Goal: Information Seeking & Learning: Learn about a topic

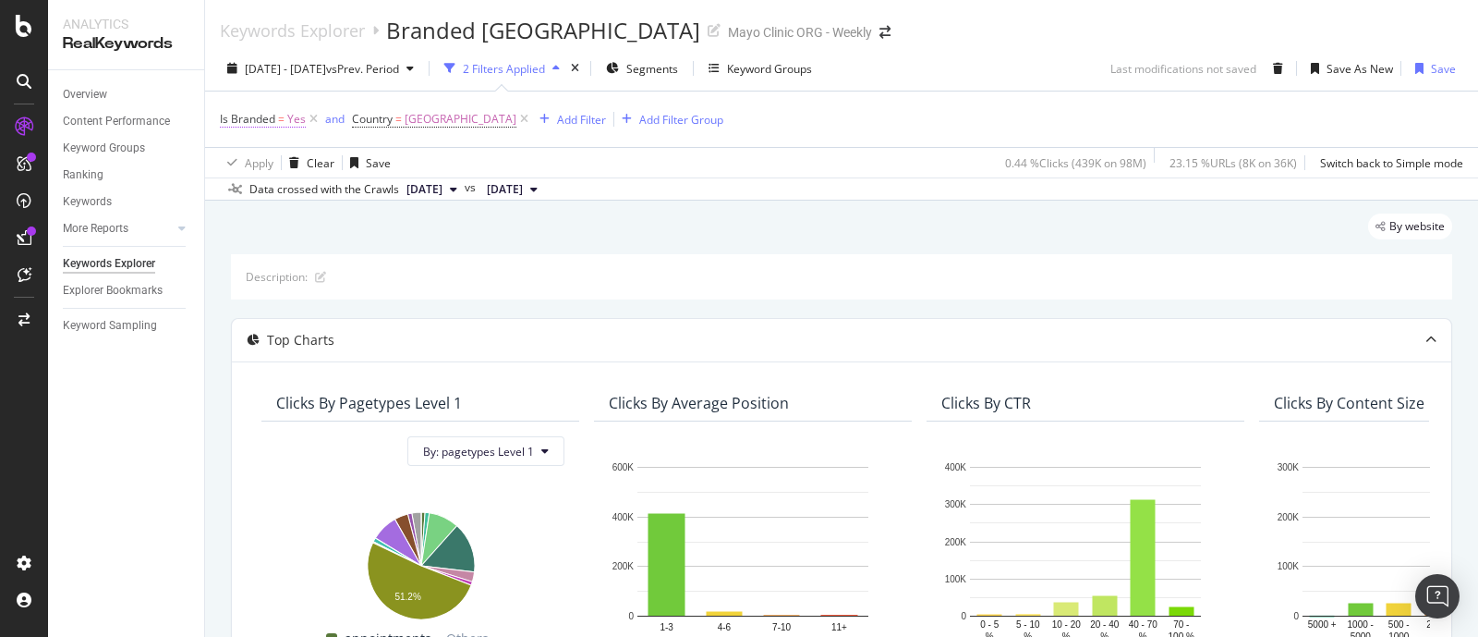
click at [269, 117] on span "Is Branded" at bounding box center [247, 119] width 55 height 16
click at [265, 164] on icon at bounding box center [261, 161] width 13 height 11
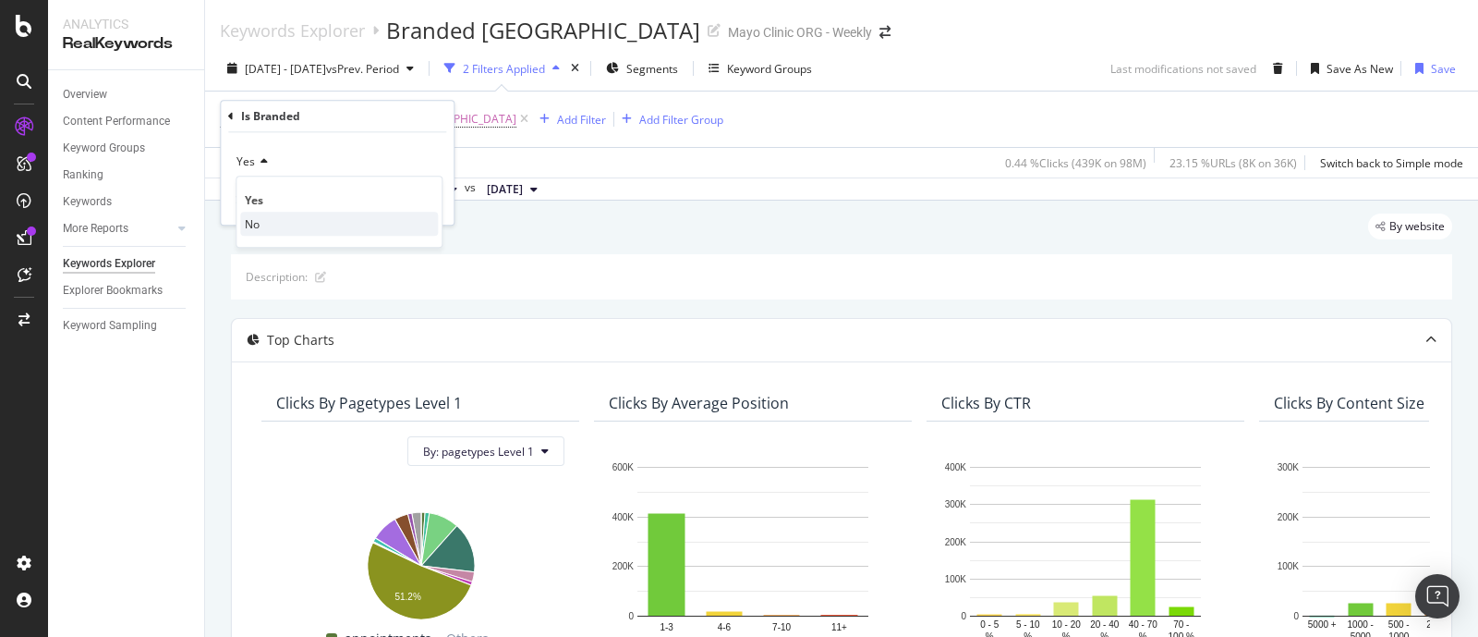
click at [263, 219] on div "No" at bounding box center [339, 224] width 198 height 24
click at [425, 200] on div "Apply" at bounding box center [424, 201] width 29 height 16
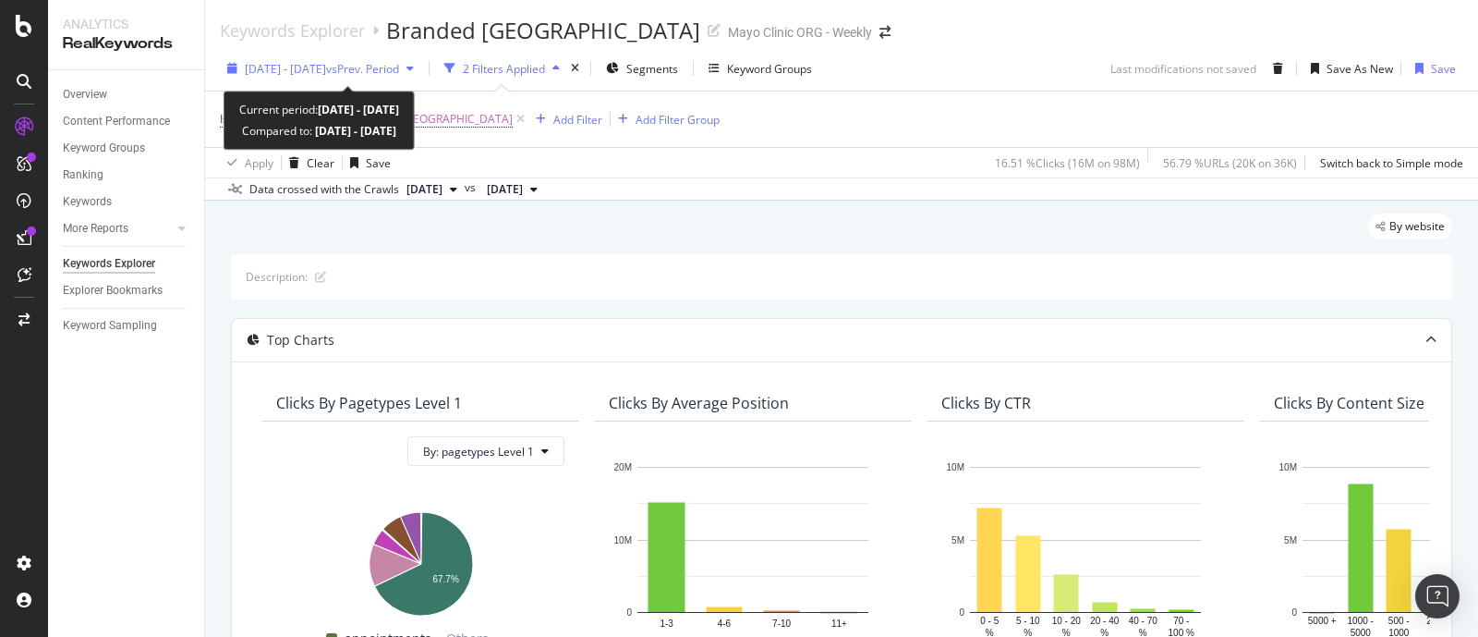
click at [326, 67] on span "2025 Aug. 25th - Oct. 2nd" at bounding box center [285, 69] width 81 height 16
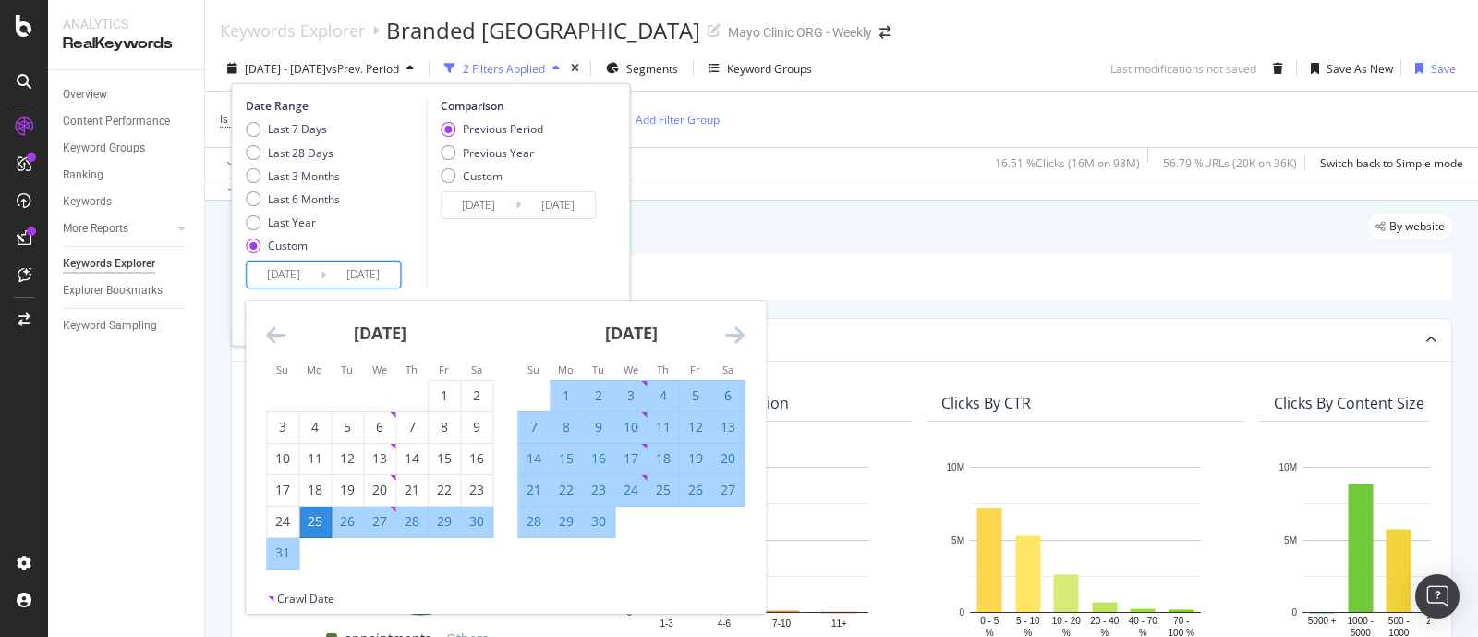
click at [313, 274] on input "2025/08/25" at bounding box center [284, 274] width 74 height 26
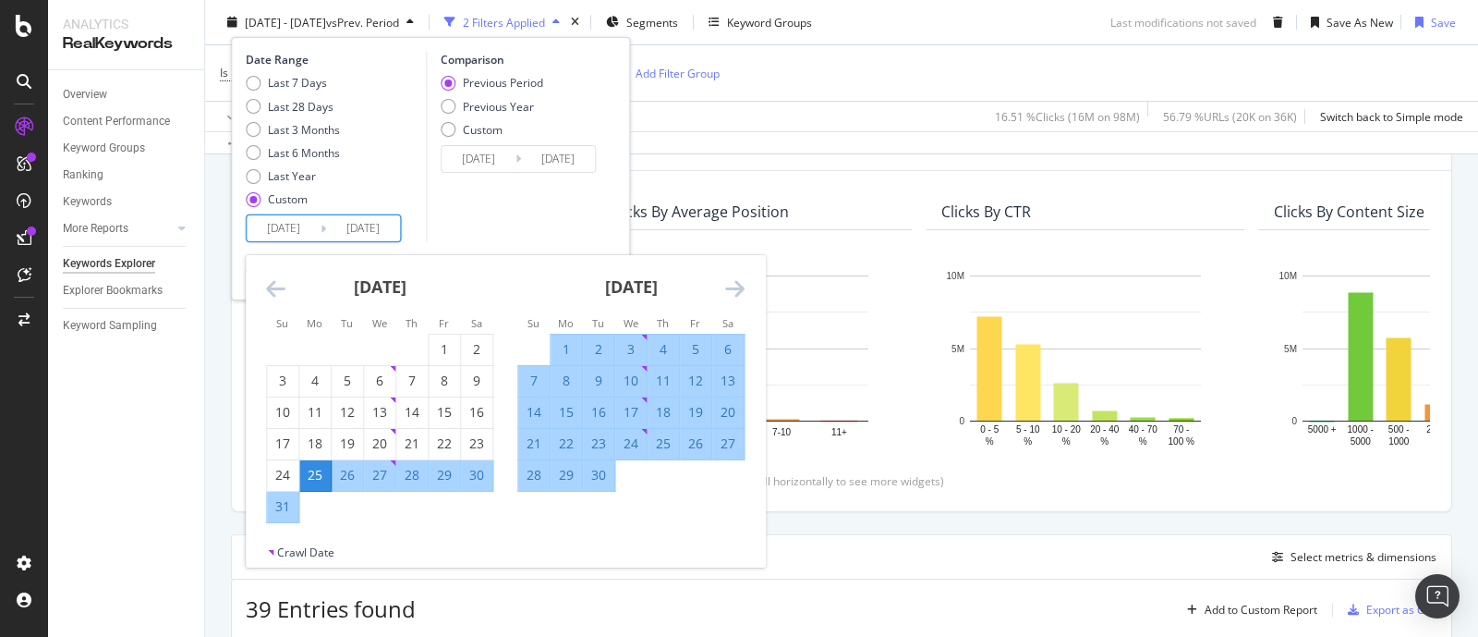
scroll to position [230, 0]
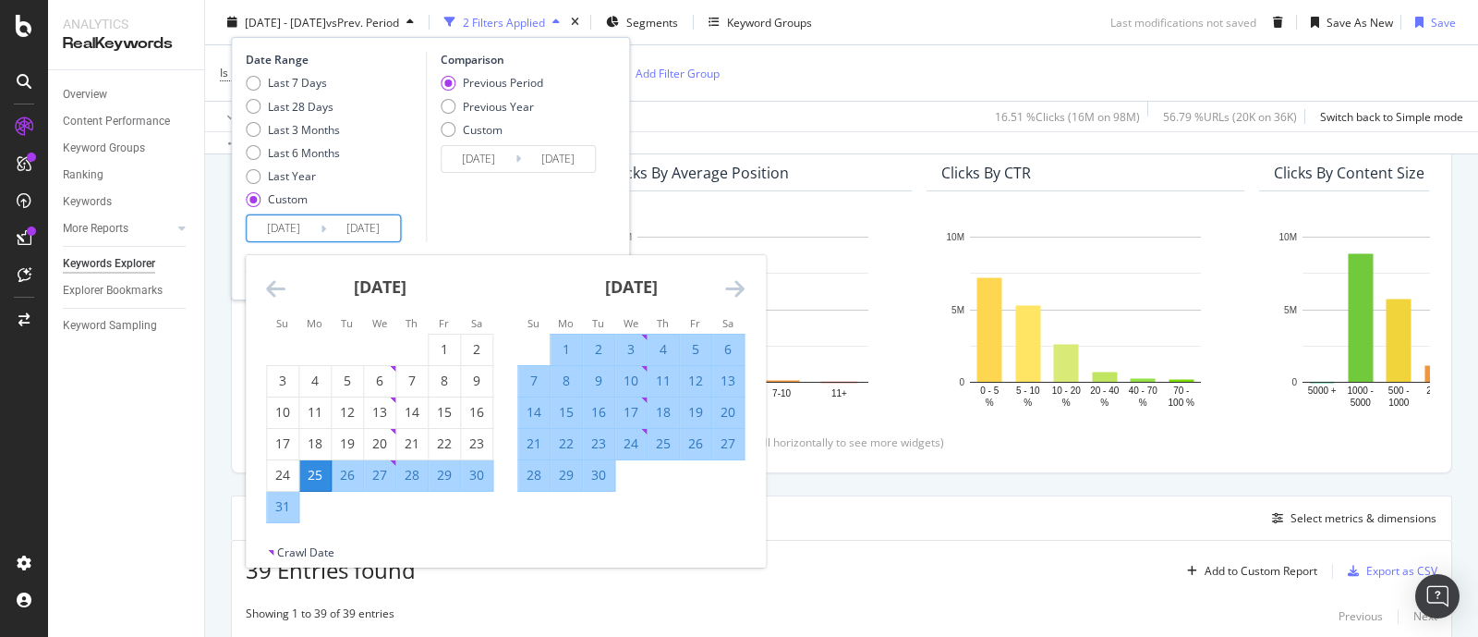
click at [559, 346] on div "1" at bounding box center [566, 349] width 31 height 18
type input "[DATE]"
type input "2025/07/31"
type input "[DATE]"
click at [599, 476] on div "30" at bounding box center [598, 475] width 31 height 18
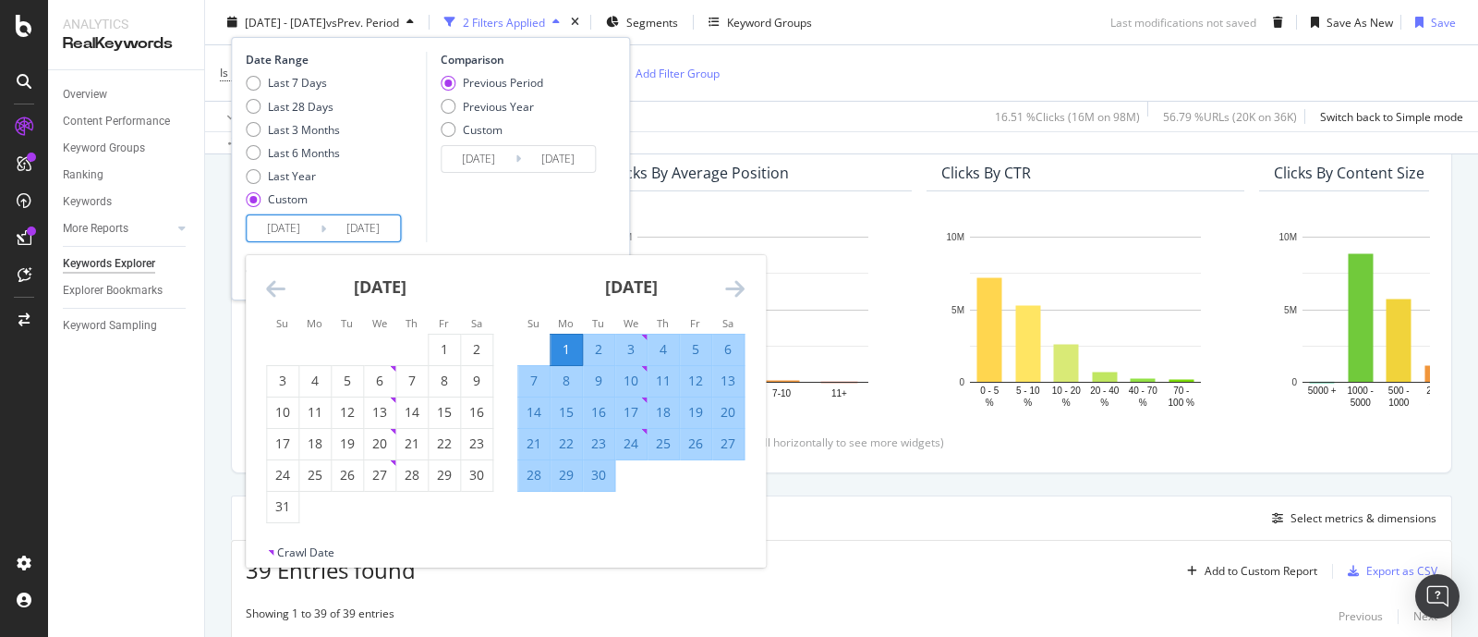
type input "[DATE]"
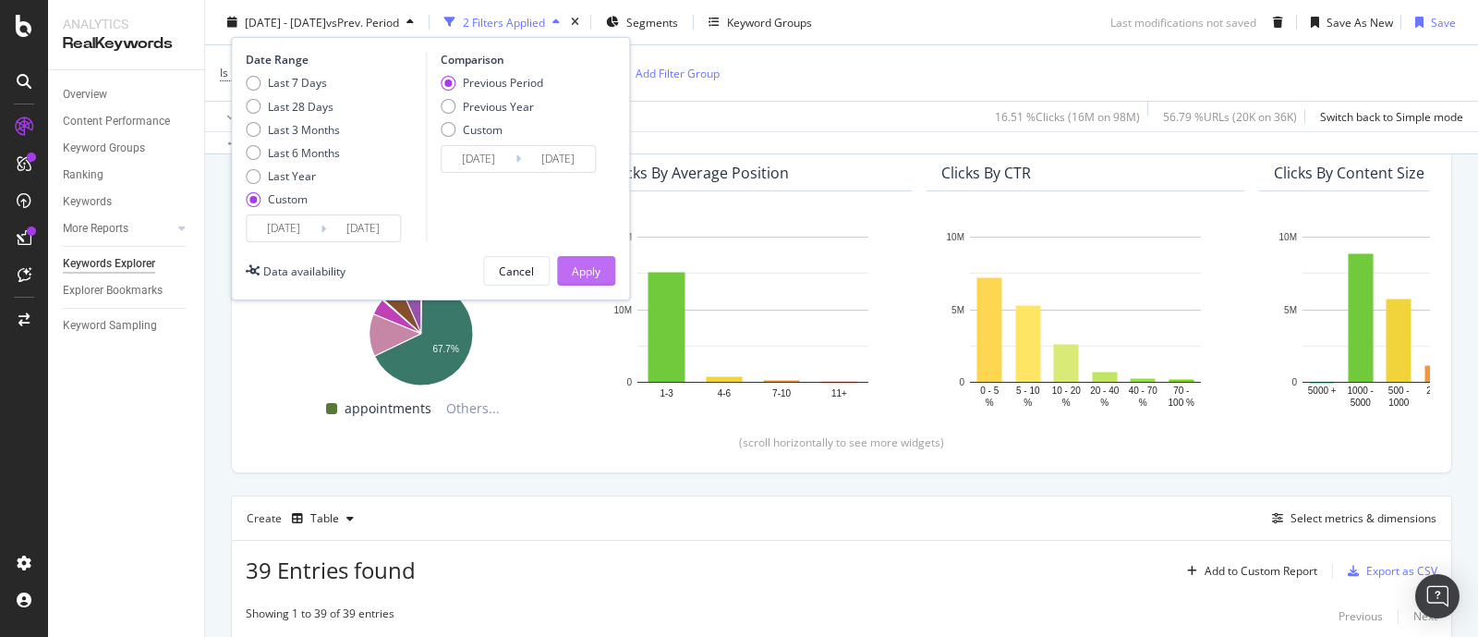
click at [587, 281] on div "Apply" at bounding box center [586, 271] width 29 height 28
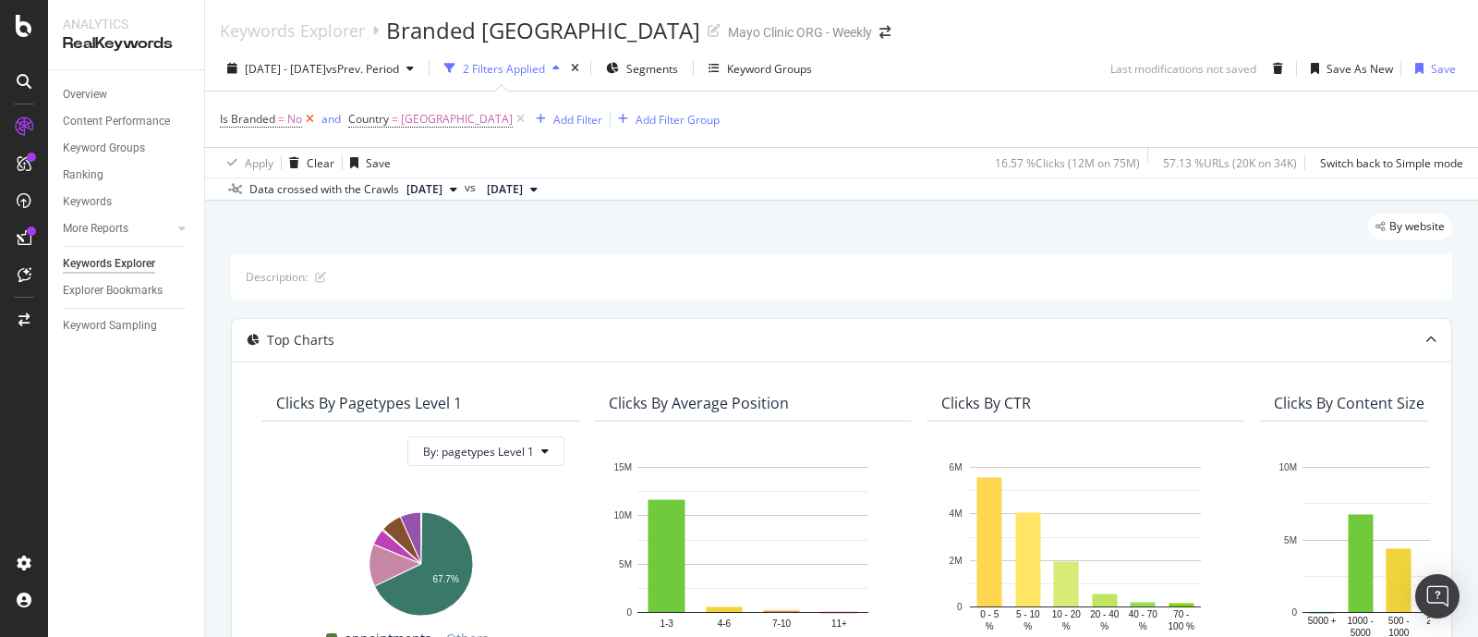
click at [309, 119] on icon at bounding box center [310, 119] width 16 height 18
click at [256, 113] on span "Is Branded" at bounding box center [247, 119] width 55 height 16
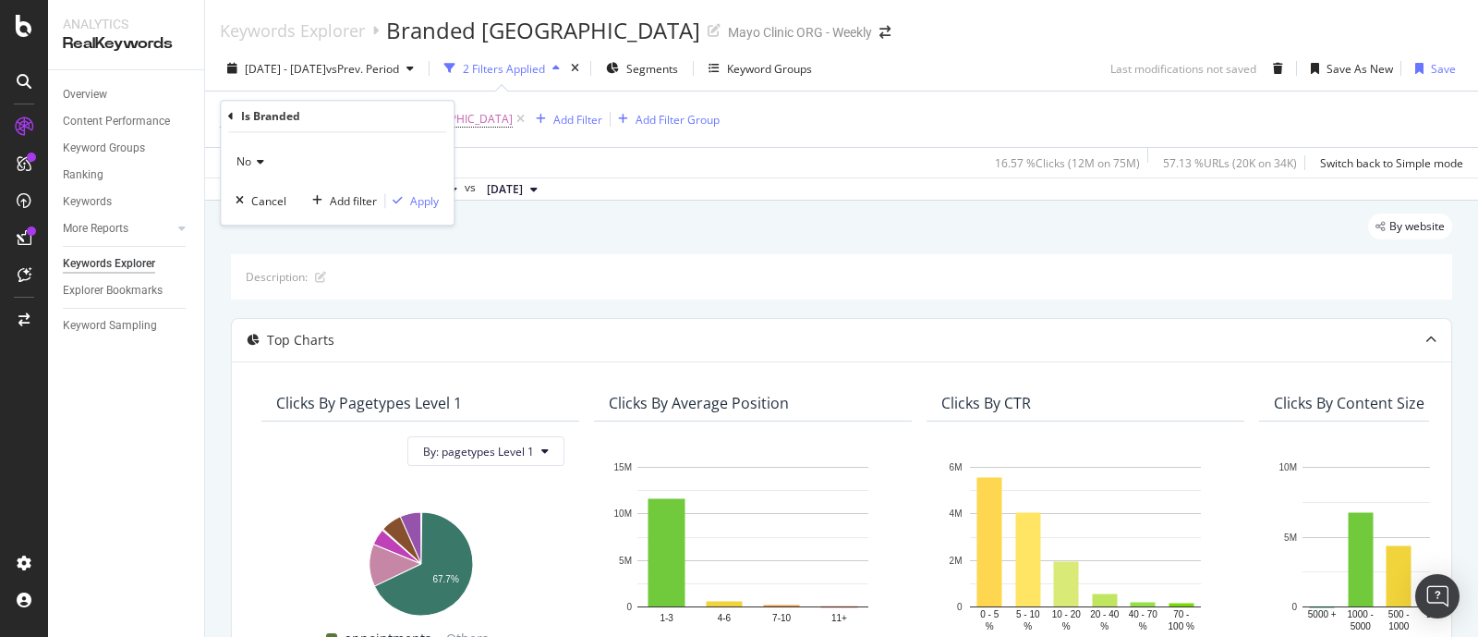
click at [259, 164] on icon at bounding box center [257, 161] width 13 height 11
click at [258, 194] on span "Yes" at bounding box center [254, 200] width 18 height 16
click at [429, 203] on div "Apply" at bounding box center [424, 201] width 29 height 16
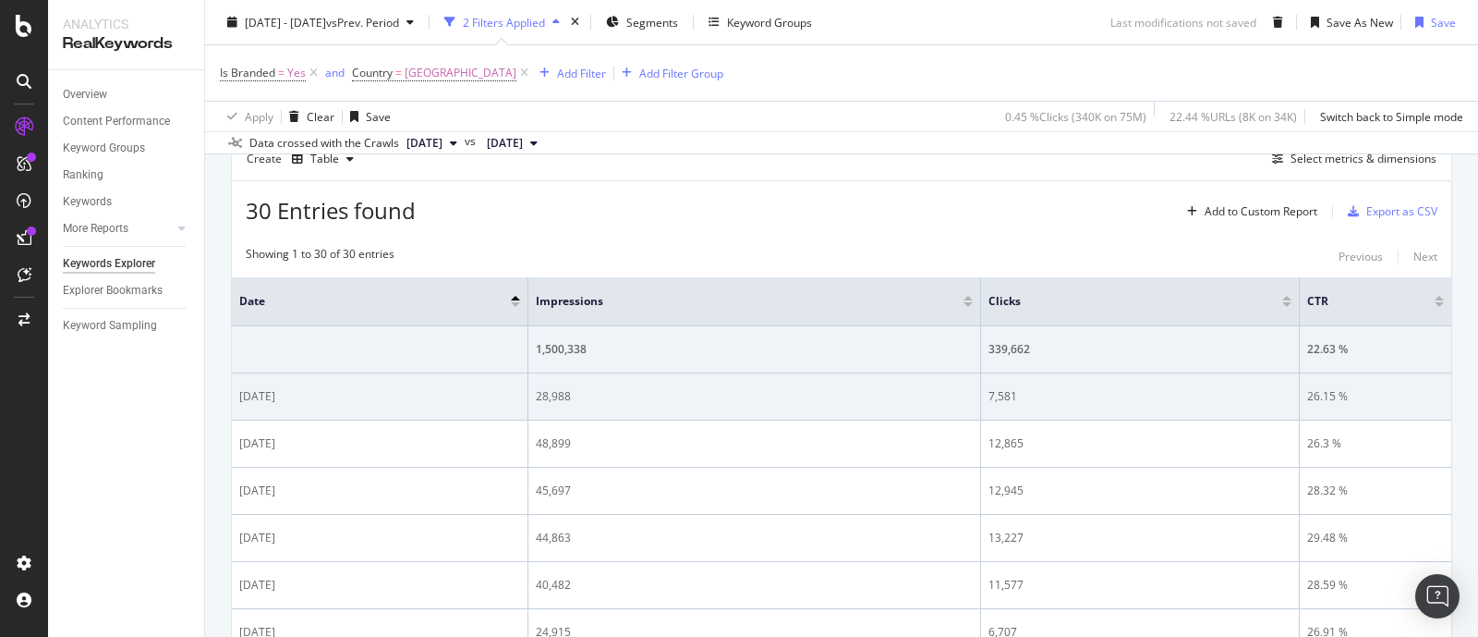
scroll to position [590, 0]
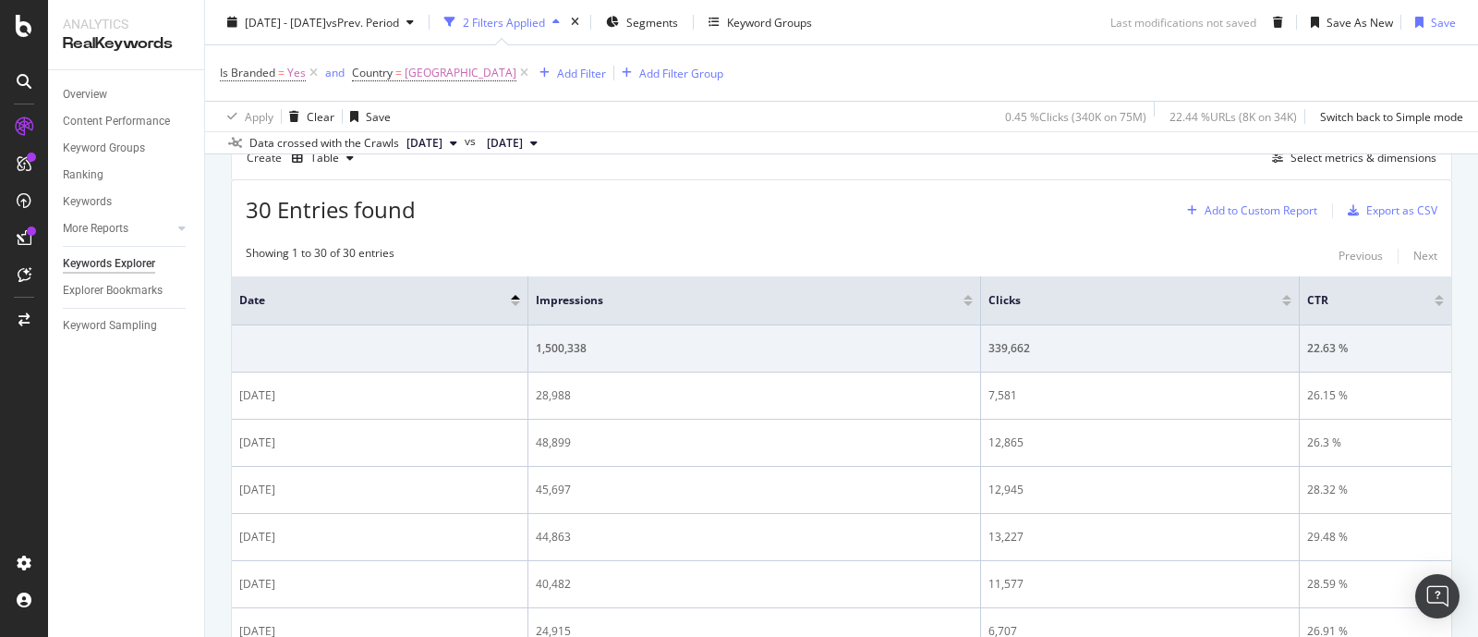
click at [1245, 212] on div "Add to Custom Report" at bounding box center [1261, 210] width 113 height 11
click at [1207, 69] on div "Is Branded = Yes and Country = United States of America Add Filter Add Filter G…" at bounding box center [841, 72] width 1243 height 55
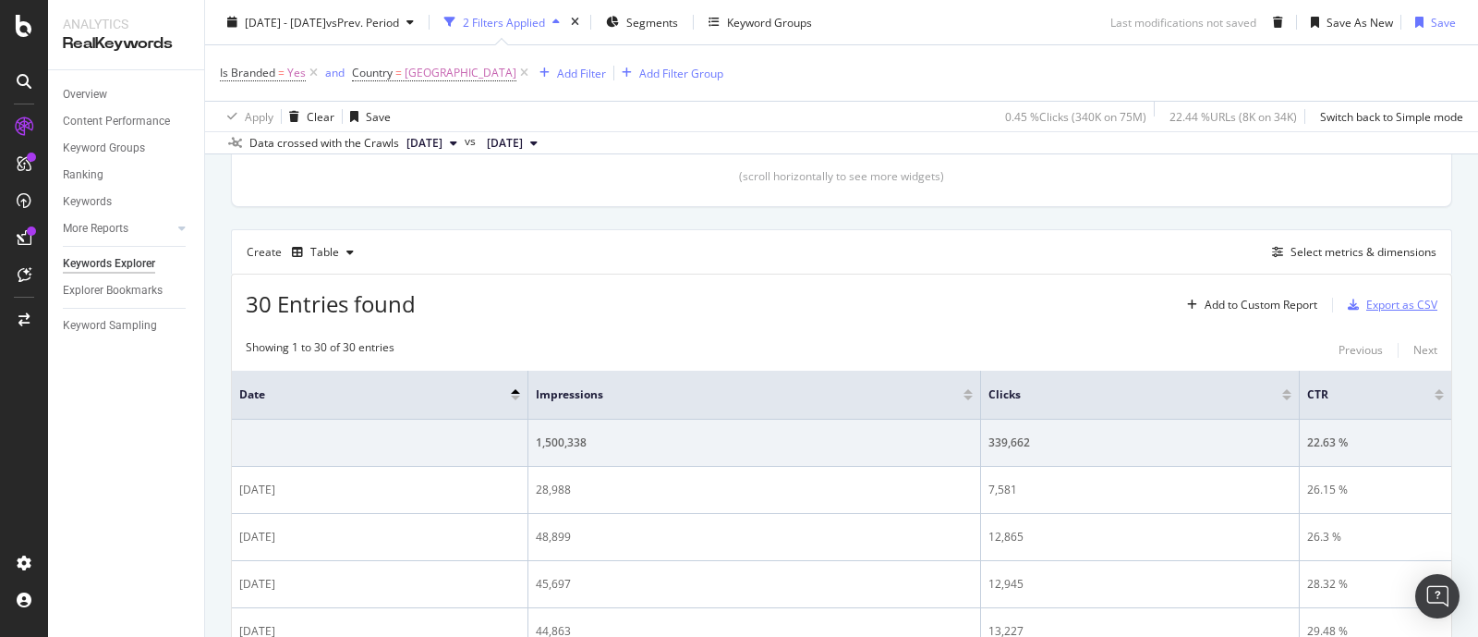
scroll to position [475, 0]
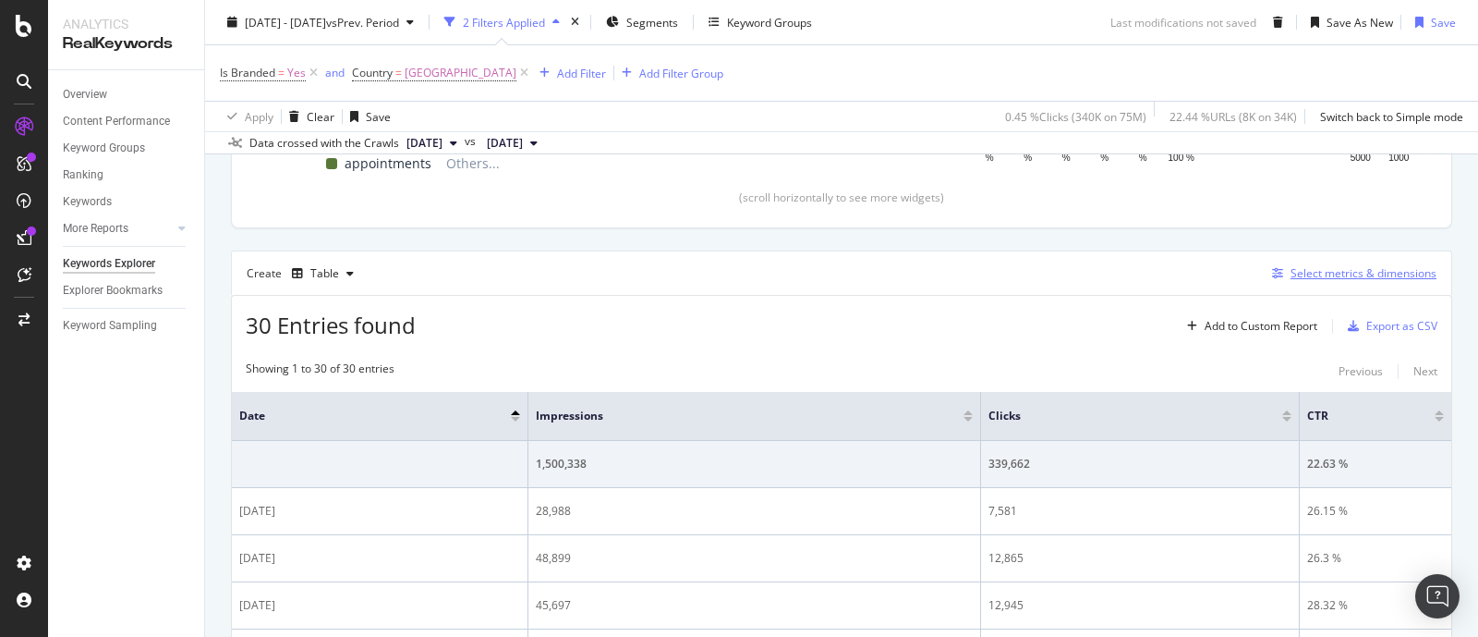
click at [1364, 273] on div "Select metrics & dimensions" at bounding box center [1364, 273] width 146 height 16
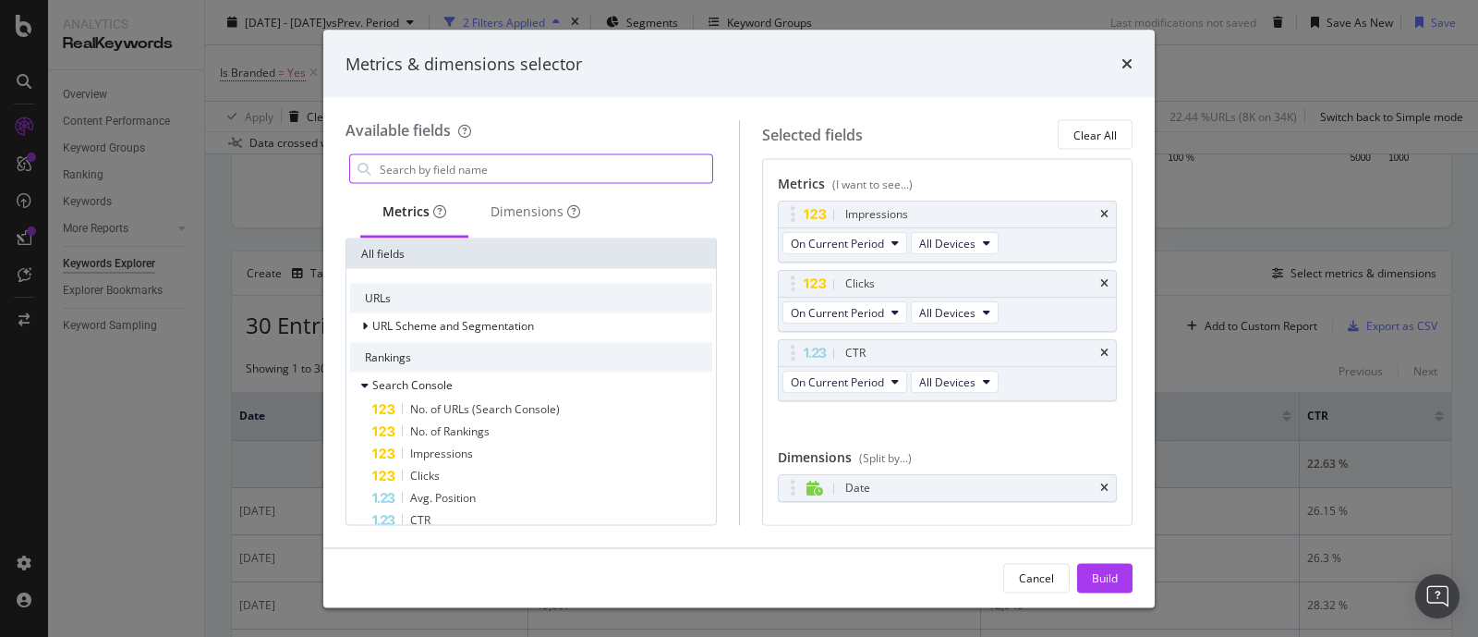
click at [439, 173] on input "modal" at bounding box center [545, 169] width 334 height 28
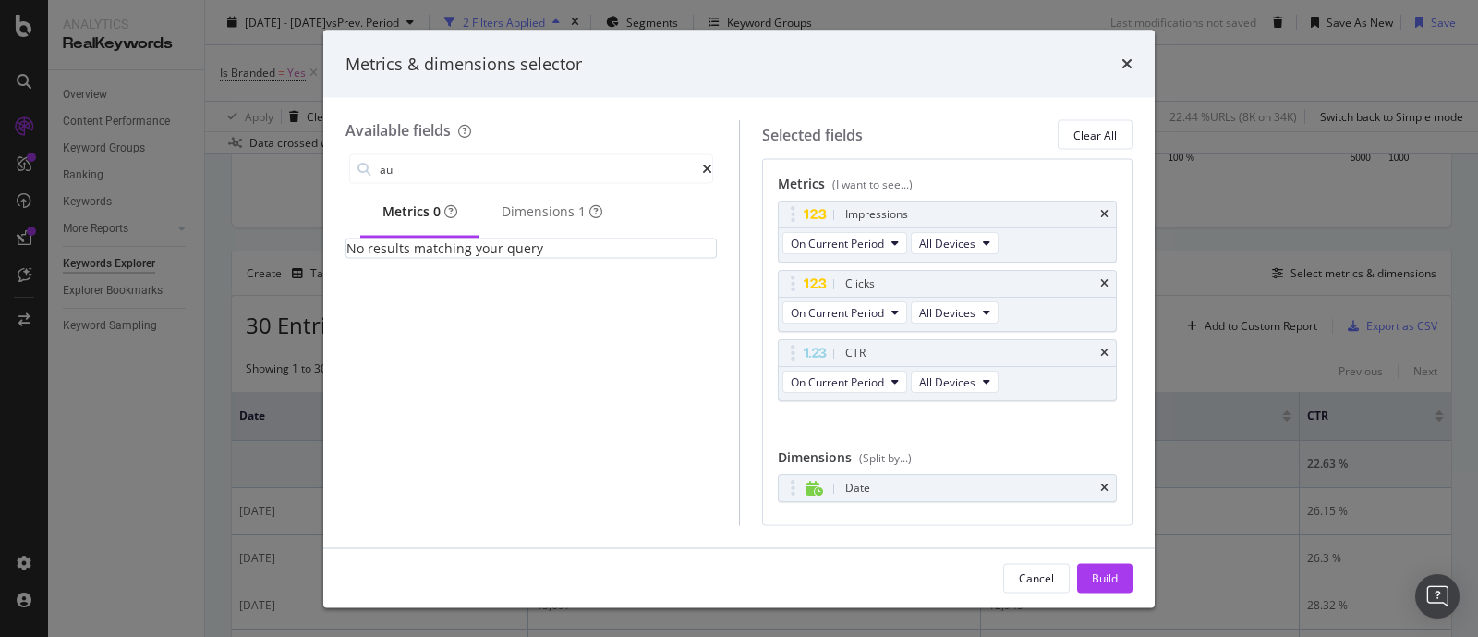
type input "a"
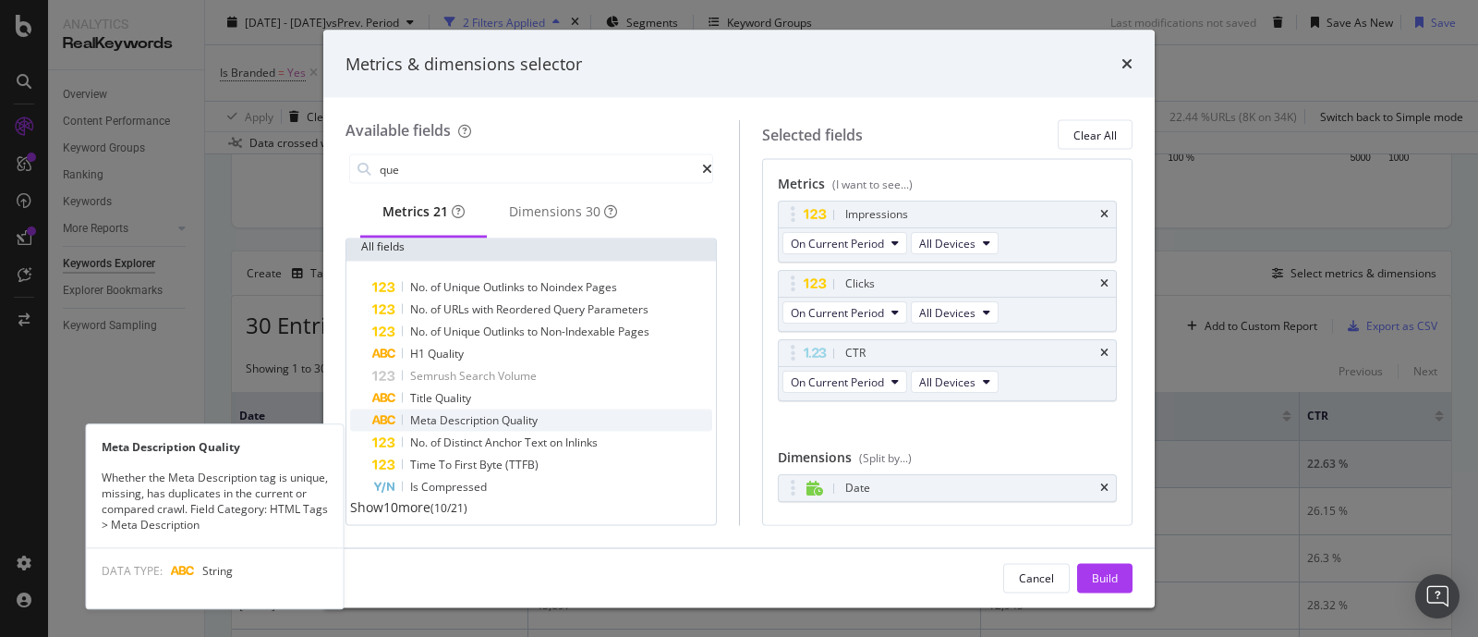
scroll to position [0, 0]
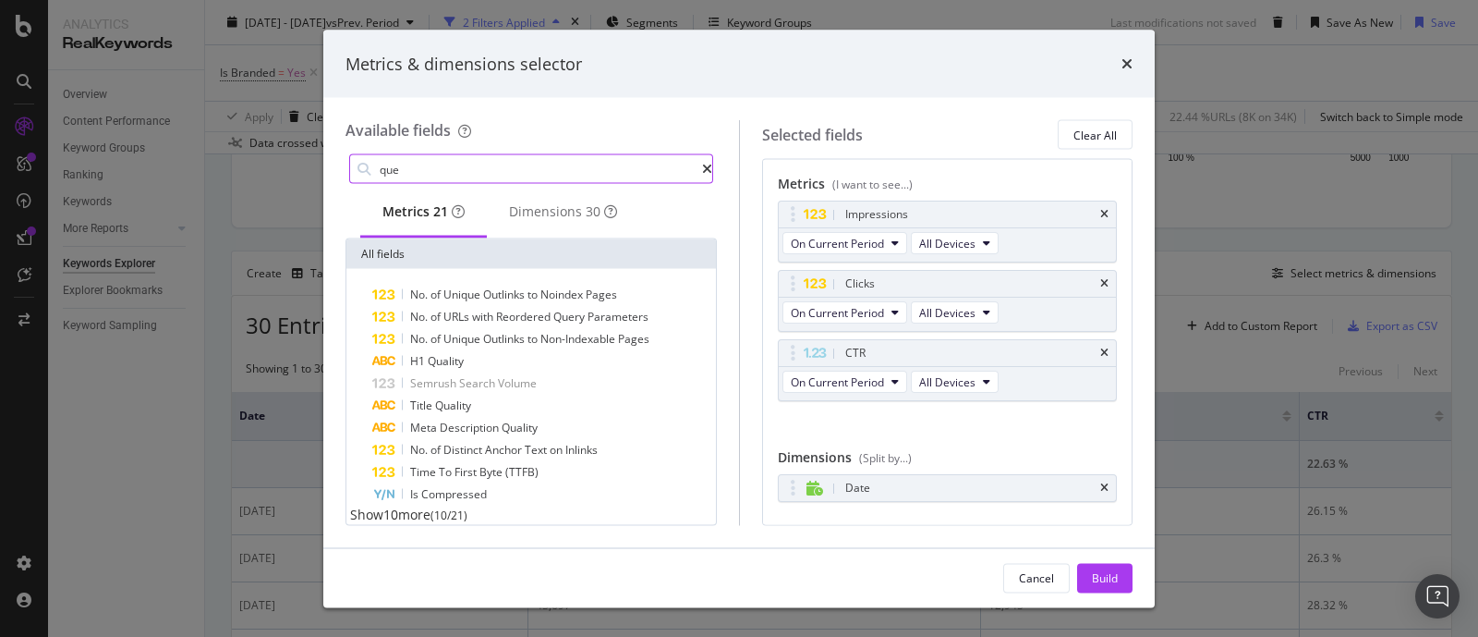
click at [434, 168] on input "que" at bounding box center [540, 169] width 324 height 28
type input "q"
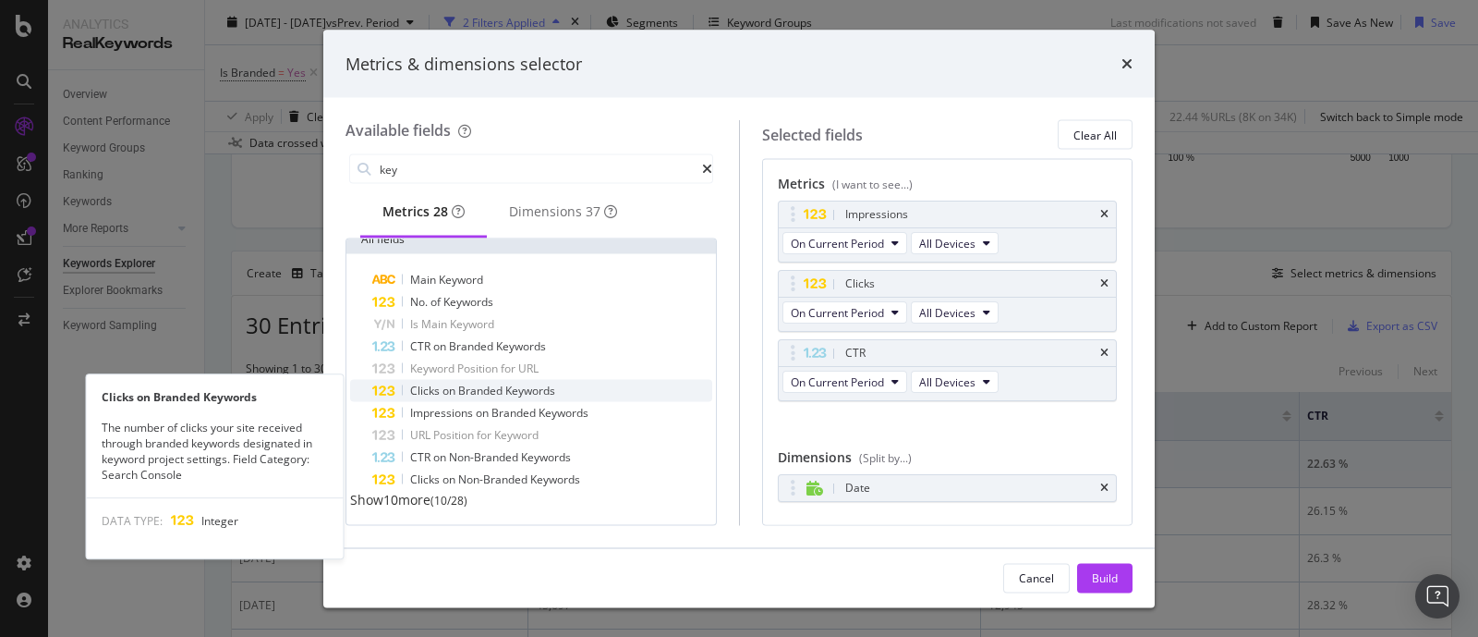
scroll to position [27, 0]
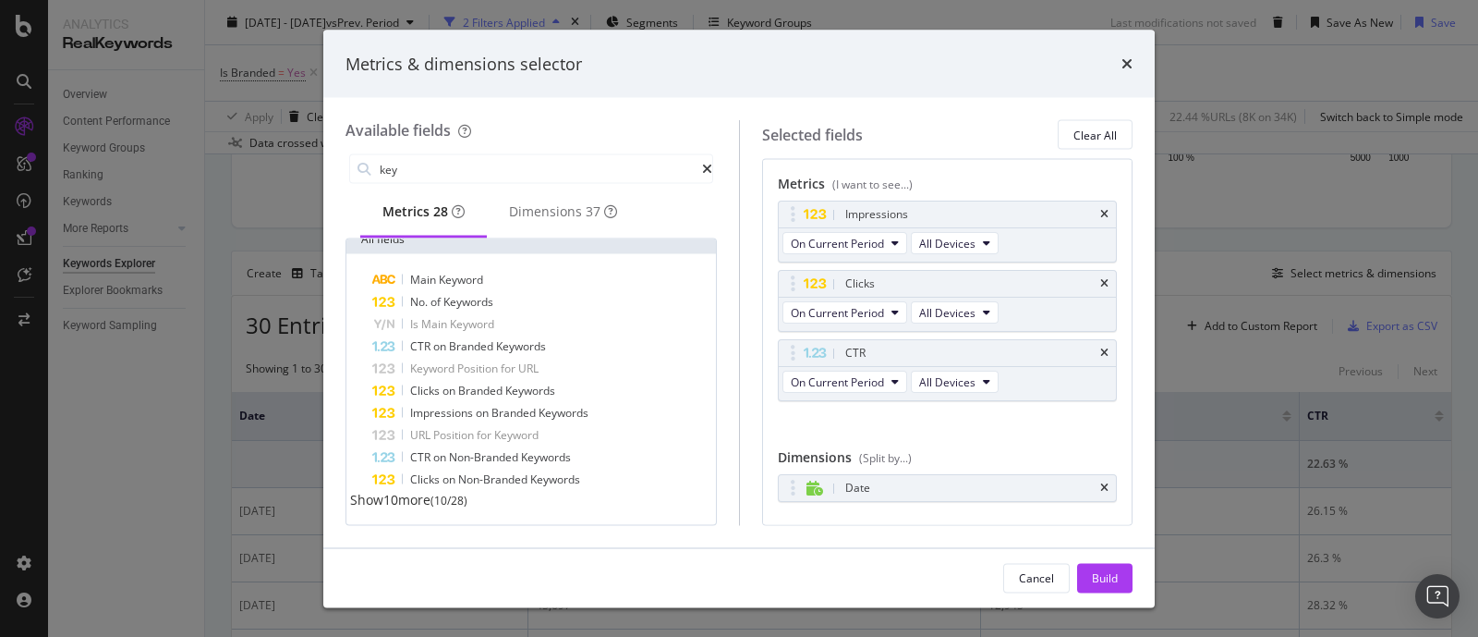
type input "key"
click at [404, 495] on span "Show 10 more" at bounding box center [390, 500] width 80 height 18
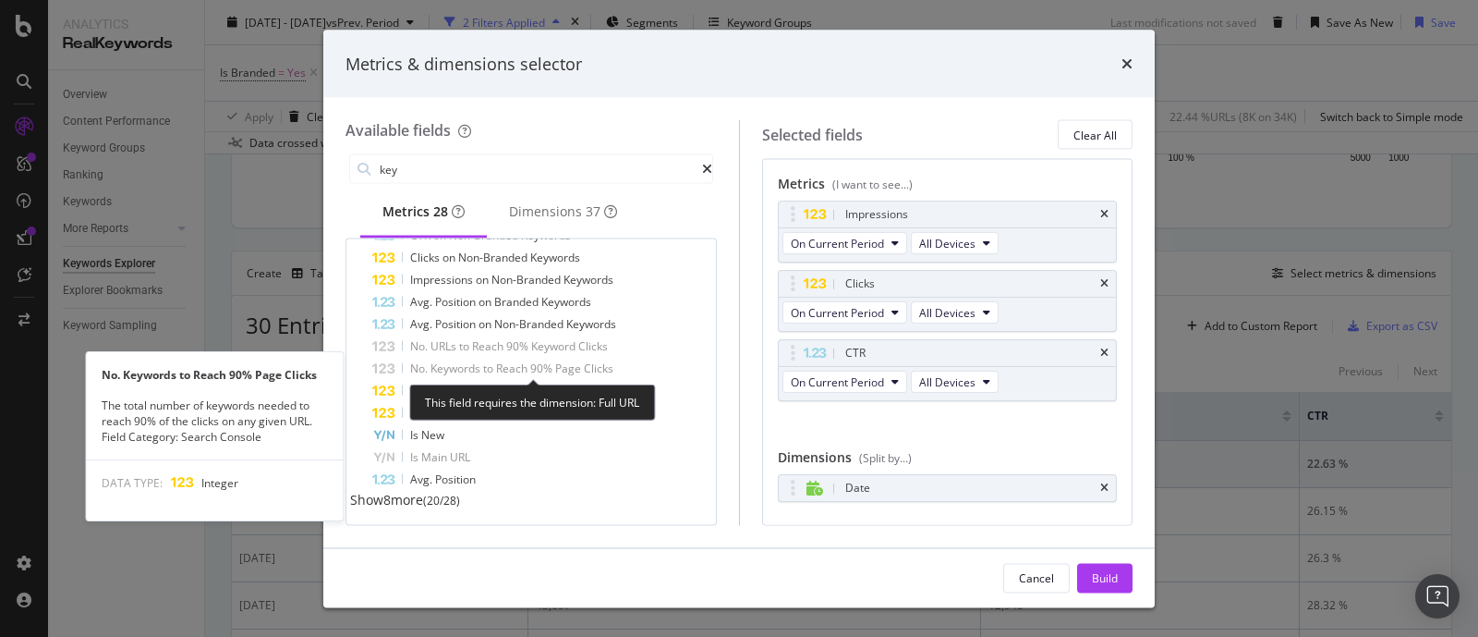
scroll to position [249, 0]
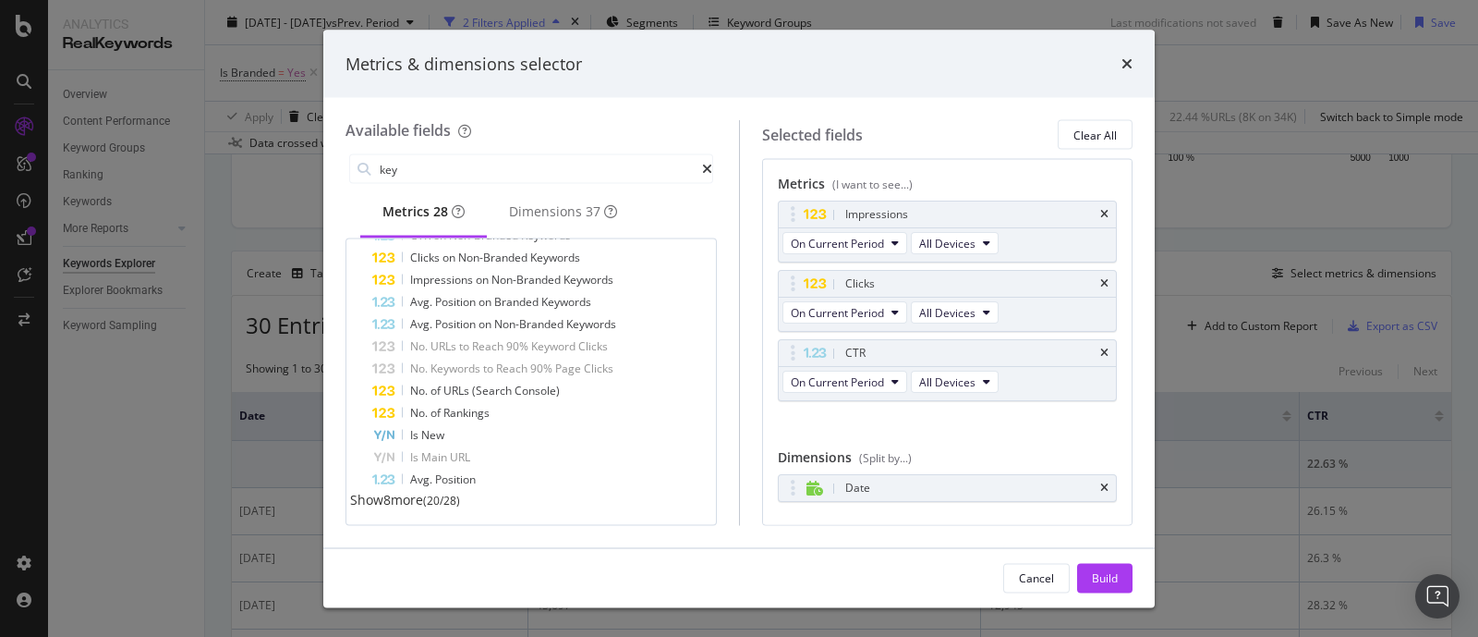
click at [411, 501] on span "Show 8 more" at bounding box center [386, 500] width 73 height 18
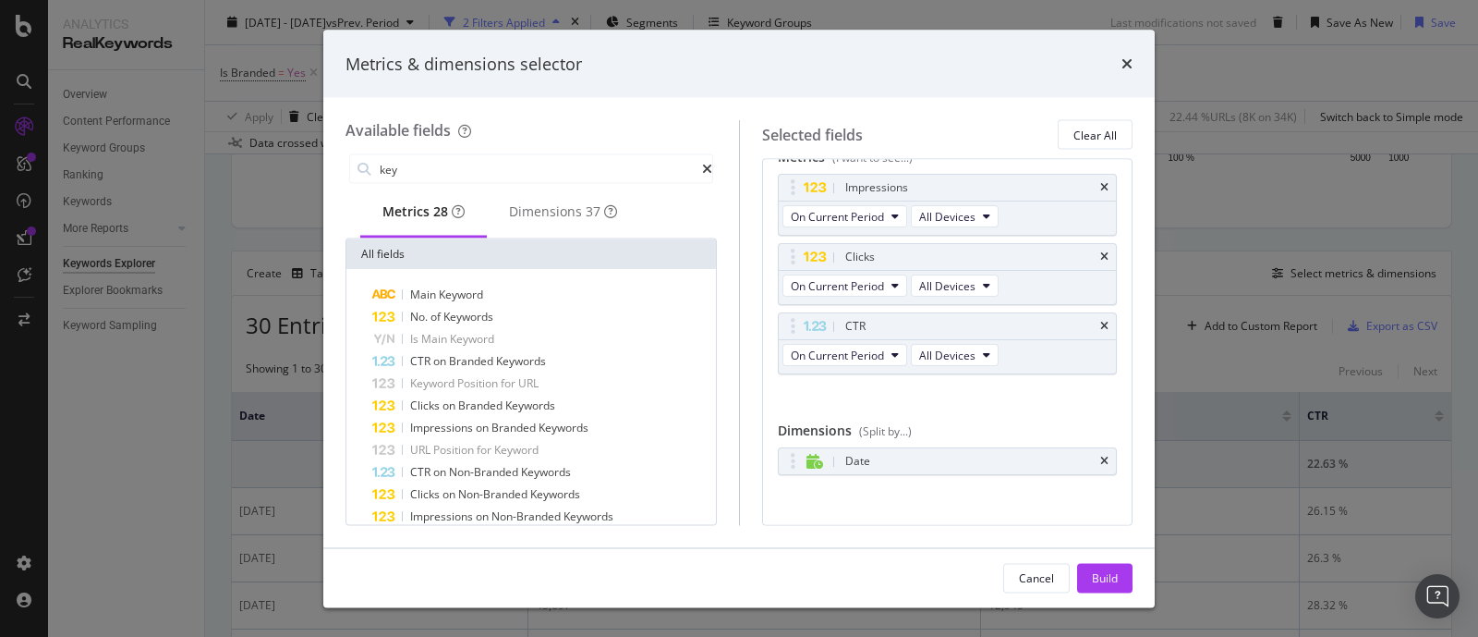
scroll to position [37, 0]
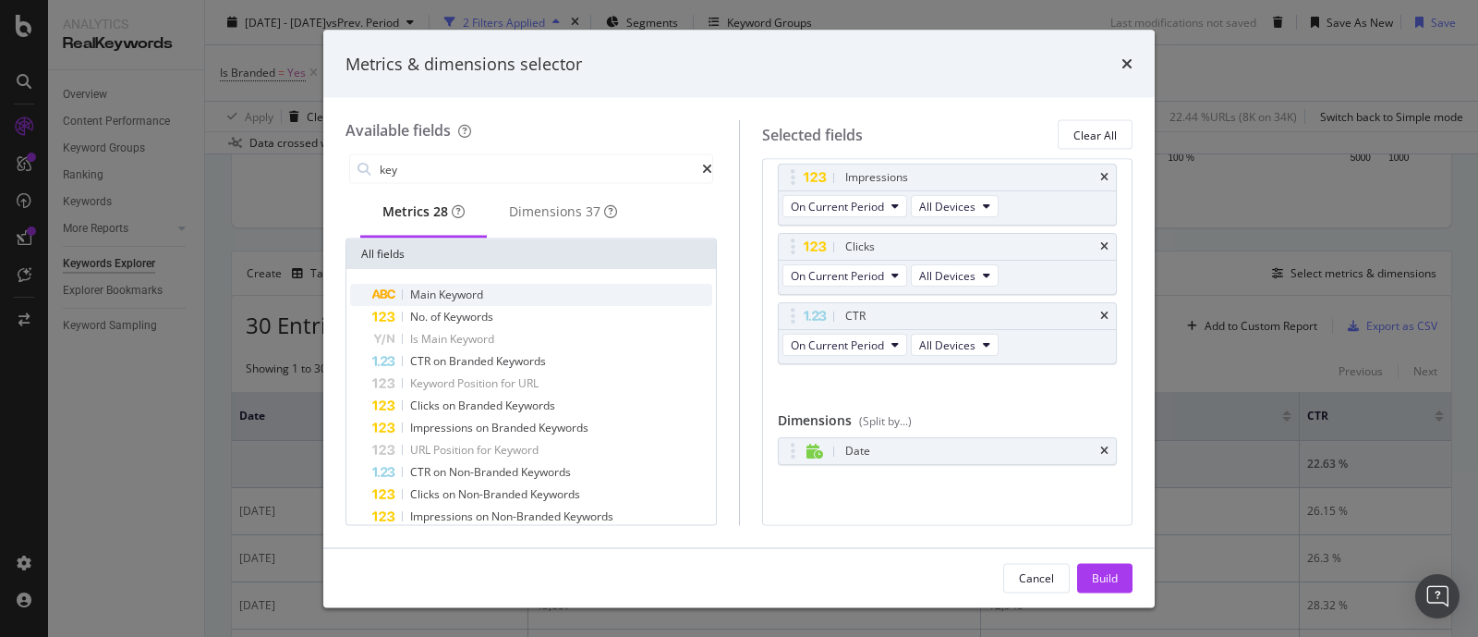
click at [483, 297] on span "Keyword" at bounding box center [461, 294] width 44 height 16
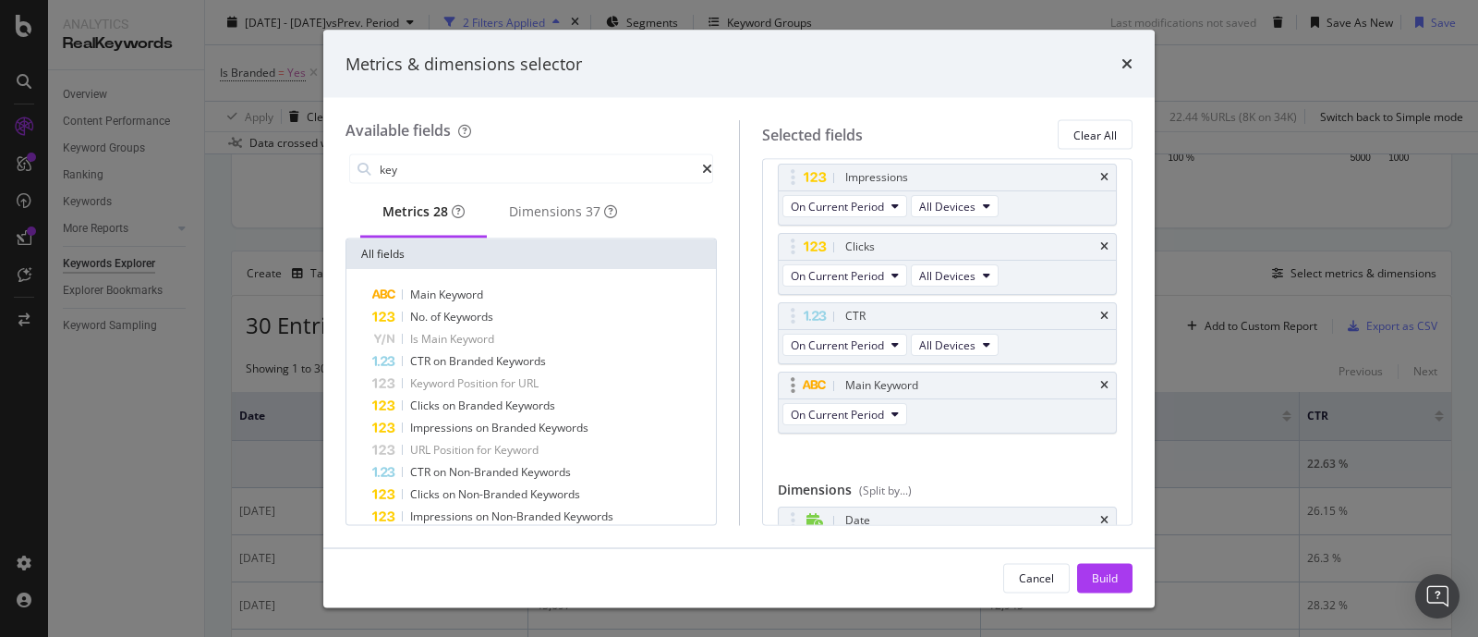
click at [1081, 385] on div "Main Keyword" at bounding box center [948, 385] width 338 height 26
click at [1100, 381] on icon "times" at bounding box center [1104, 385] width 8 height 11
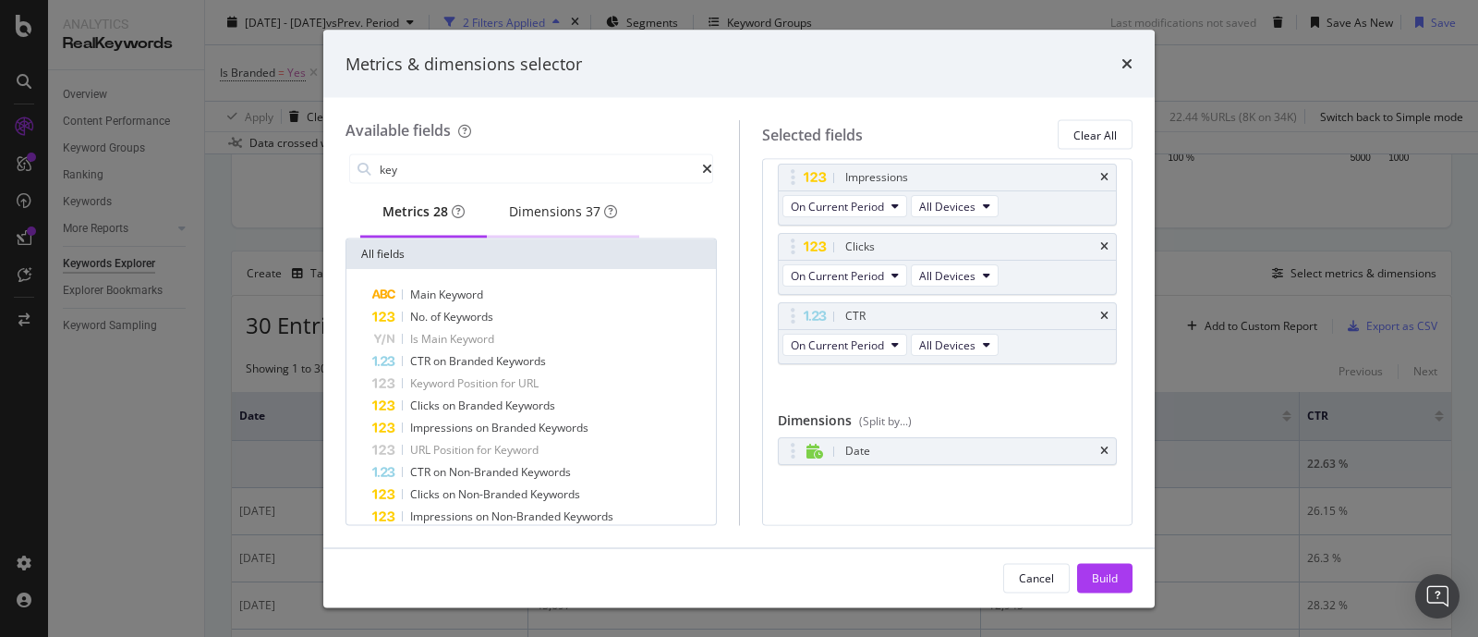
click at [552, 205] on div "Dimensions 37" at bounding box center [563, 211] width 108 height 18
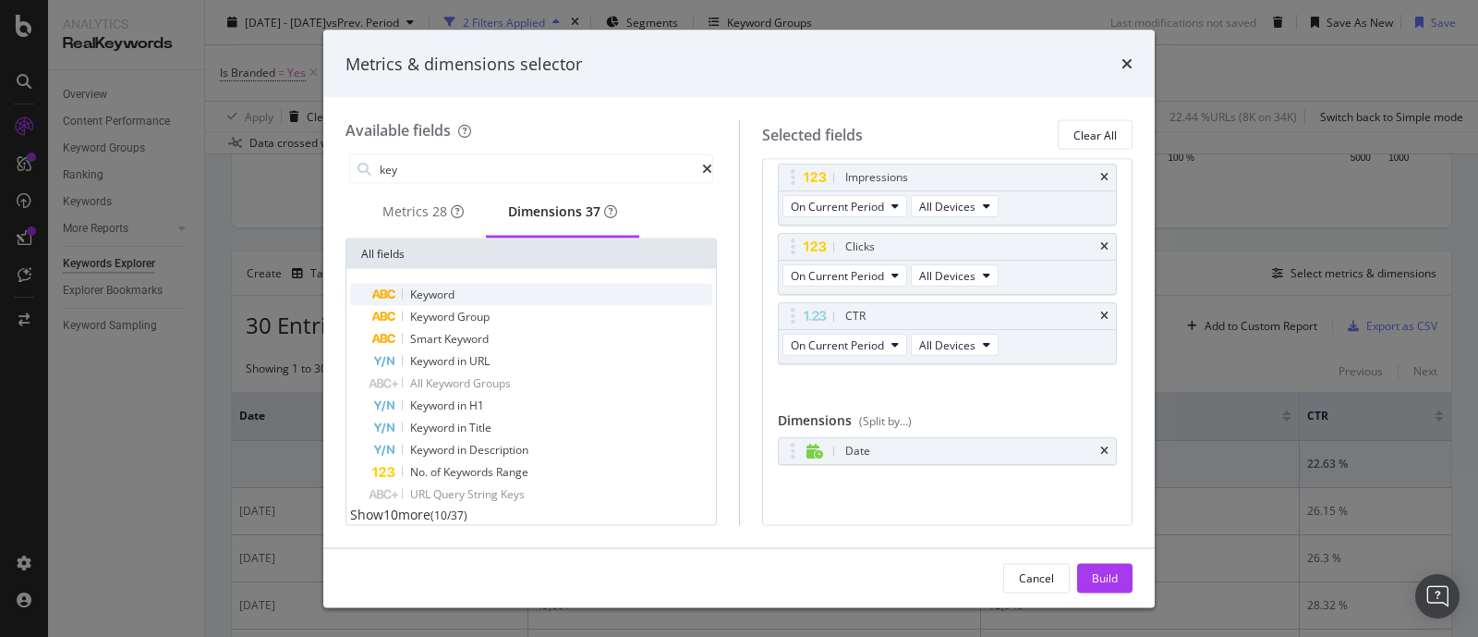
click at [448, 295] on span "Keyword" at bounding box center [432, 294] width 44 height 16
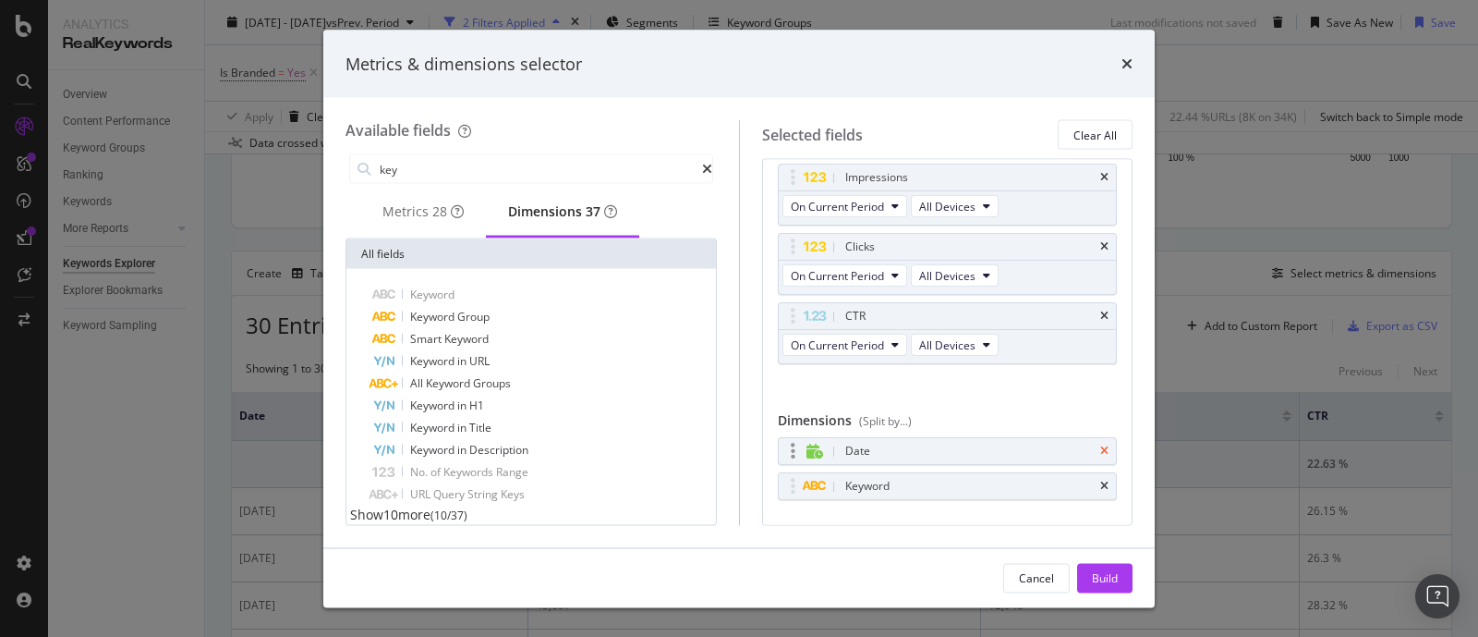
click at [1100, 446] on icon "times" at bounding box center [1104, 450] width 8 height 11
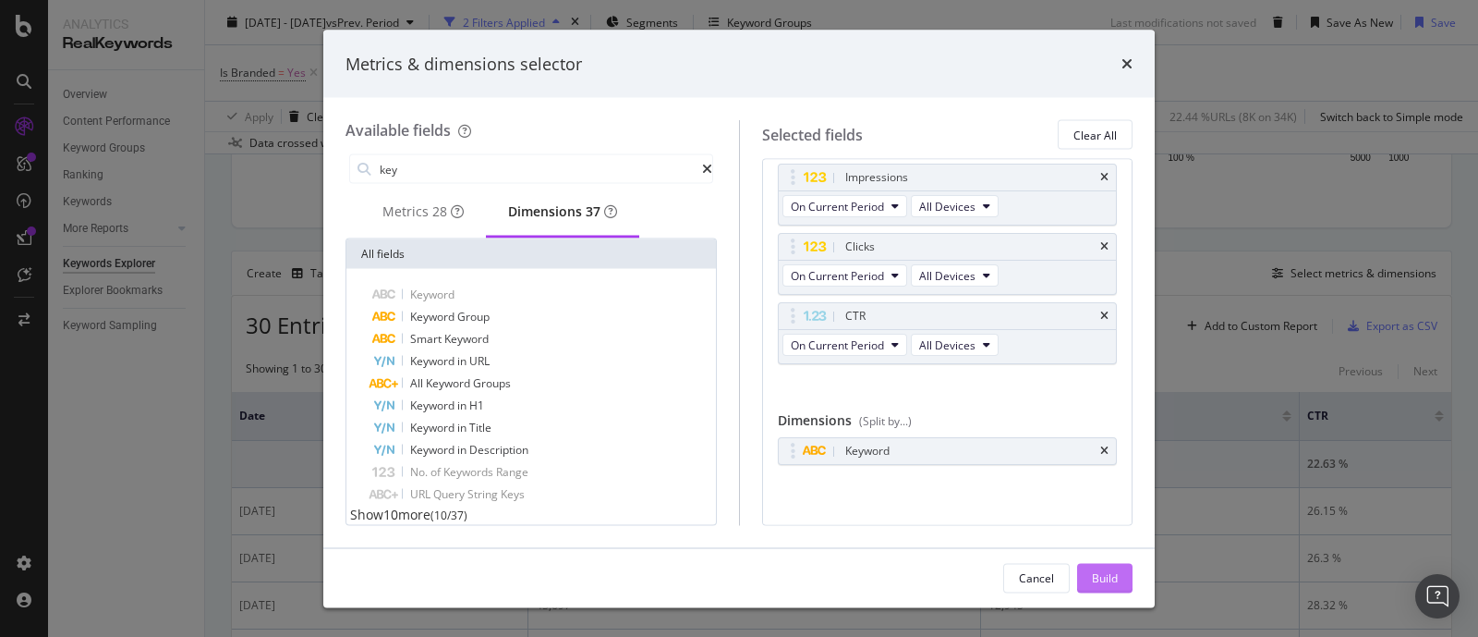
click at [1101, 576] on div "Build" at bounding box center [1105, 577] width 26 height 16
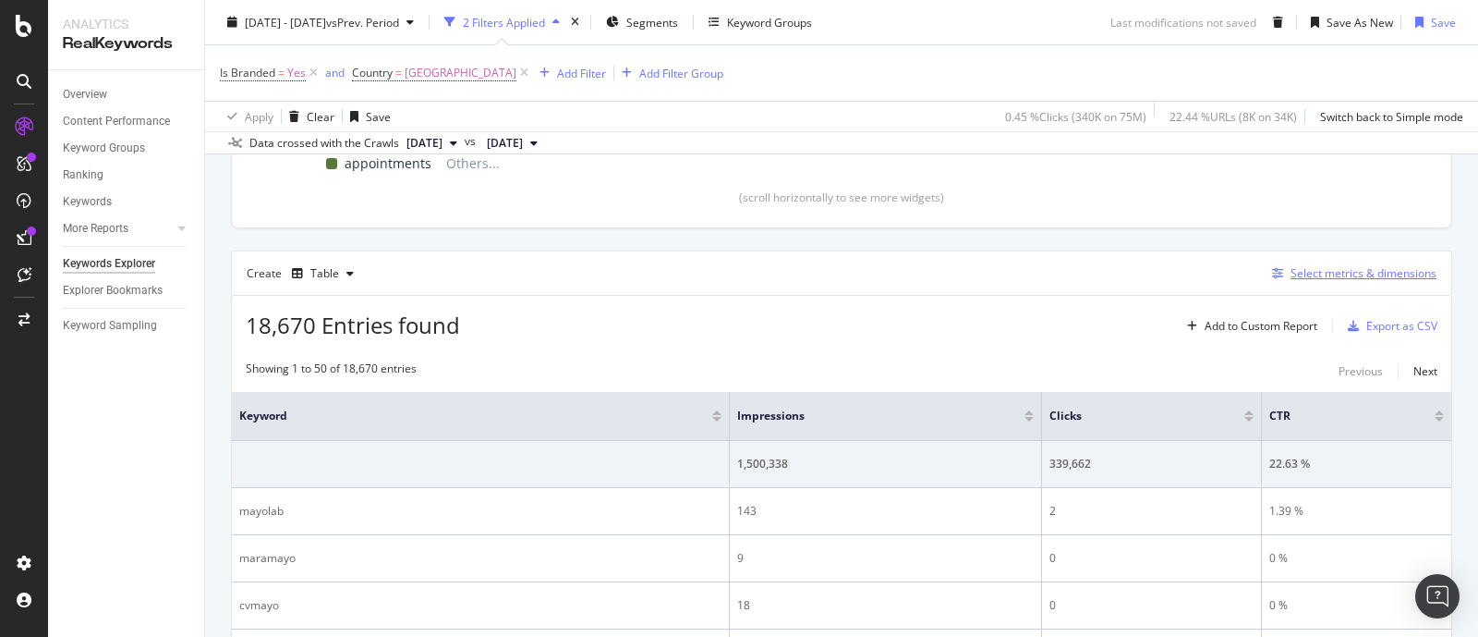
click at [1381, 268] on div "Select metrics & dimensions" at bounding box center [1364, 273] width 146 height 16
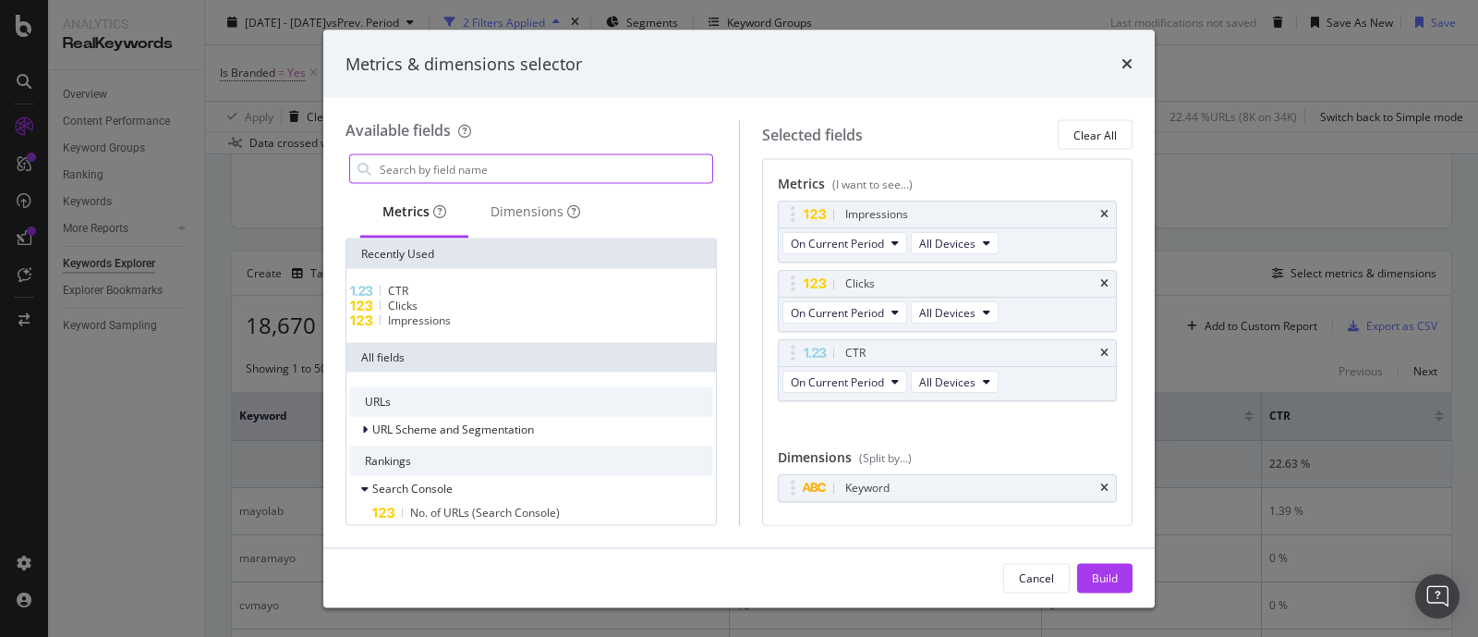
click at [421, 170] on input "modal" at bounding box center [545, 169] width 334 height 28
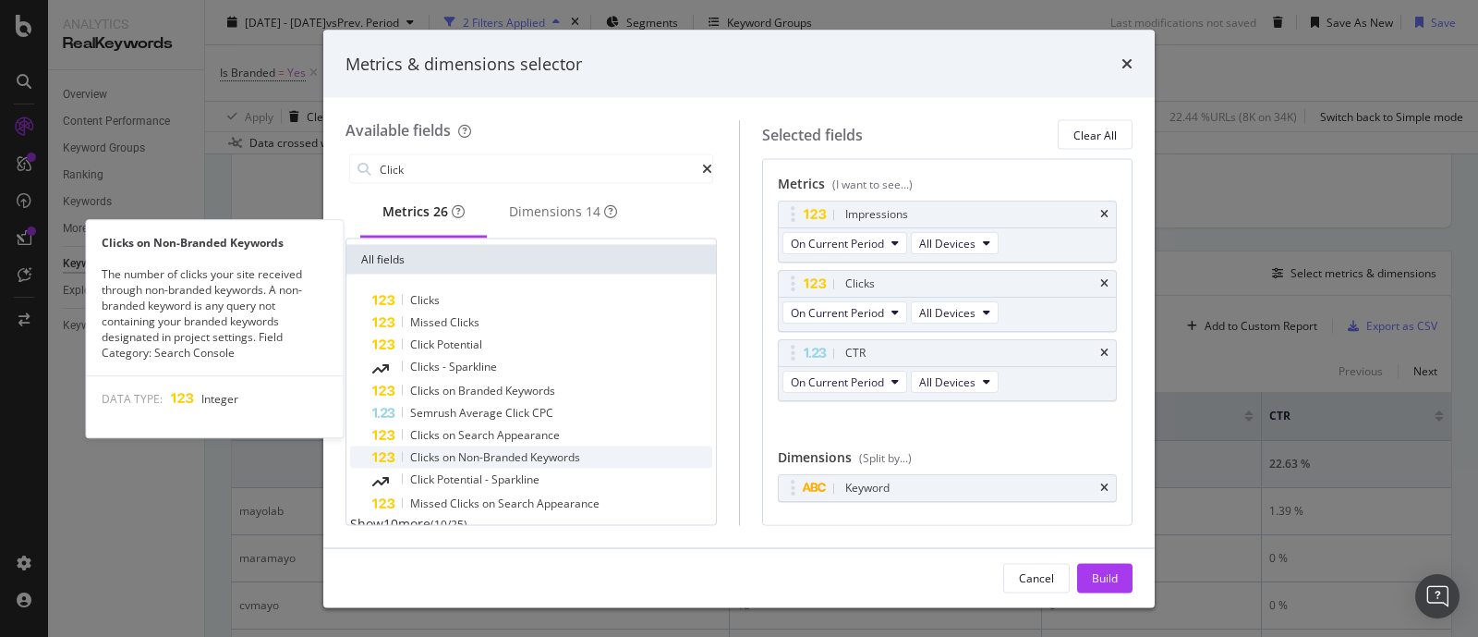
scroll to position [113, 0]
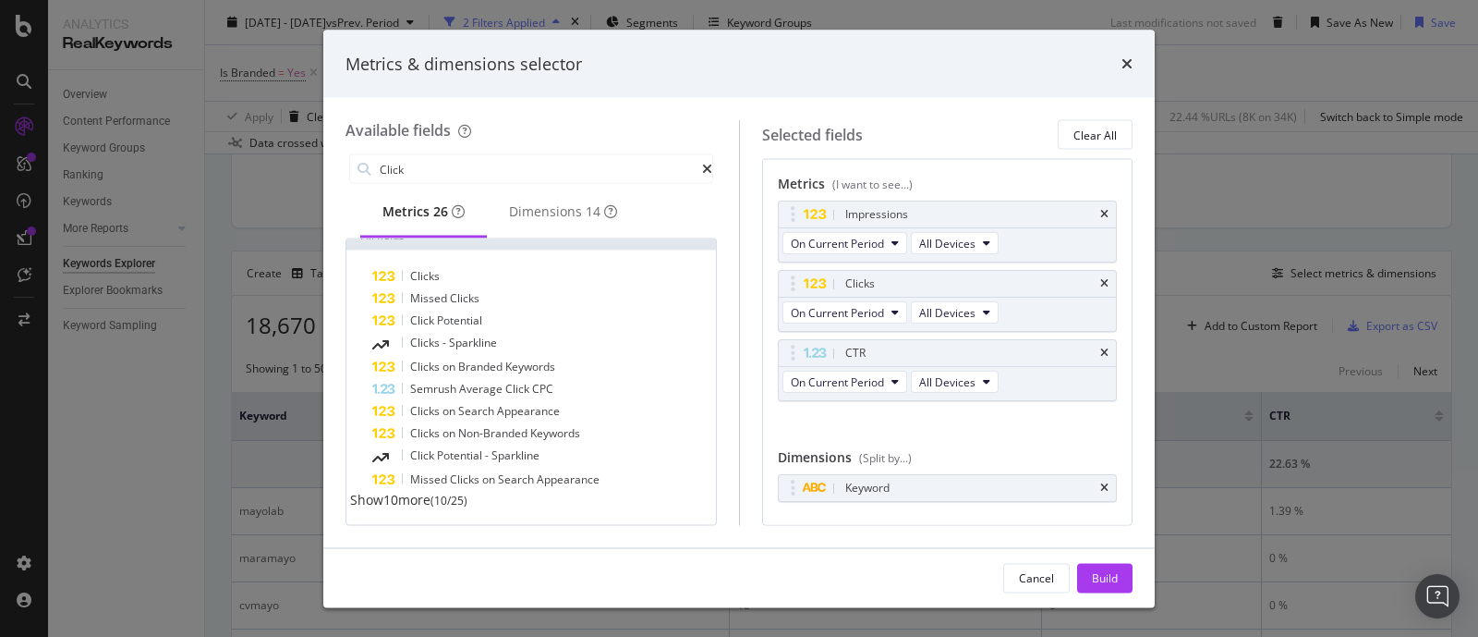
click at [426, 505] on span "Show 10 more" at bounding box center [390, 500] width 80 height 18
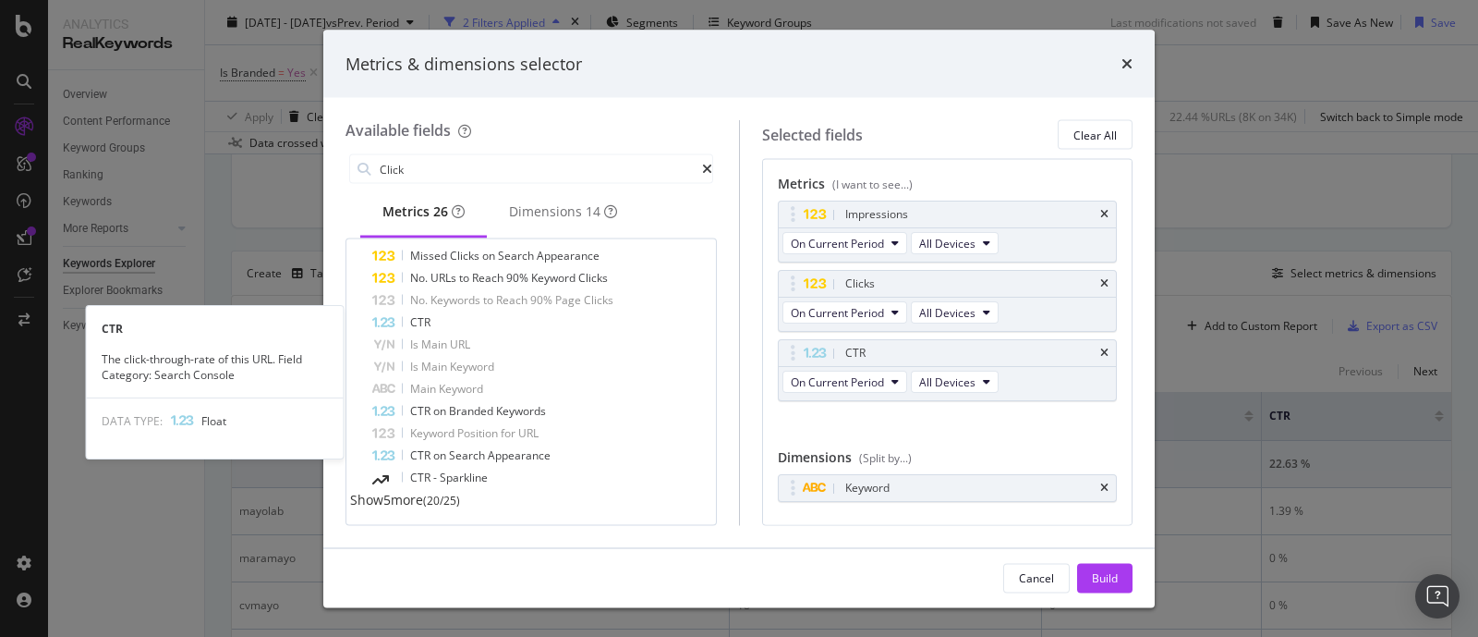
scroll to position [336, 0]
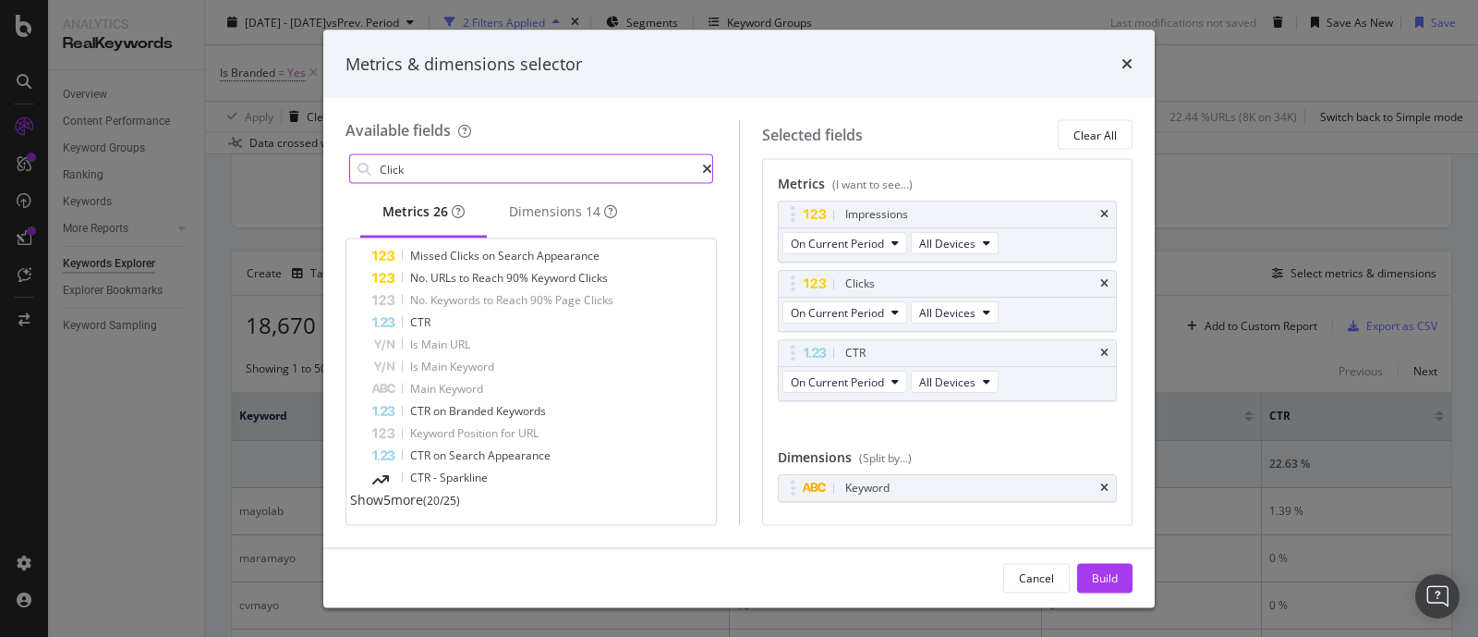
click at [455, 176] on input "Click" at bounding box center [540, 169] width 324 height 28
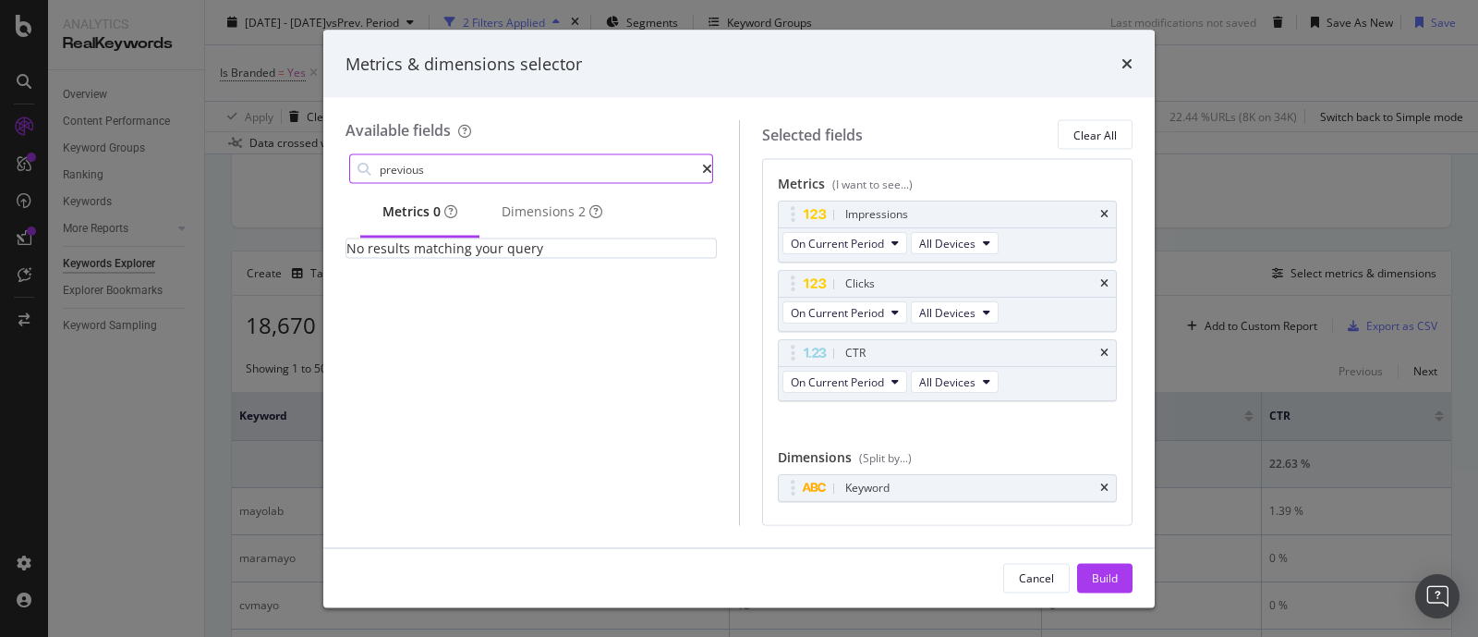
scroll to position [0, 0]
type input "p"
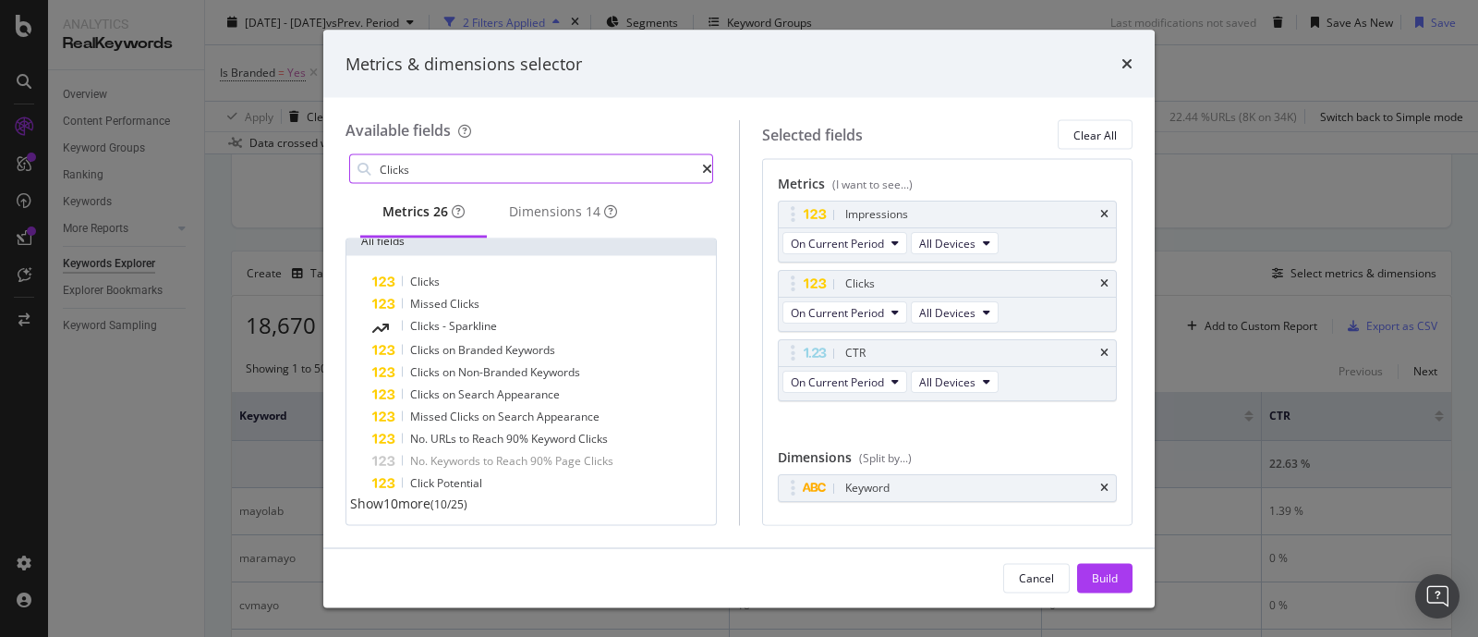
scroll to position [110, 0]
type input "Clicks"
click at [431, 503] on span "Show 10 more" at bounding box center [390, 500] width 80 height 18
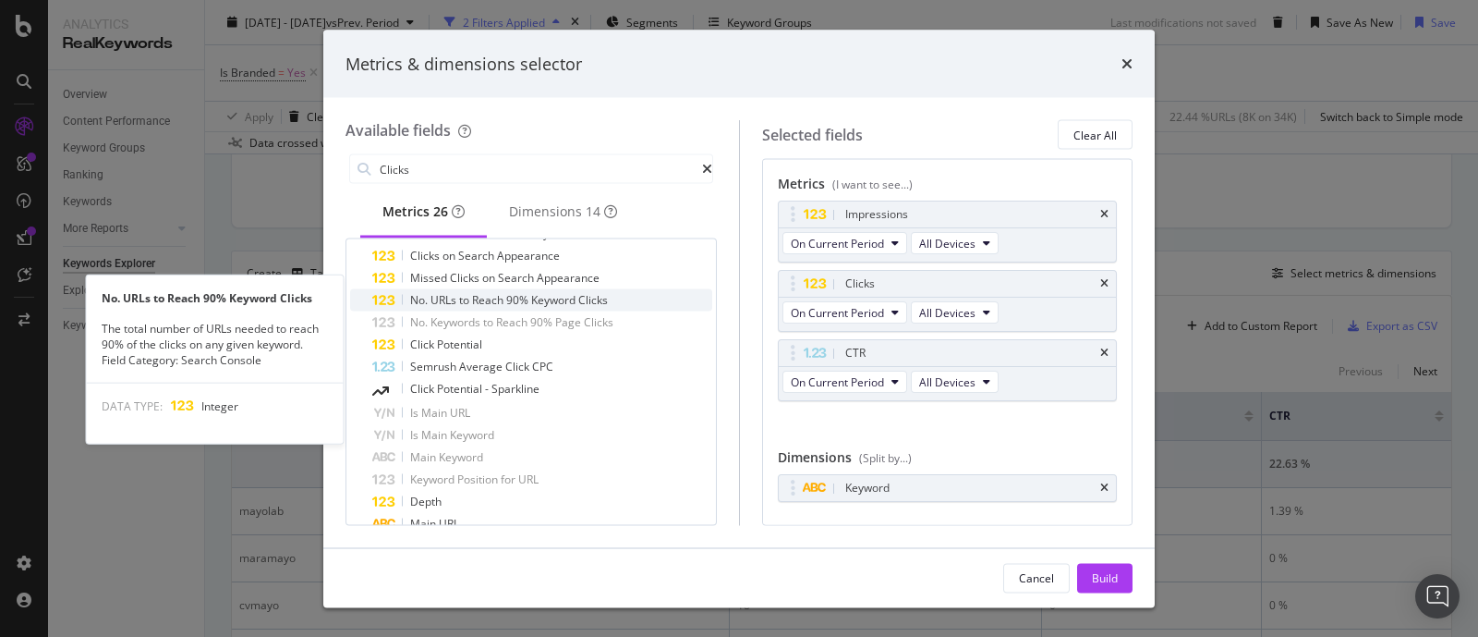
scroll to position [334, 0]
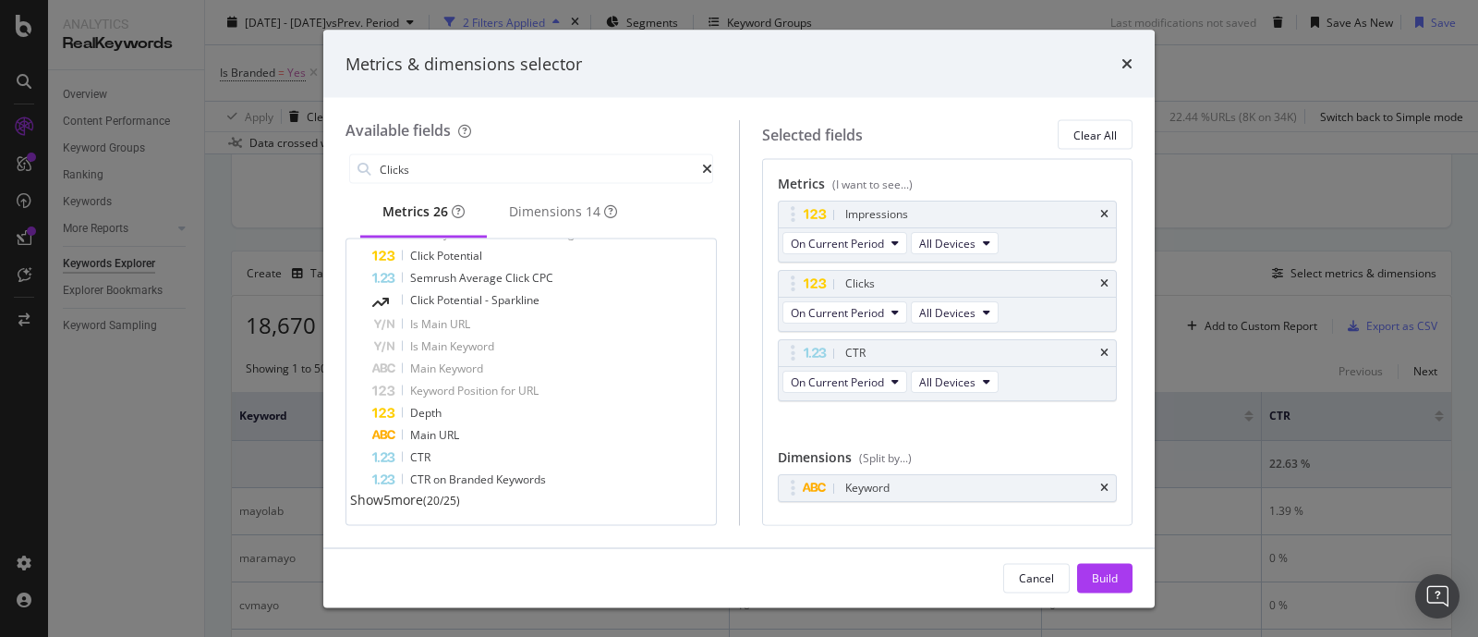
click at [405, 504] on span "Show 5 more" at bounding box center [386, 500] width 73 height 18
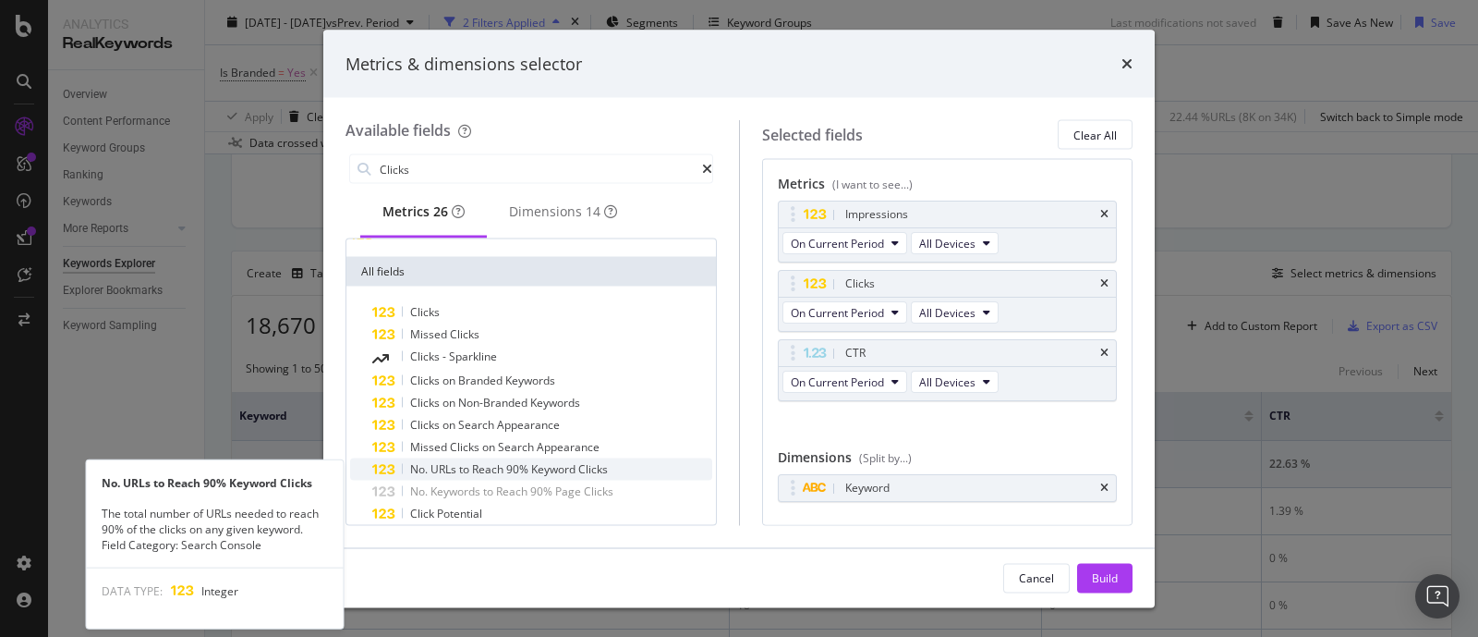
scroll to position [0, 0]
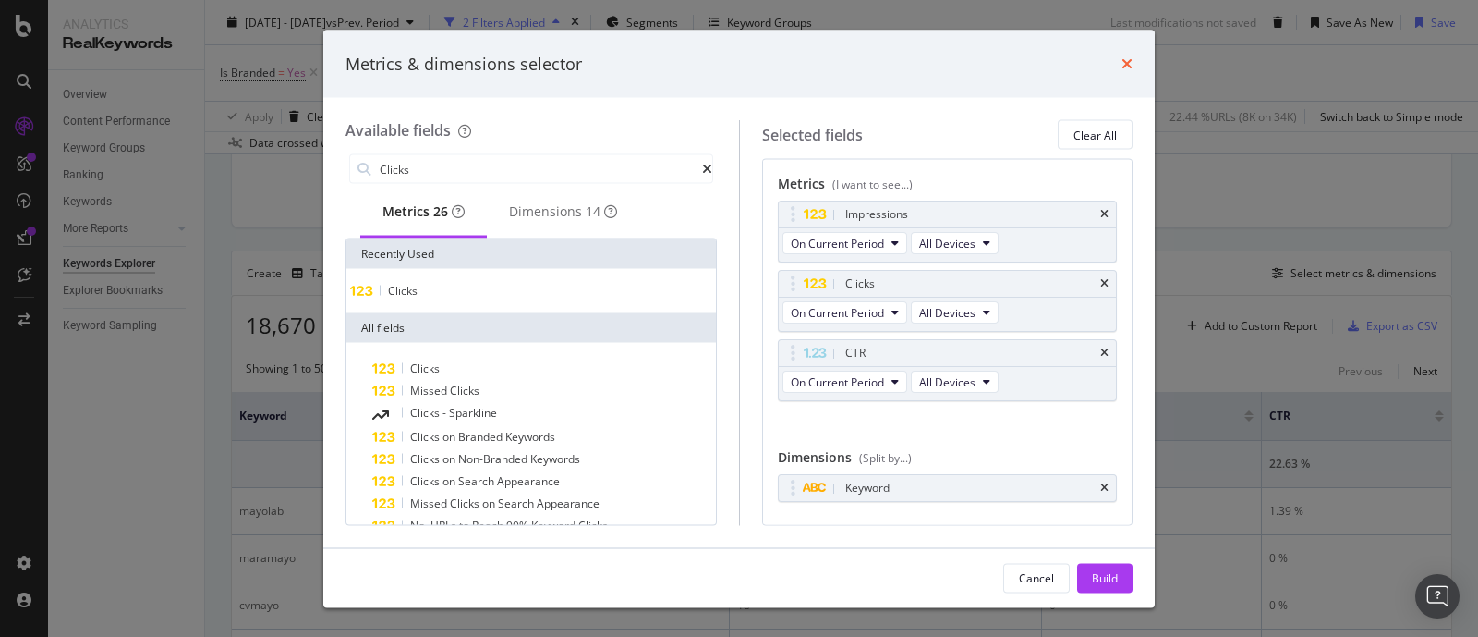
click at [1125, 59] on icon "times" at bounding box center [1127, 63] width 11 height 15
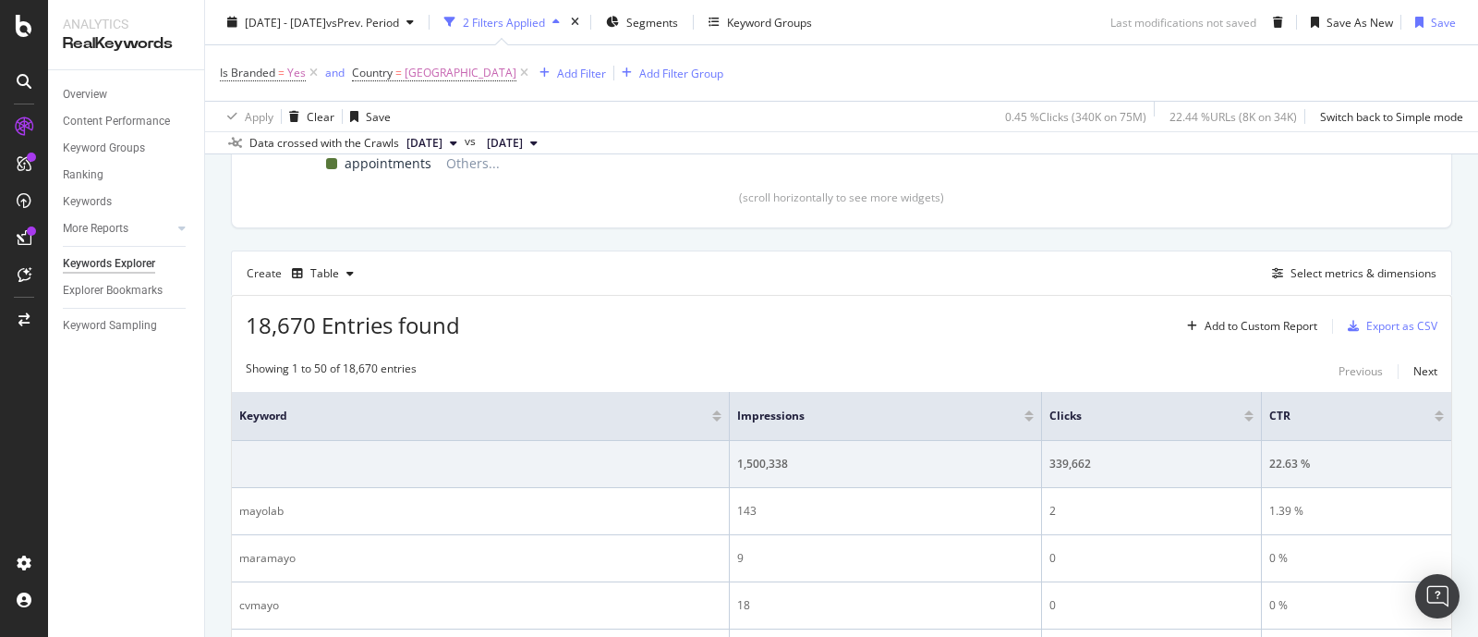
click at [1025, 412] on div at bounding box center [1029, 412] width 9 height 5
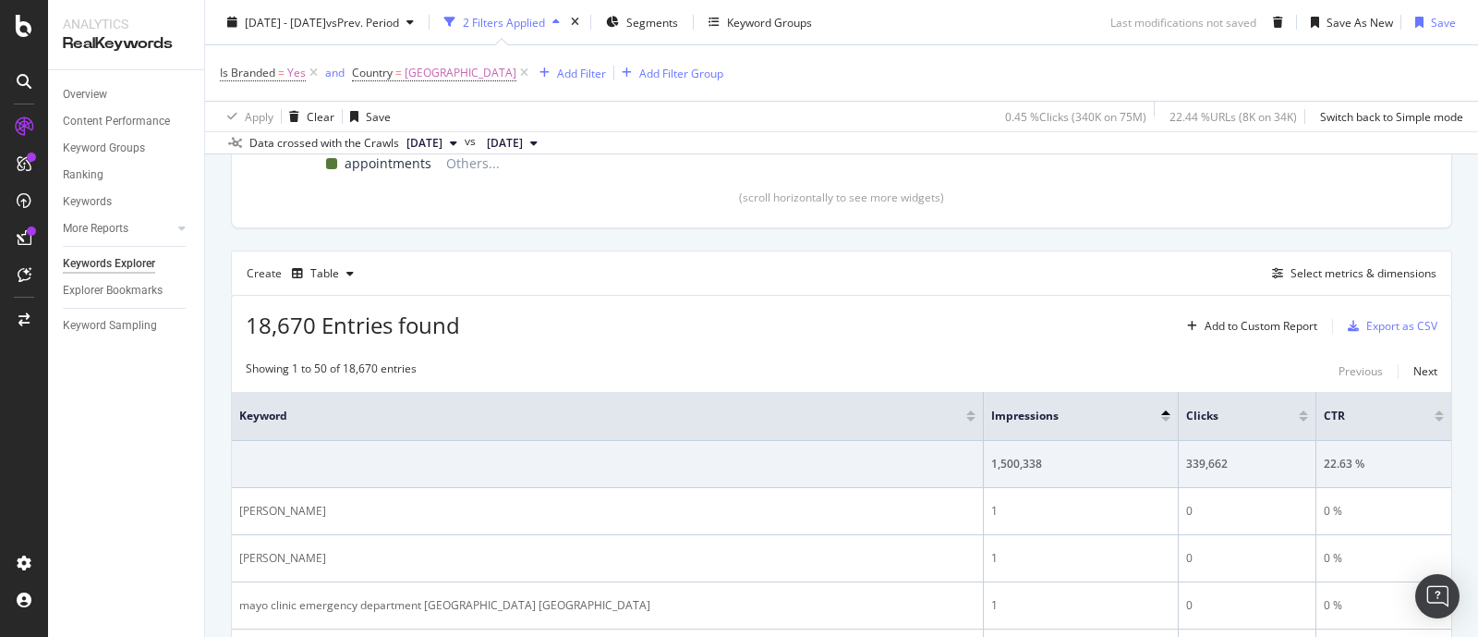
click at [1165, 418] on div at bounding box center [1165, 419] width 9 height 5
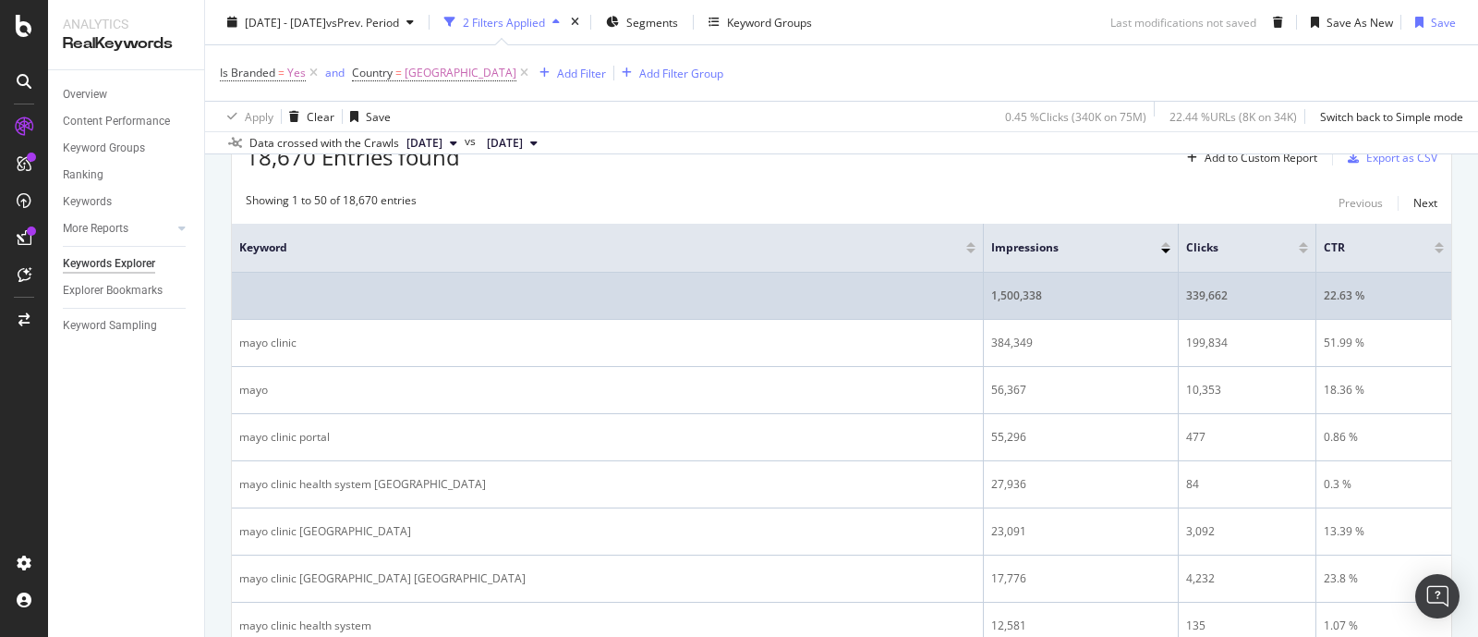
scroll to position [577, 0]
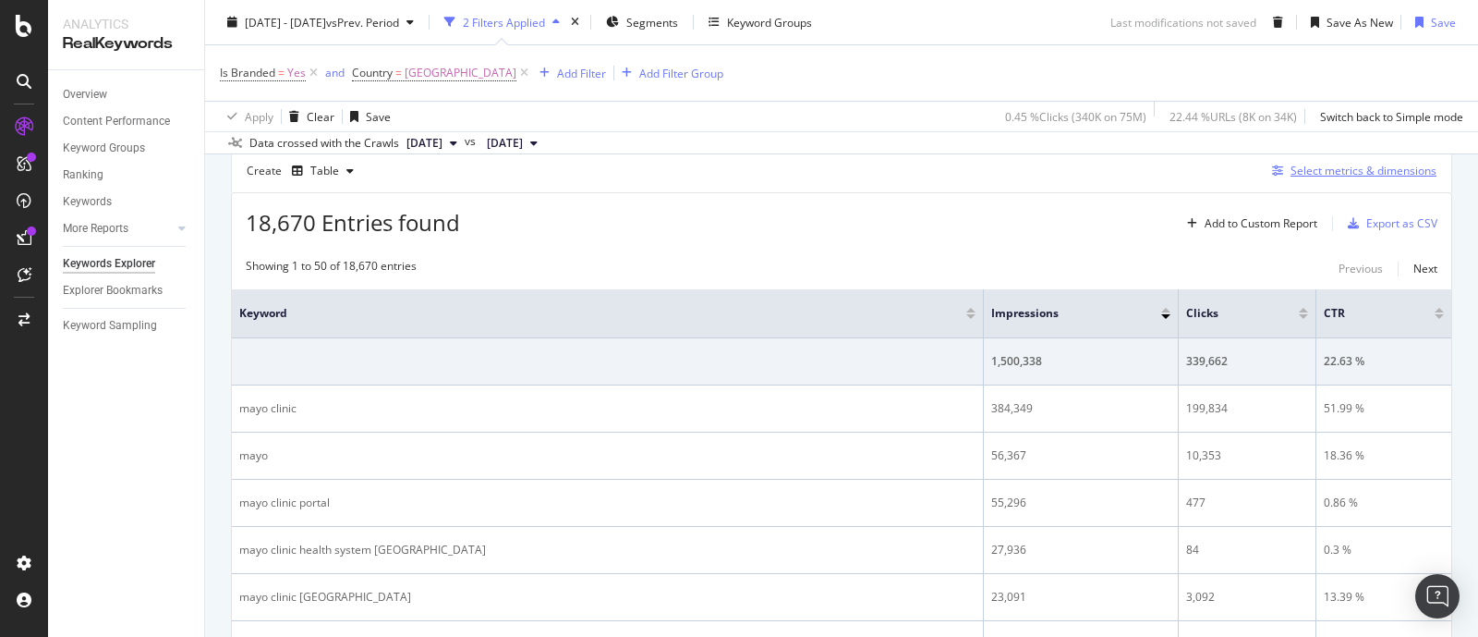
click at [1324, 167] on div "Select metrics & dimensions" at bounding box center [1364, 171] width 146 height 16
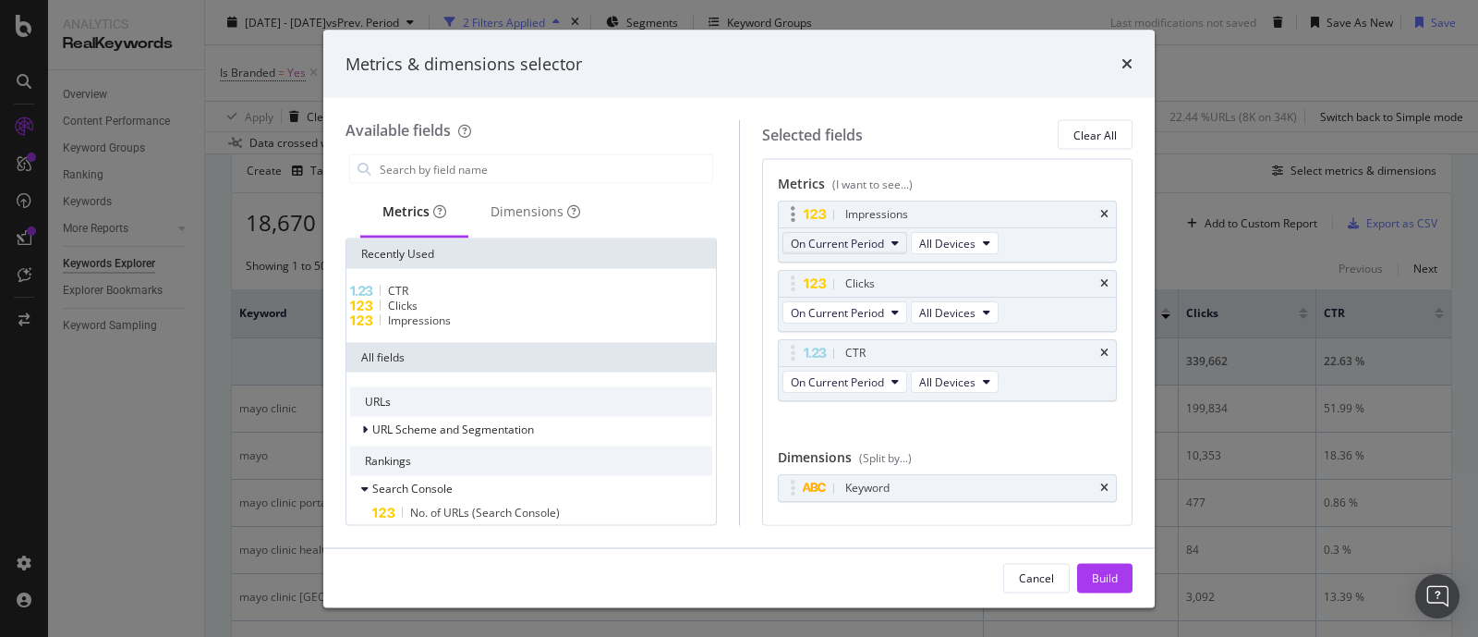
click at [893, 246] on icon "modal" at bounding box center [895, 242] width 7 height 11
click at [976, 127] on div "Selected fields Clear All" at bounding box center [947, 135] width 371 height 30
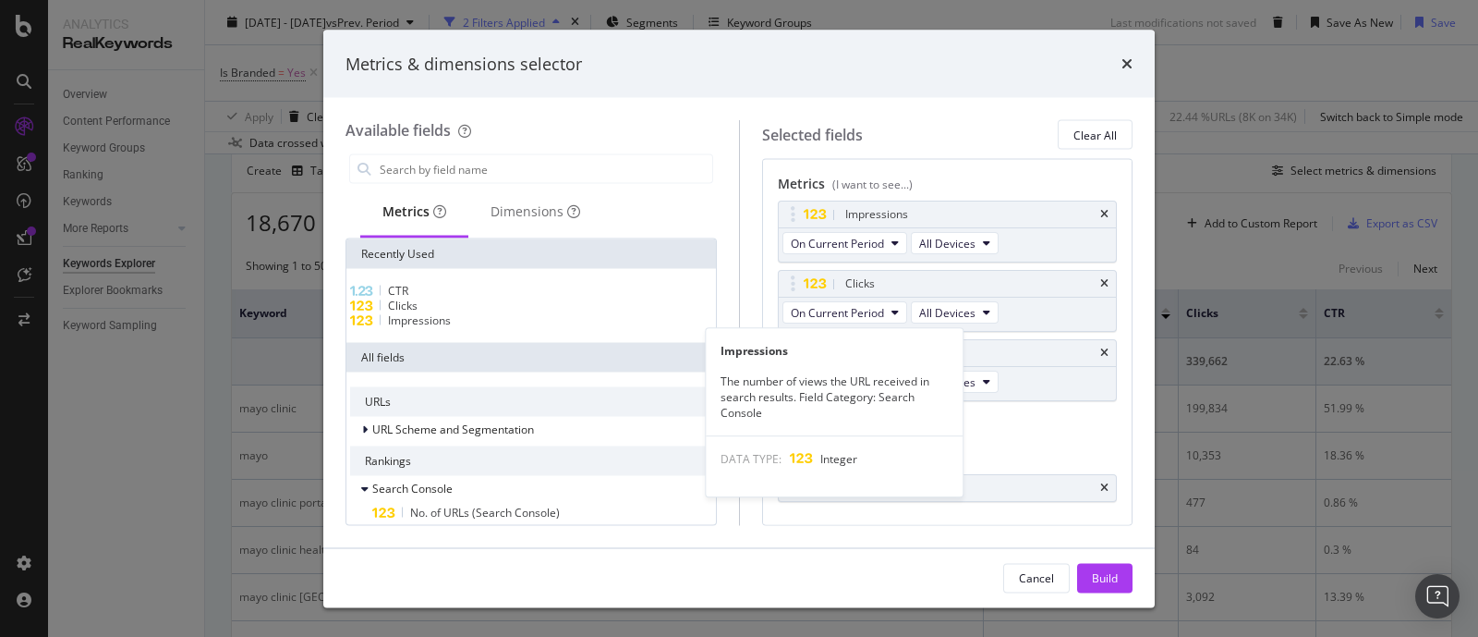
click at [443, 328] on span "Impressions" at bounding box center [419, 320] width 63 height 16
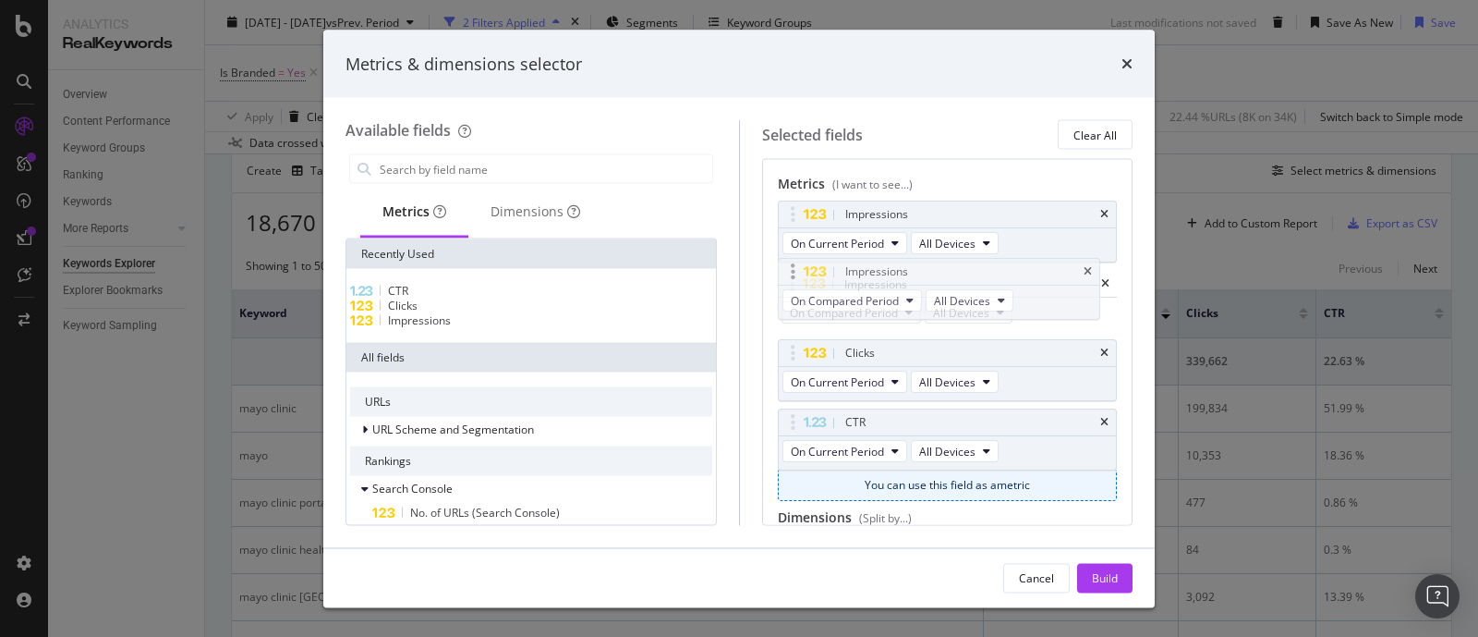
drag, startPoint x: 1000, startPoint y: 425, endPoint x: 1001, endPoint y: 276, distance: 148.7
click at [1001, 276] on body "Analytics RealKeywords Overview Content Performance Keyword Groups Ranking Keyw…" at bounding box center [739, 318] width 1478 height 637
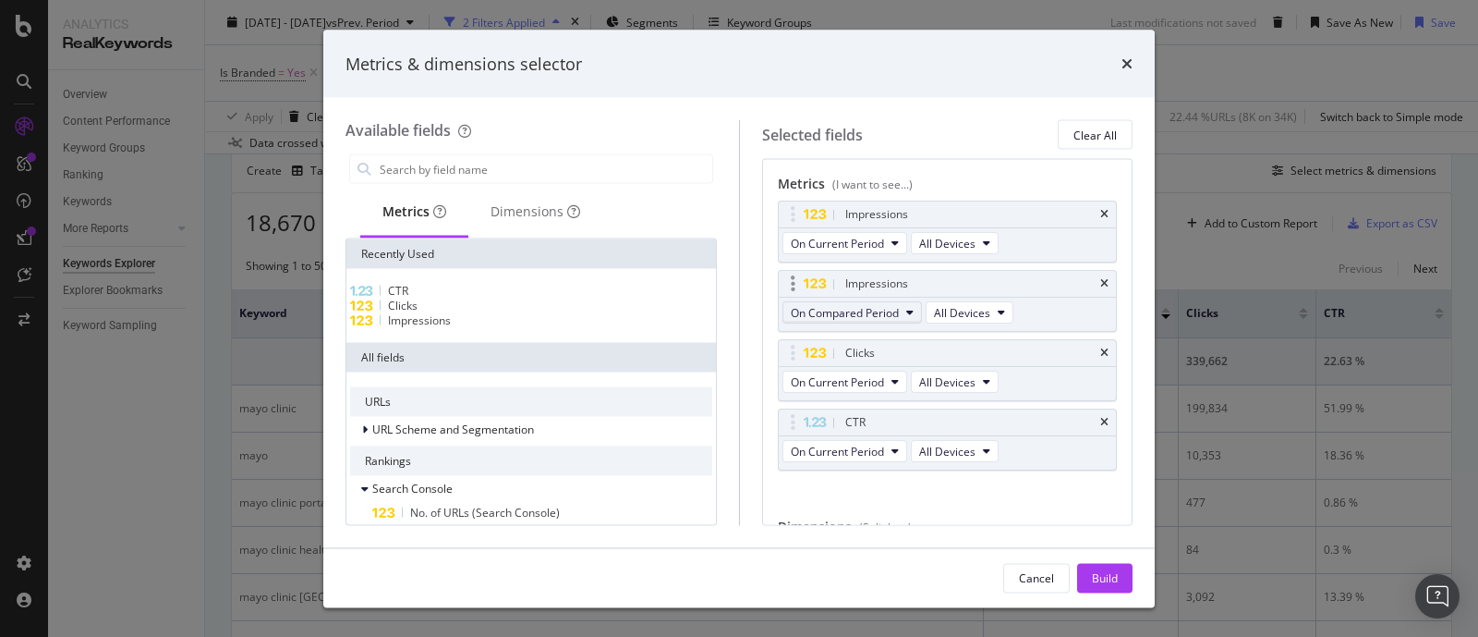
click at [910, 313] on icon "modal" at bounding box center [909, 312] width 7 height 11
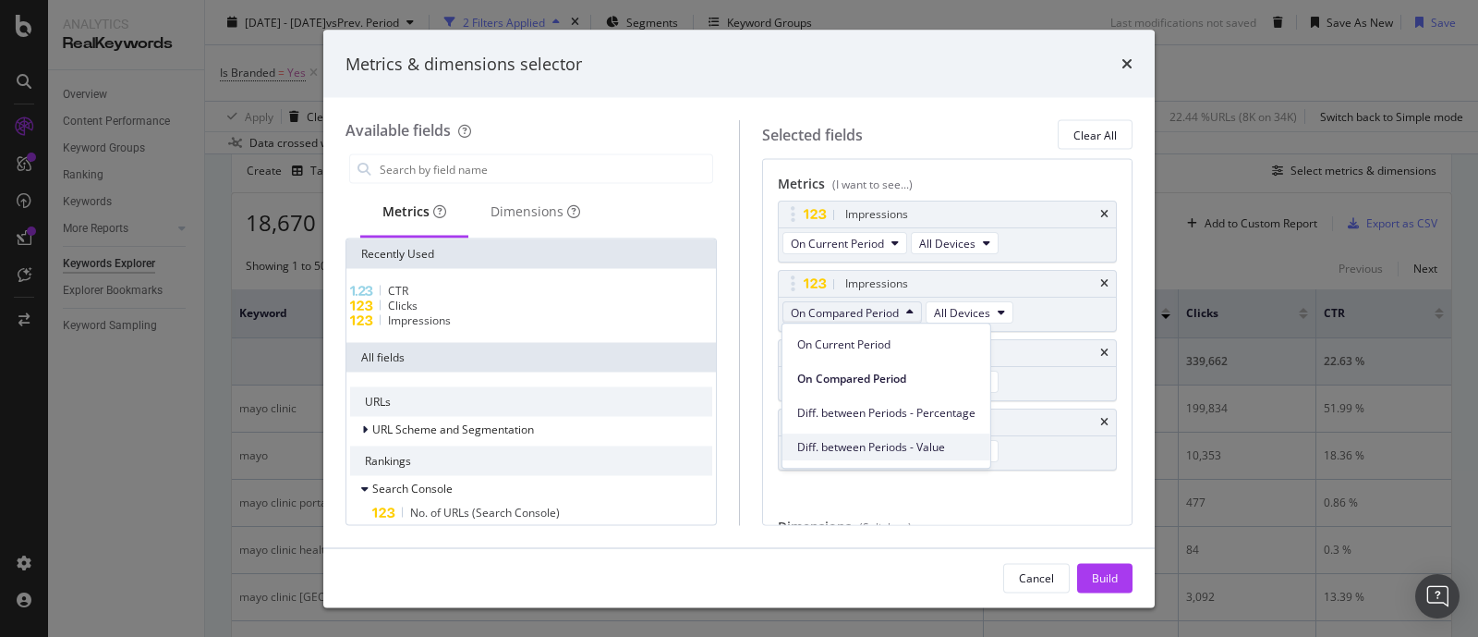
click at [892, 443] on span "Diff. between Periods - Value" at bounding box center [886, 447] width 178 height 17
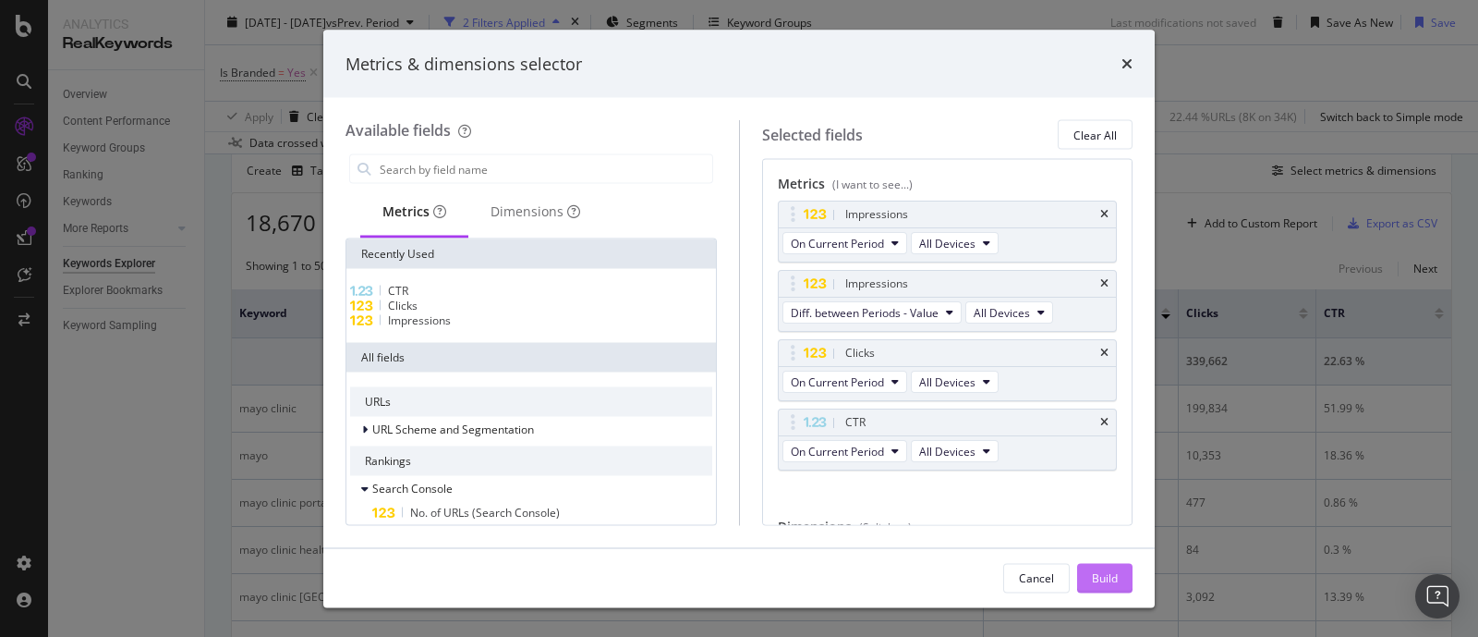
click at [1105, 578] on div "Build" at bounding box center [1105, 577] width 26 height 16
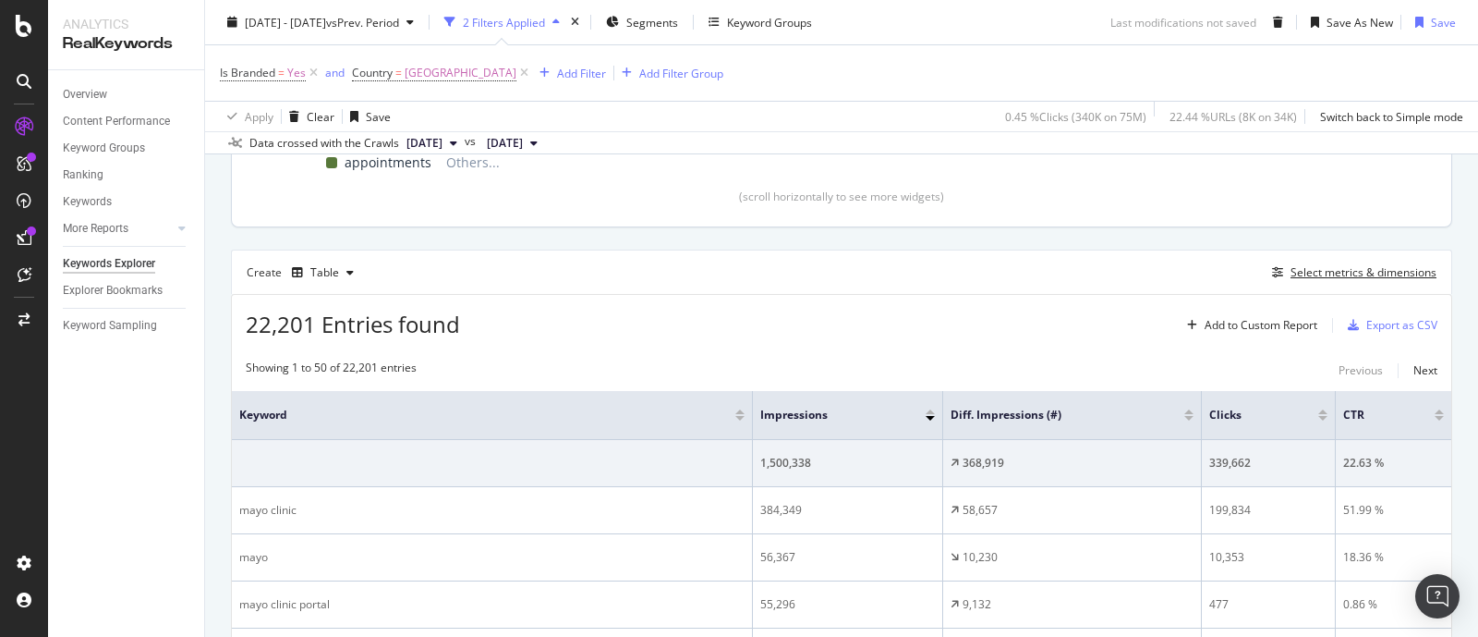
scroll to position [475, 0]
click at [1215, 321] on div "Add to Custom Report" at bounding box center [1261, 326] width 113 height 11
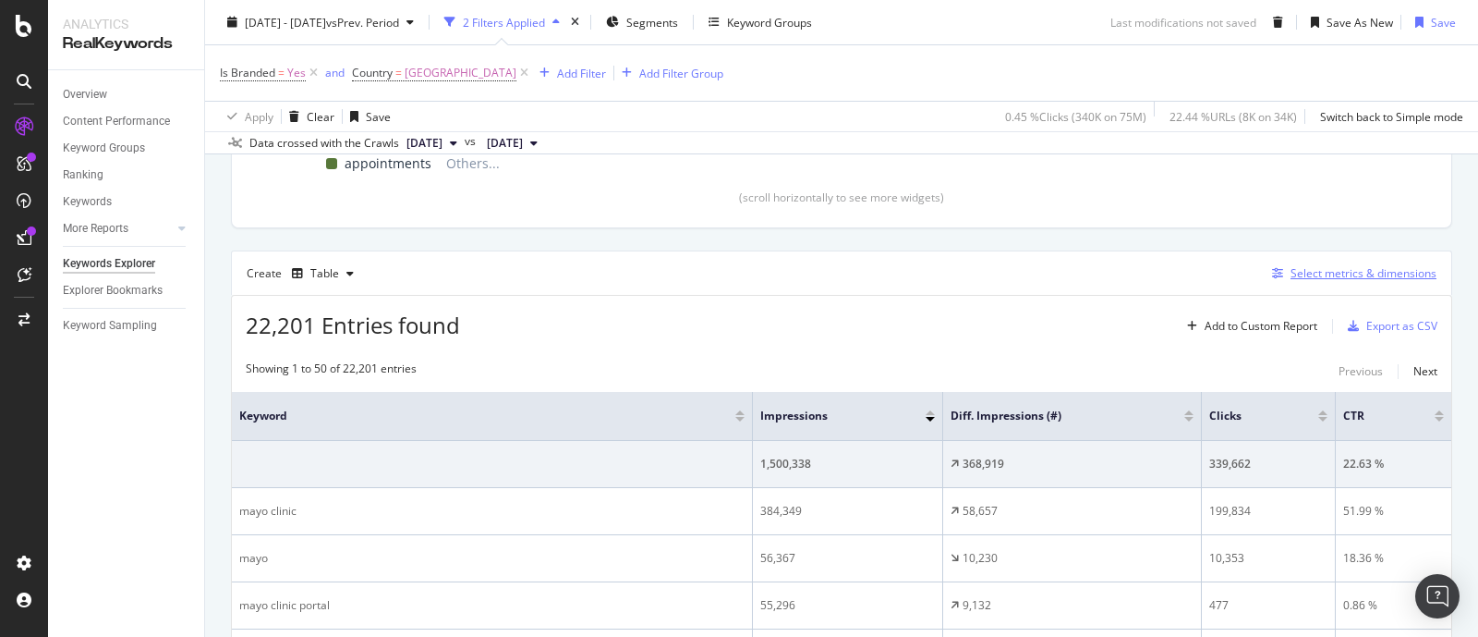
click at [1311, 266] on div "Select metrics & dimensions" at bounding box center [1364, 273] width 146 height 16
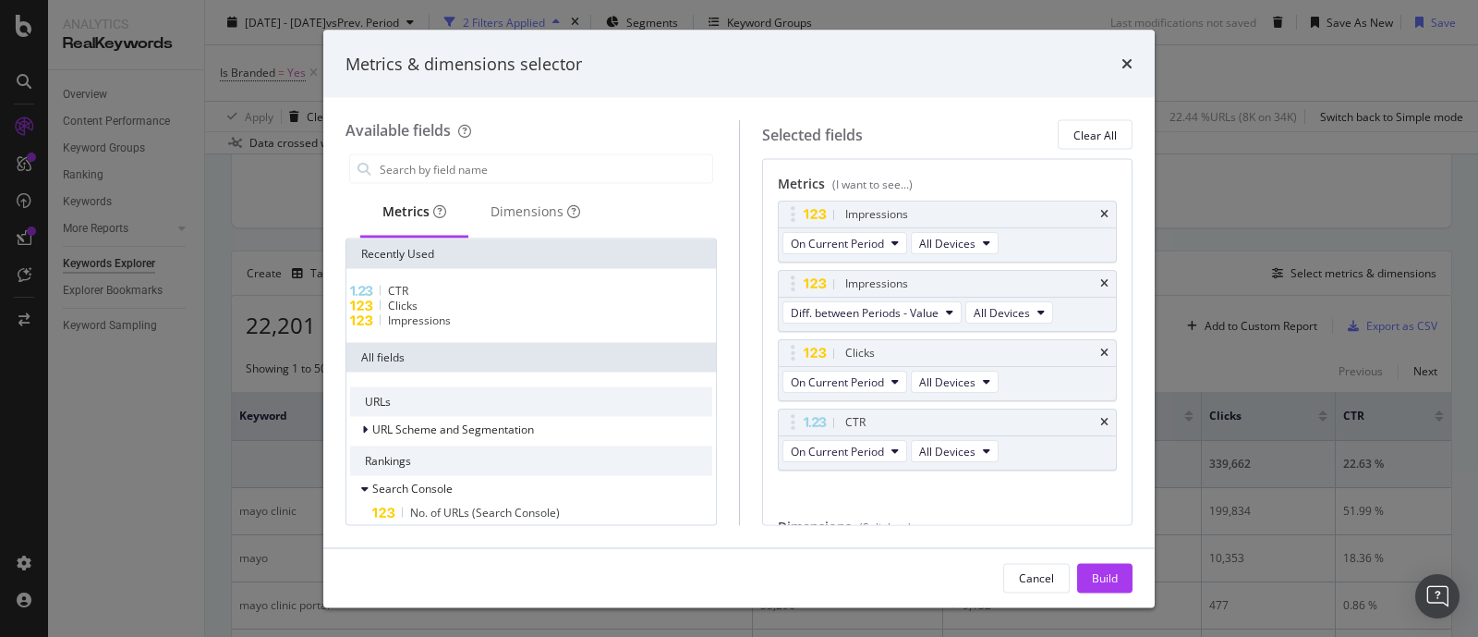
click at [451, 328] on span "Impressions" at bounding box center [419, 320] width 63 height 16
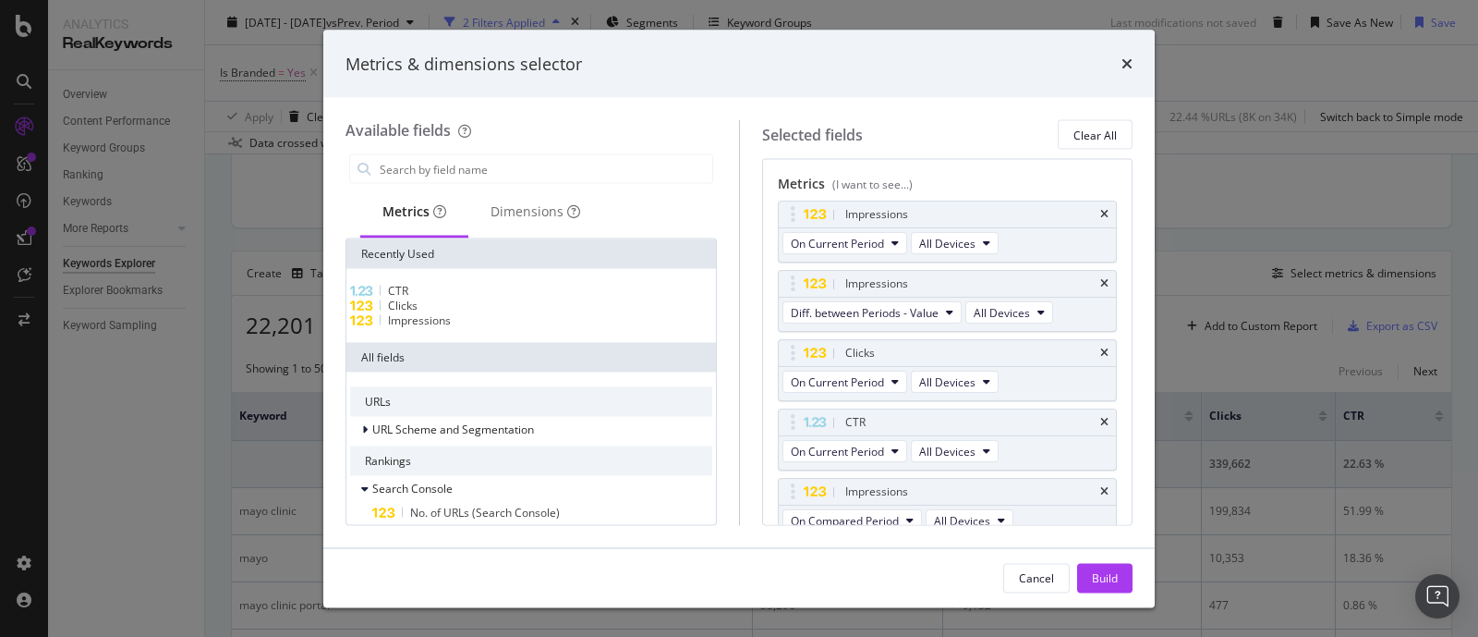
scroll to position [13, 0]
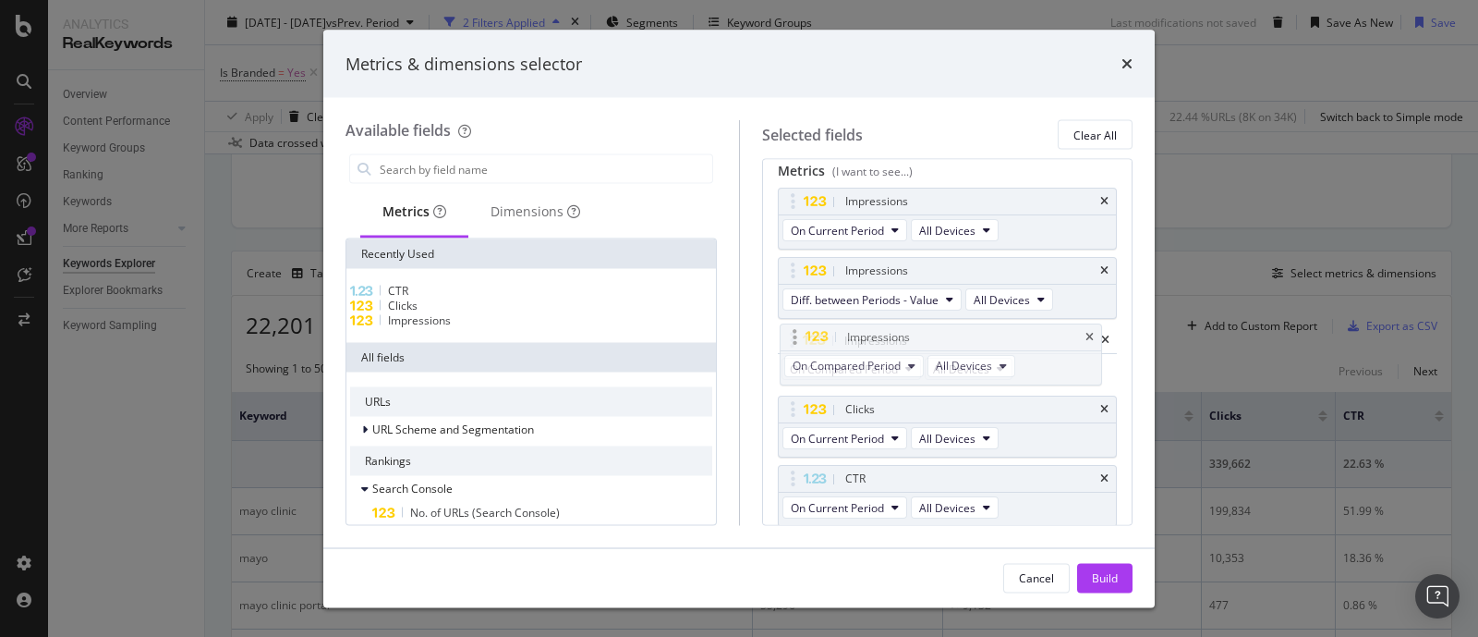
drag, startPoint x: 1042, startPoint y: 475, endPoint x: 1044, endPoint y: 335, distance: 139.5
click at [1044, 335] on body "Analytics RealKeywords Overview Content Performance Keyword Groups Ranking Keyw…" at bounding box center [739, 318] width 1478 height 637
click at [910, 376] on button "On Compared Period" at bounding box center [851, 369] width 139 height 22
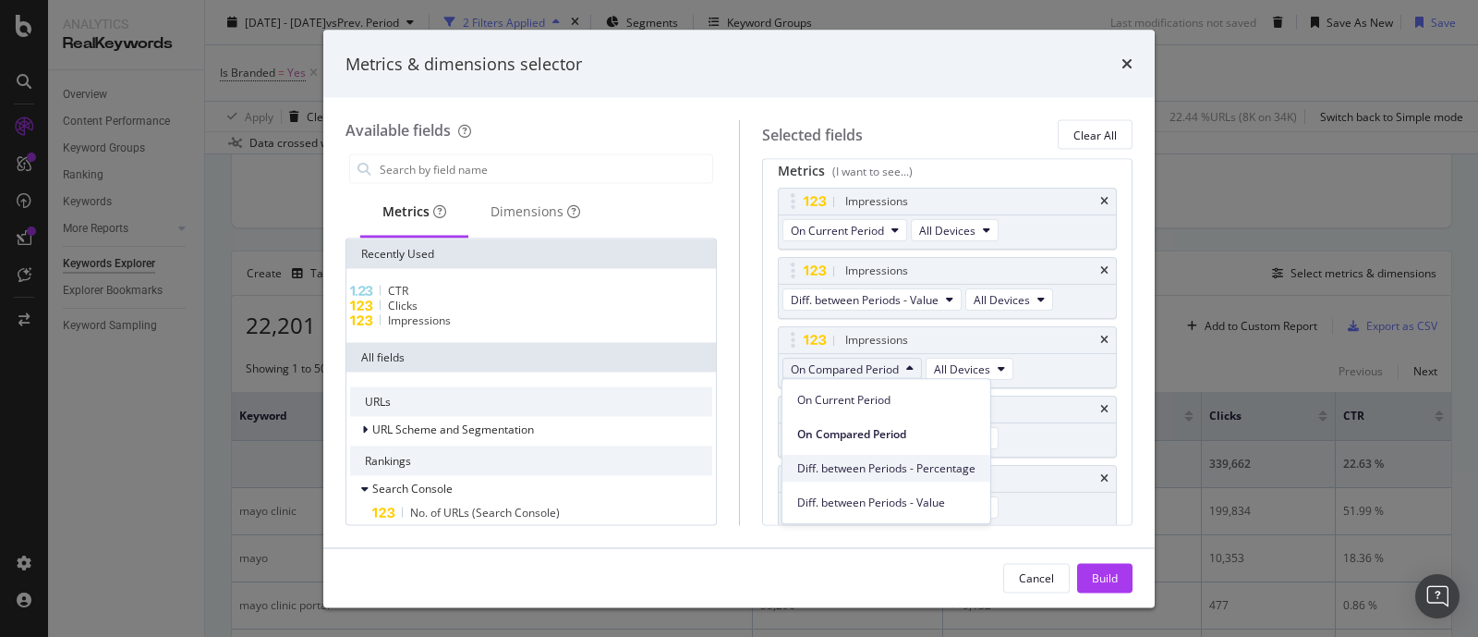
click at [910, 466] on span "Diff. between Periods - Percentage" at bounding box center [886, 468] width 178 height 17
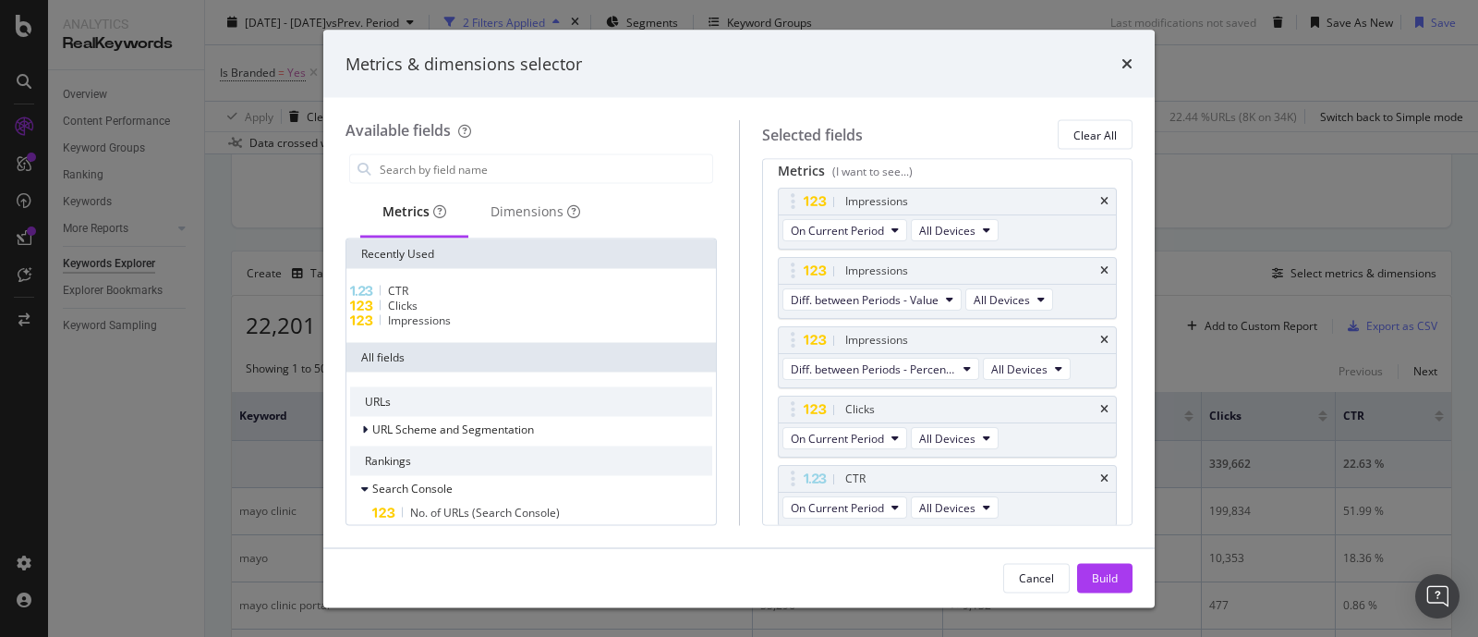
drag, startPoint x: 1100, startPoint y: 576, endPoint x: 1095, endPoint y: 553, distance: 23.8
click at [1100, 576] on div "Build" at bounding box center [1105, 577] width 26 height 16
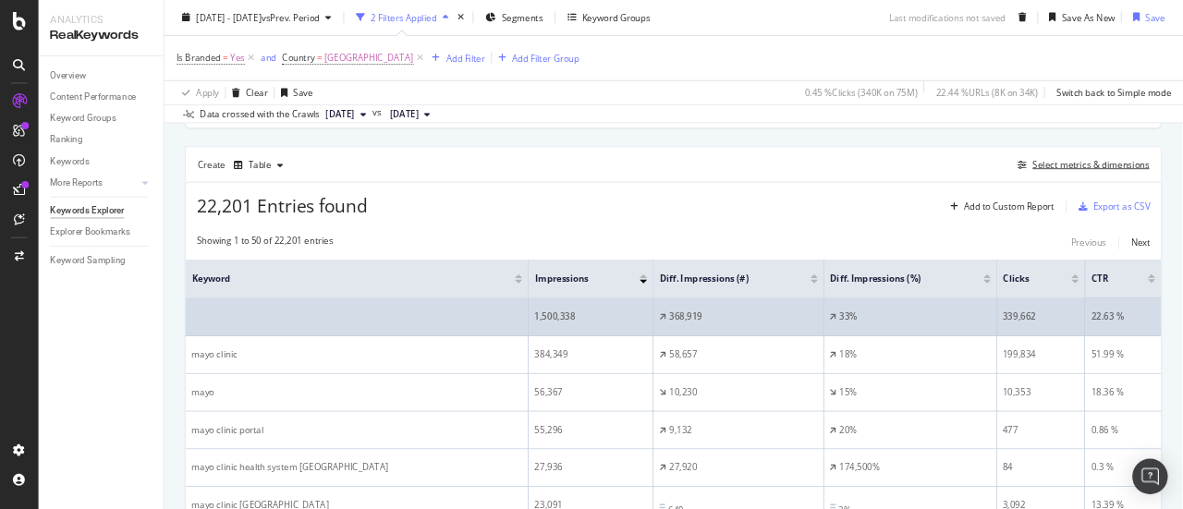
scroll to position [590, 0]
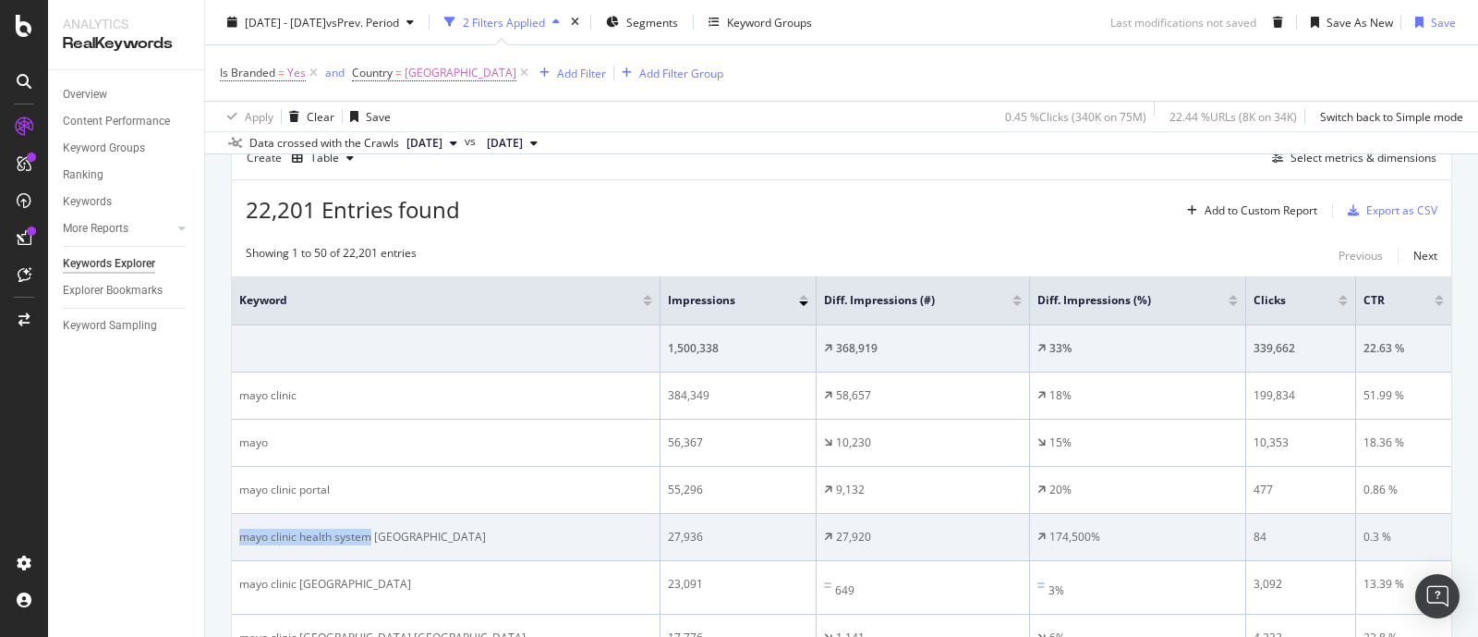
drag, startPoint x: 239, startPoint y: 532, endPoint x: 370, endPoint y: 553, distance: 132.0
click at [370, 553] on td "mayo clinic health system [GEOGRAPHIC_DATA]" at bounding box center [446, 537] width 429 height 47
copy div "mayo clinic health system"
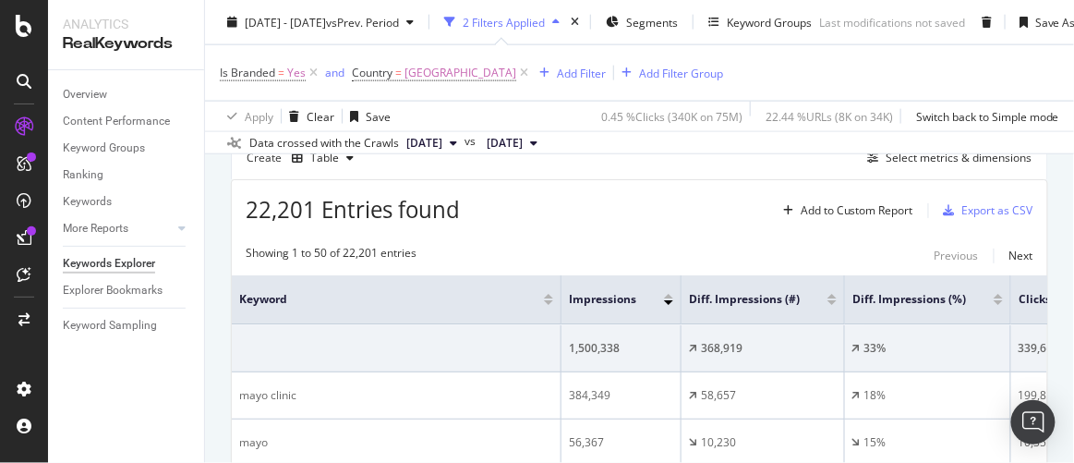
drag, startPoint x: 1241, startPoint y: 6, endPoint x: 712, endPoint y: 212, distance: 567.2
click at [712, 212] on div "22,201 Entries found Add to Custom Report Export as CSV" at bounding box center [640, 202] width 816 height 45
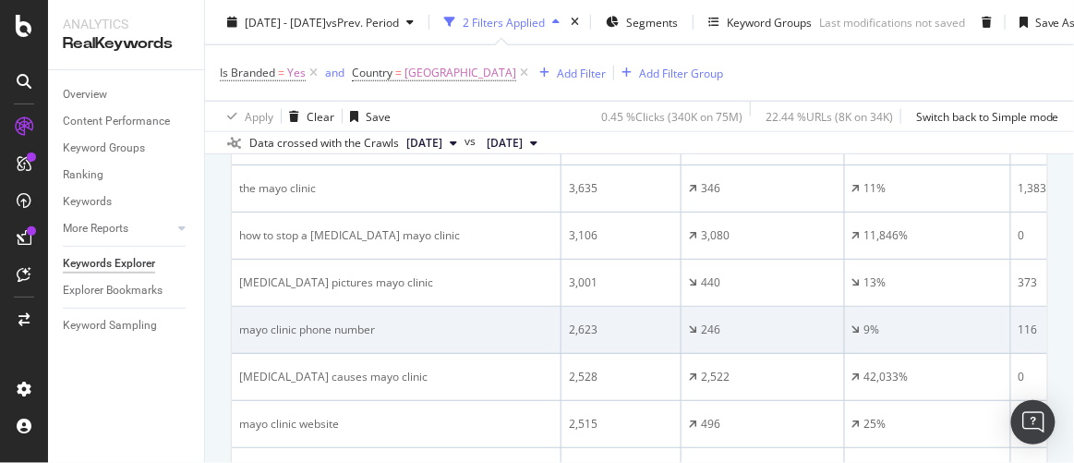
scroll to position [2186, 0]
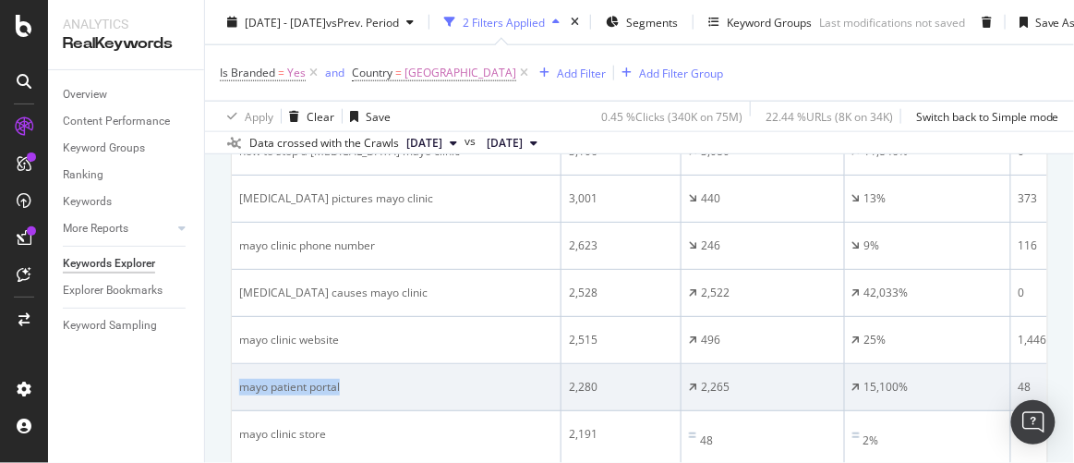
drag, startPoint x: 342, startPoint y: 345, endPoint x: 240, endPoint y: 335, distance: 102.0
click at [240, 364] on td "mayo patient portal" at bounding box center [397, 387] width 330 height 47
copy div "mayo patient portal"
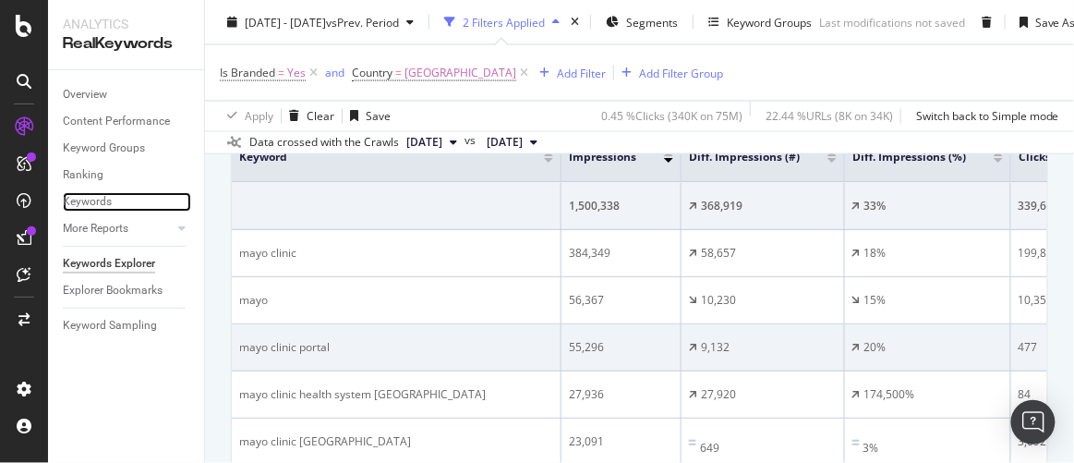
scroll to position [758, 0]
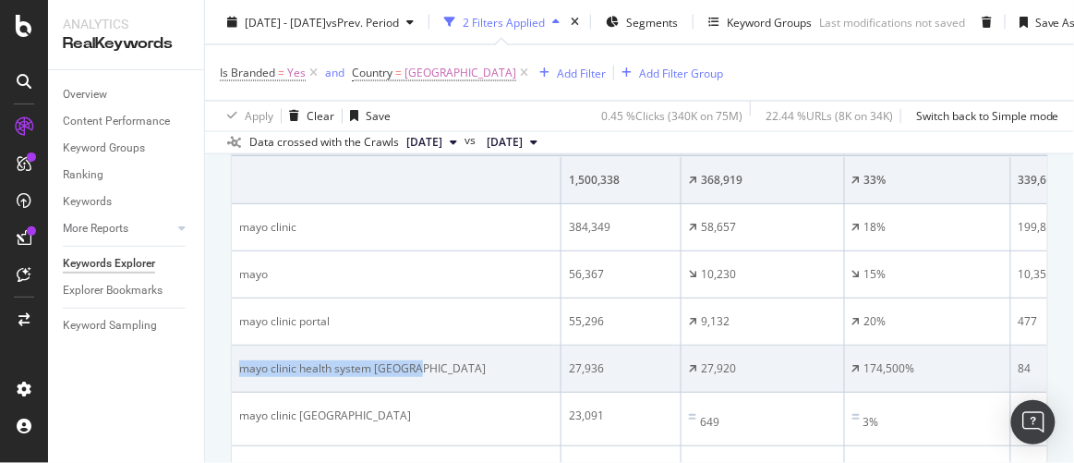
drag, startPoint x: 424, startPoint y: 360, endPoint x: 238, endPoint y: 366, distance: 185.8
click at [239, 366] on div "mayo clinic health system [GEOGRAPHIC_DATA]" at bounding box center [396, 368] width 314 height 17
copy div "mayo clinic health system [GEOGRAPHIC_DATA]"
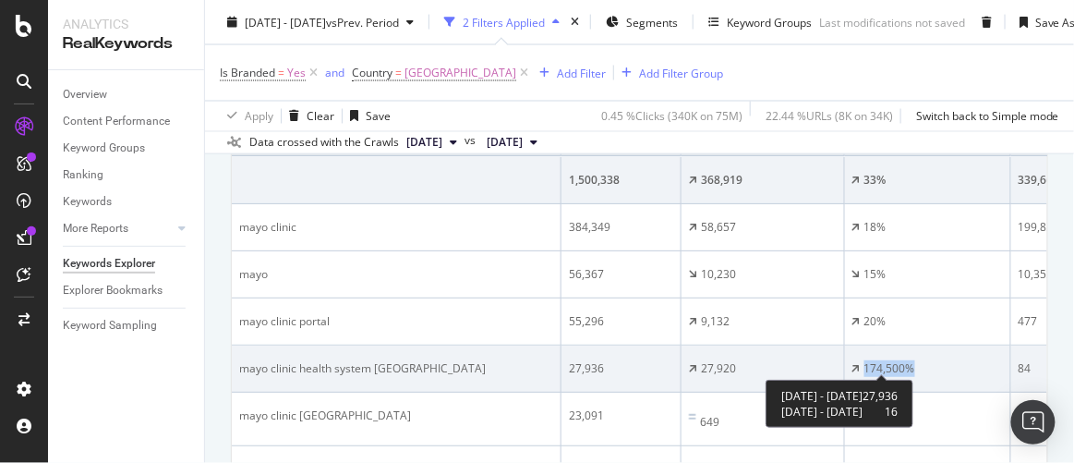
drag, startPoint x: 935, startPoint y: 364, endPoint x: 851, endPoint y: 360, distance: 84.2
click at [853, 360] on div "174,500%" at bounding box center [928, 368] width 151 height 17
copy div "174,500%"
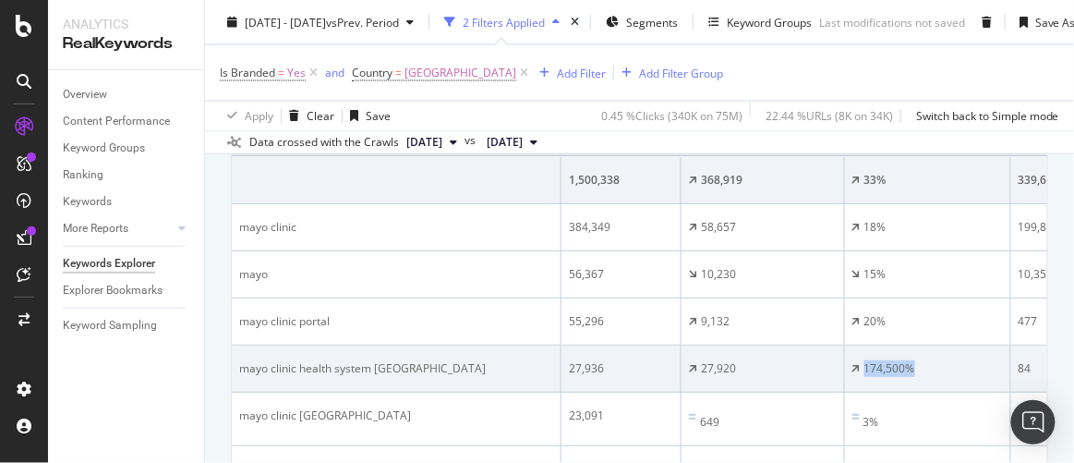
scroll to position [843, 0]
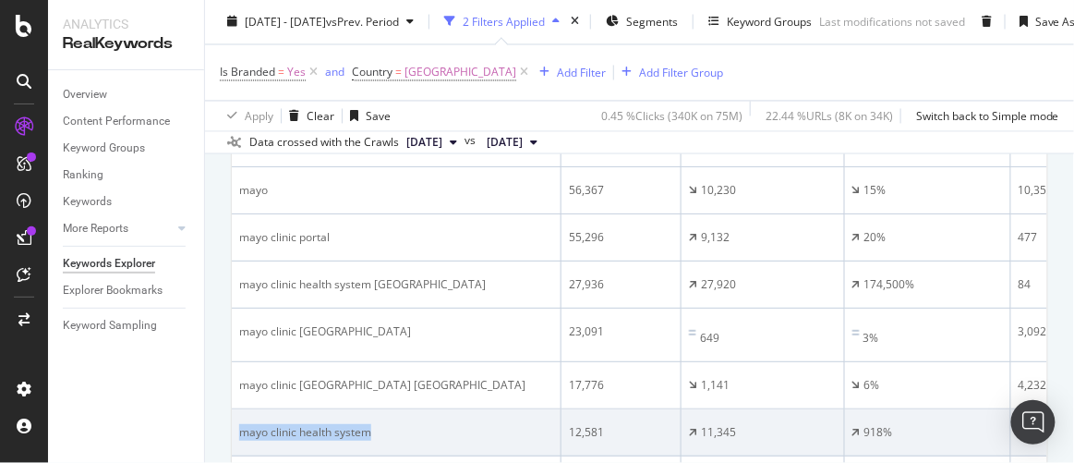
drag, startPoint x: 381, startPoint y: 423, endPoint x: 241, endPoint y: 418, distance: 139.6
click at [241, 424] on div "mayo clinic health system" at bounding box center [396, 432] width 314 height 17
copy div "mayo clinic health system"
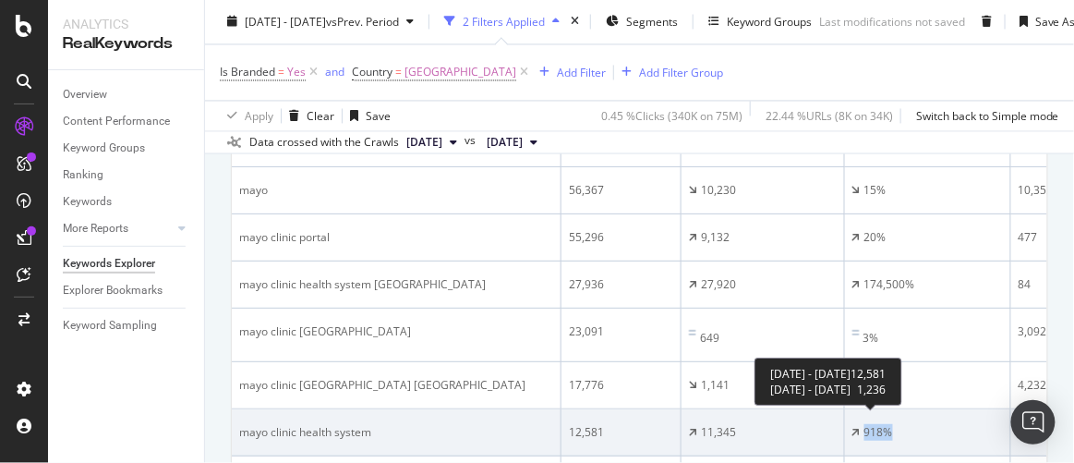
drag, startPoint x: 904, startPoint y: 421, endPoint x: 861, endPoint y: 419, distance: 42.5
click at [861, 424] on div "918%" at bounding box center [928, 432] width 151 height 17
copy div "918%"
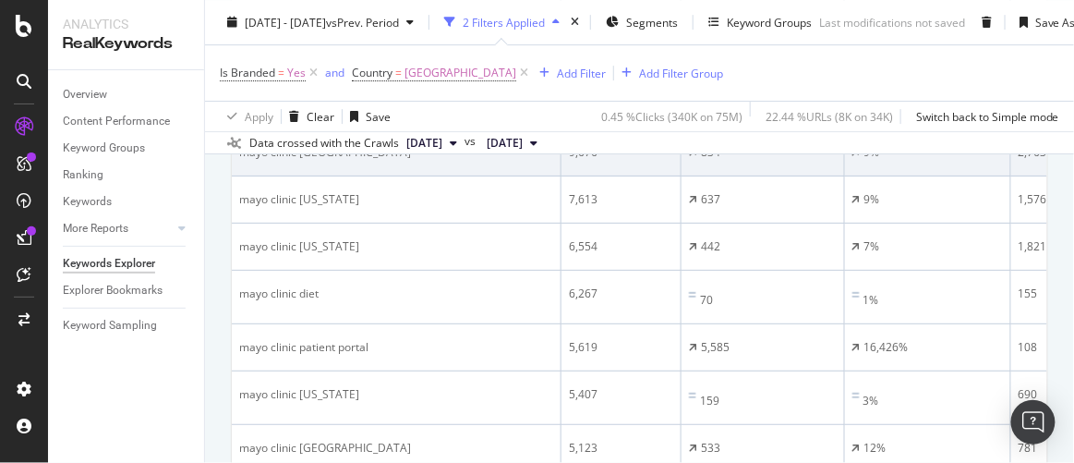
scroll to position [1430, 0]
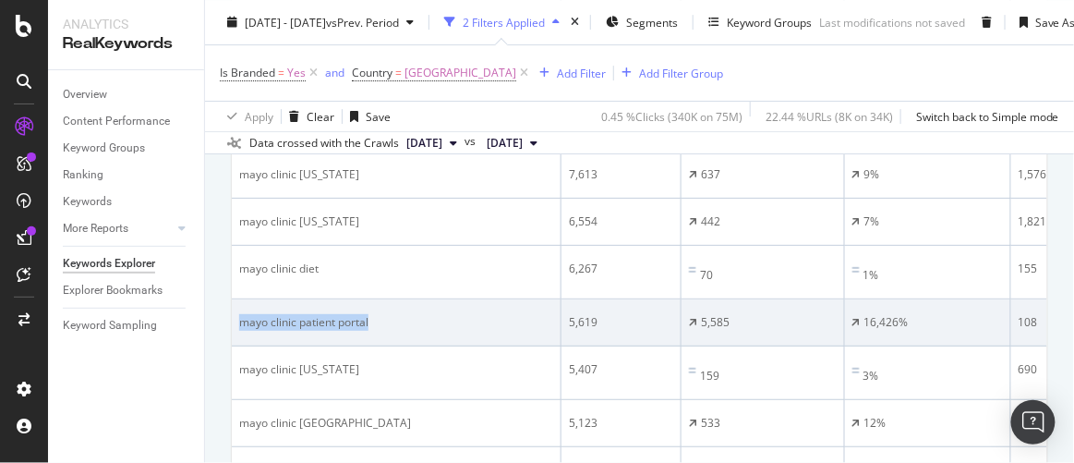
drag, startPoint x: 370, startPoint y: 301, endPoint x: 237, endPoint y: 301, distance: 133.0
click at [237, 301] on td "mayo clinic patient portal" at bounding box center [397, 322] width 330 height 47
copy div "mayo clinic patient portal"
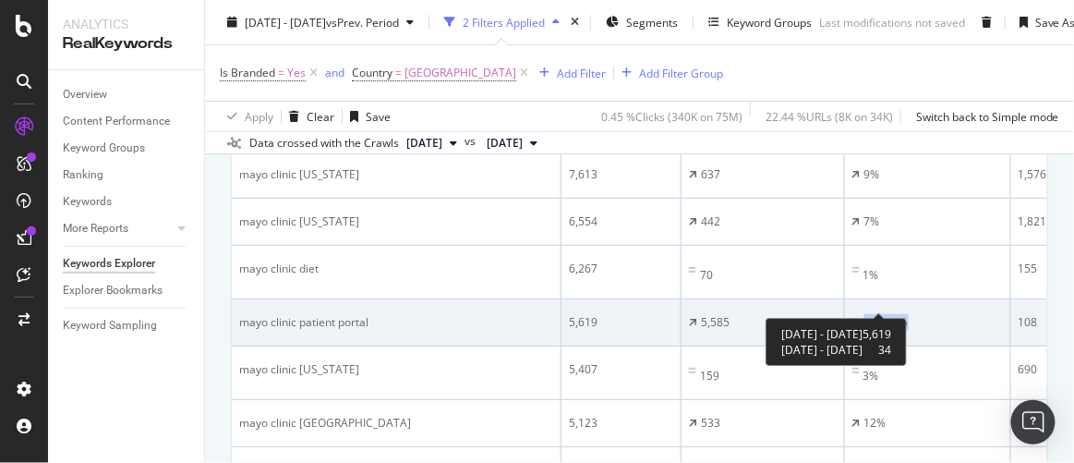
drag, startPoint x: 915, startPoint y: 300, endPoint x: 864, endPoint y: 300, distance: 50.8
click at [864, 314] on div "16,426%" at bounding box center [928, 322] width 151 height 17
copy div "16,426%"
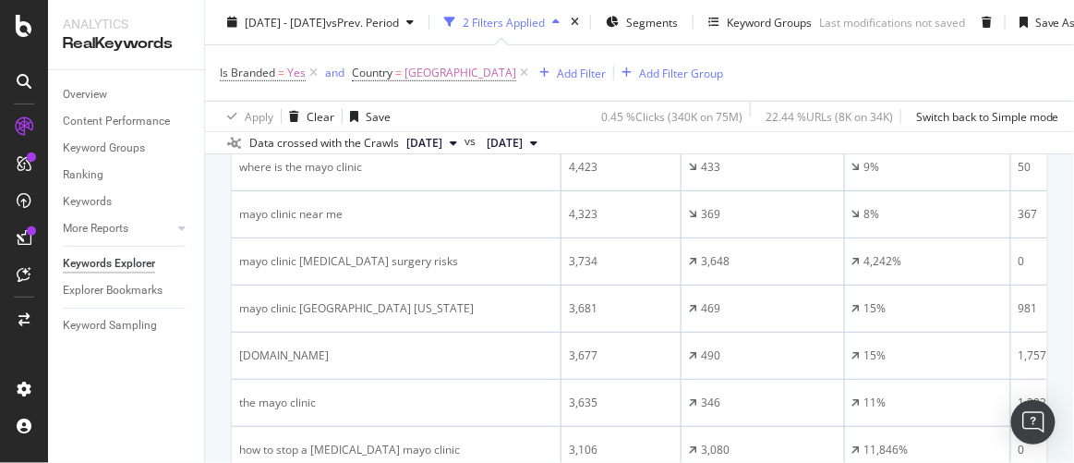
scroll to position [1934, 0]
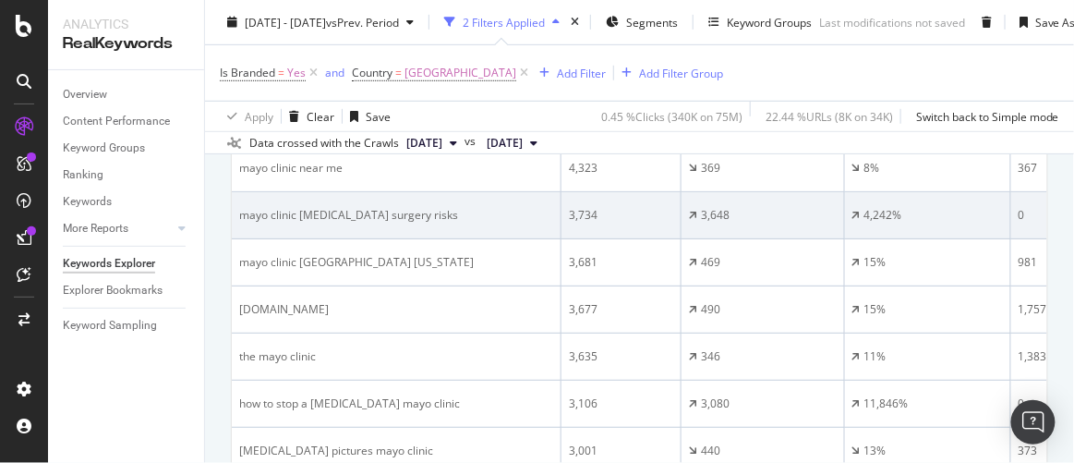
drag, startPoint x: 465, startPoint y: 176, endPoint x: 243, endPoint y: 185, distance: 221.9
click at [243, 192] on td "mayo clinic penis enlargement surgery risks" at bounding box center [397, 215] width 330 height 47
copy div "mayo clinic penis enlargement surgery risks"
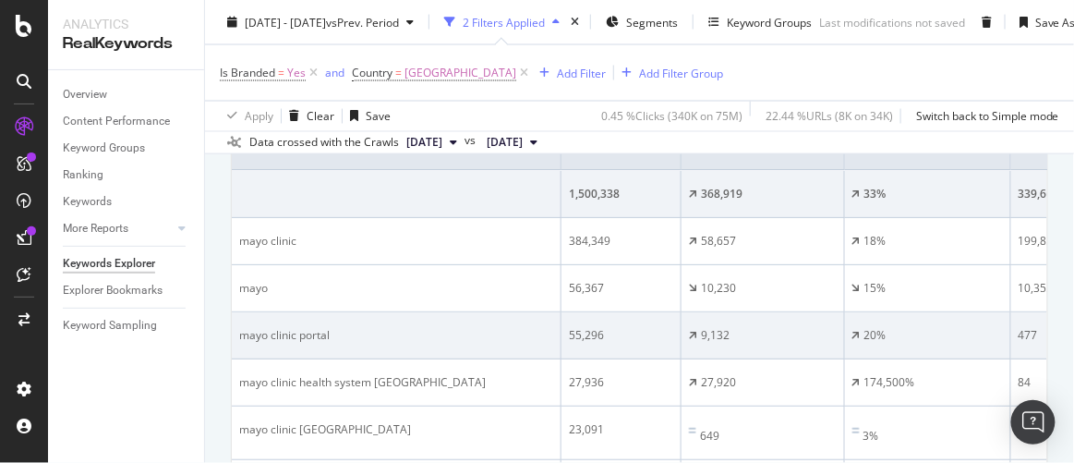
scroll to position [590, 0]
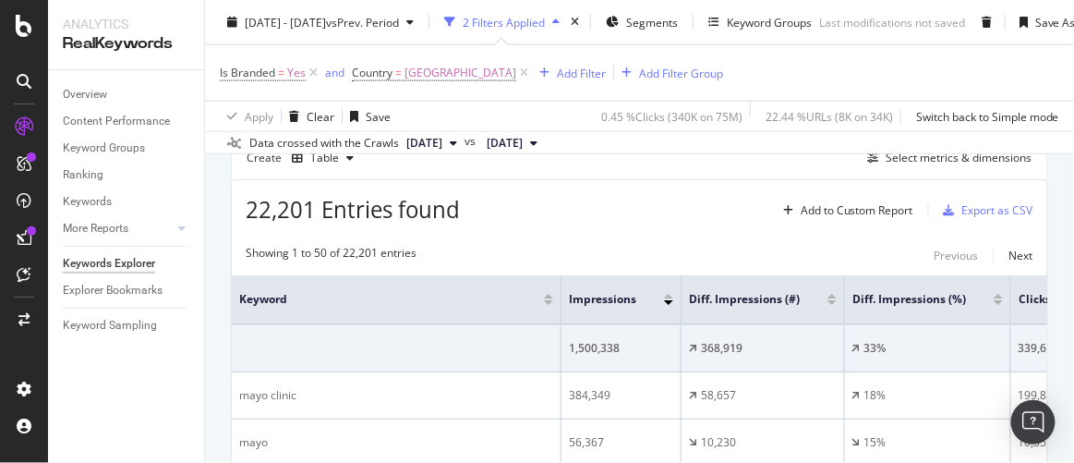
click at [831, 295] on div at bounding box center [832, 297] width 9 height 5
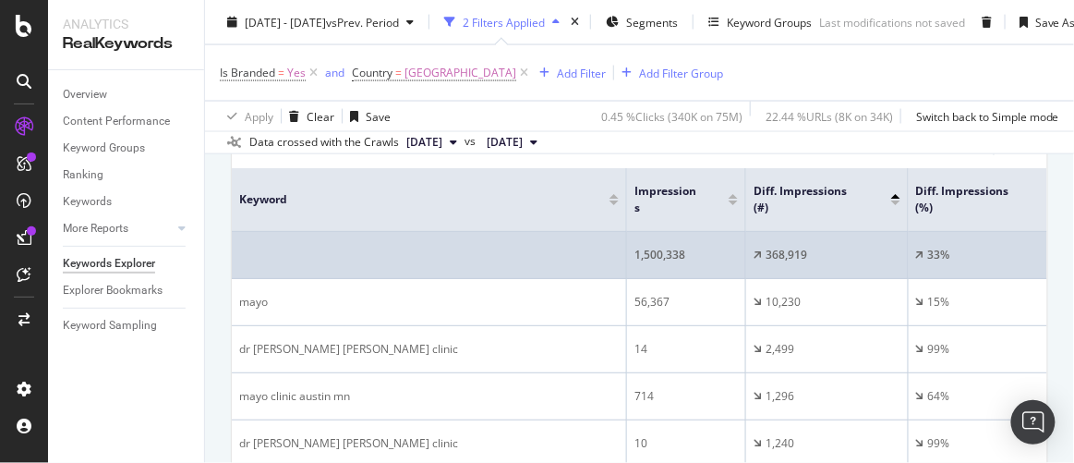
scroll to position [674, 0]
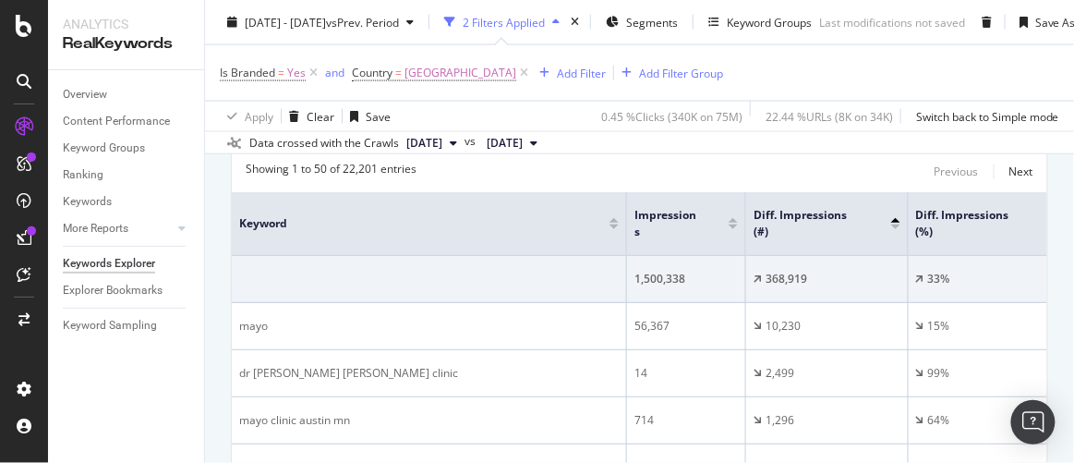
click at [895, 224] on div at bounding box center [896, 226] width 9 height 5
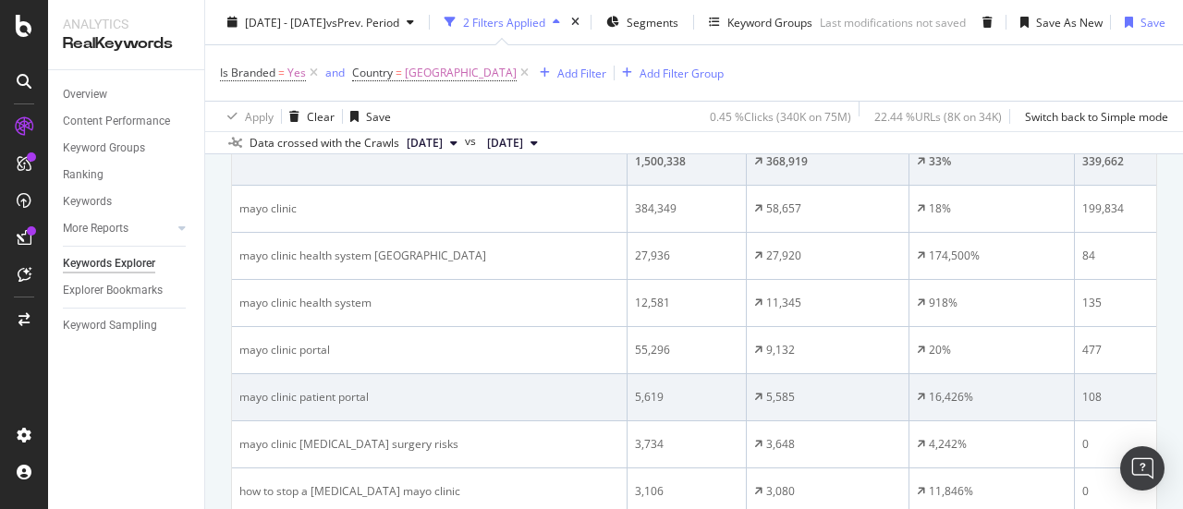
scroll to position [884, 0]
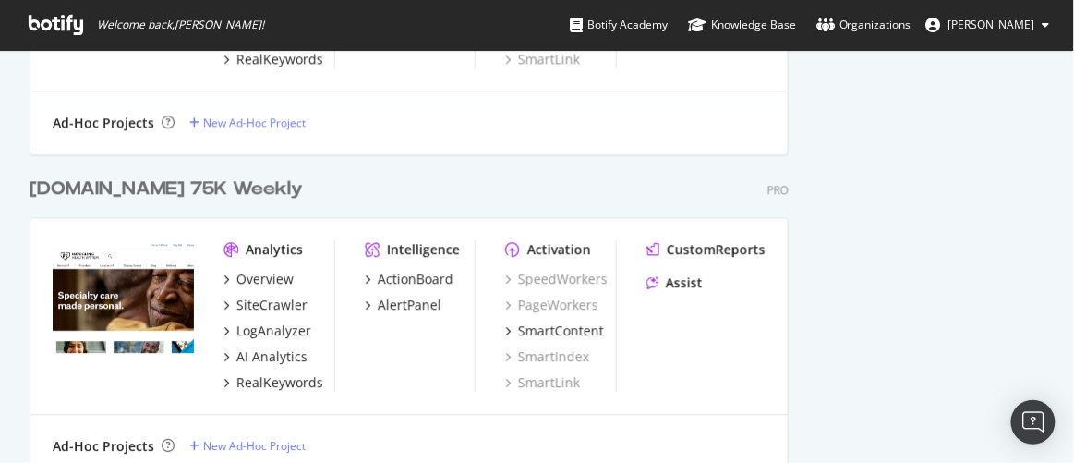
scroll to position [1091, 0]
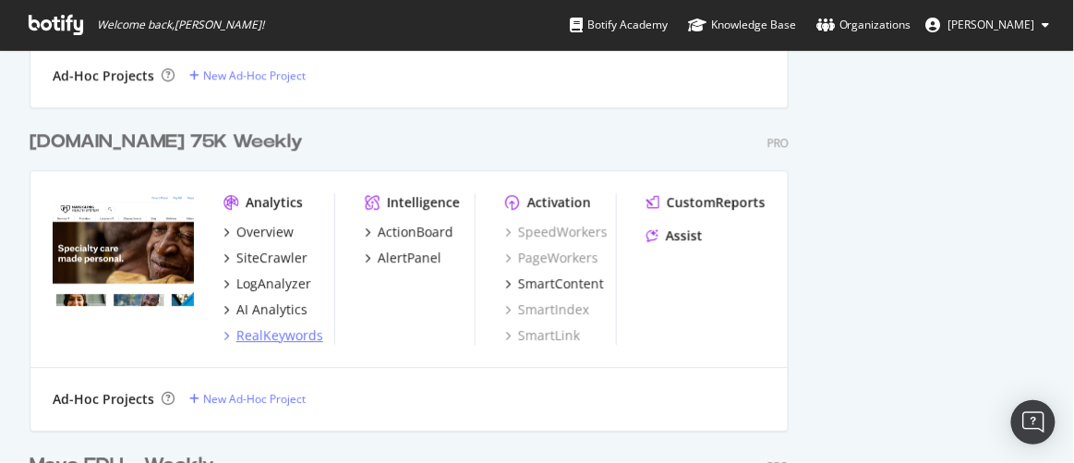
click at [291, 334] on div "RealKeywords" at bounding box center [280, 335] width 87 height 18
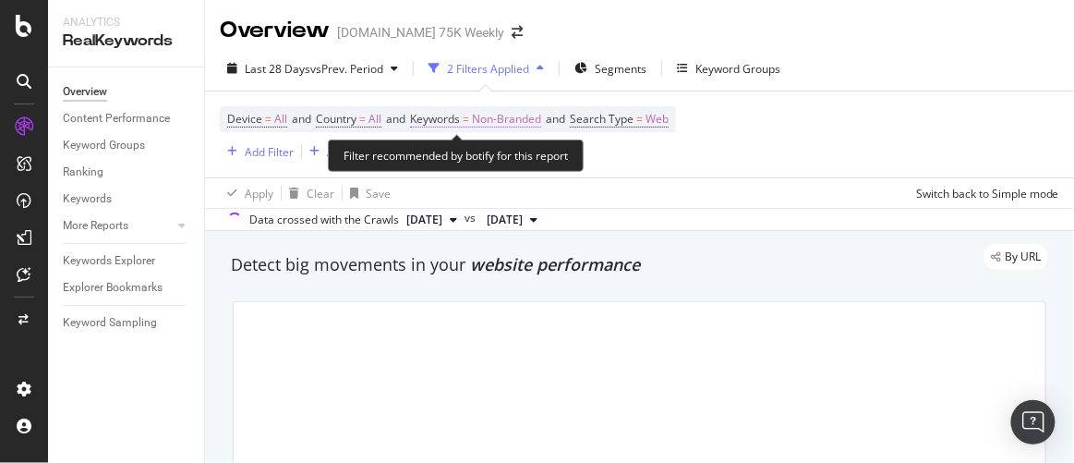
click at [489, 118] on span "Non-Branded" at bounding box center [506, 119] width 69 height 26
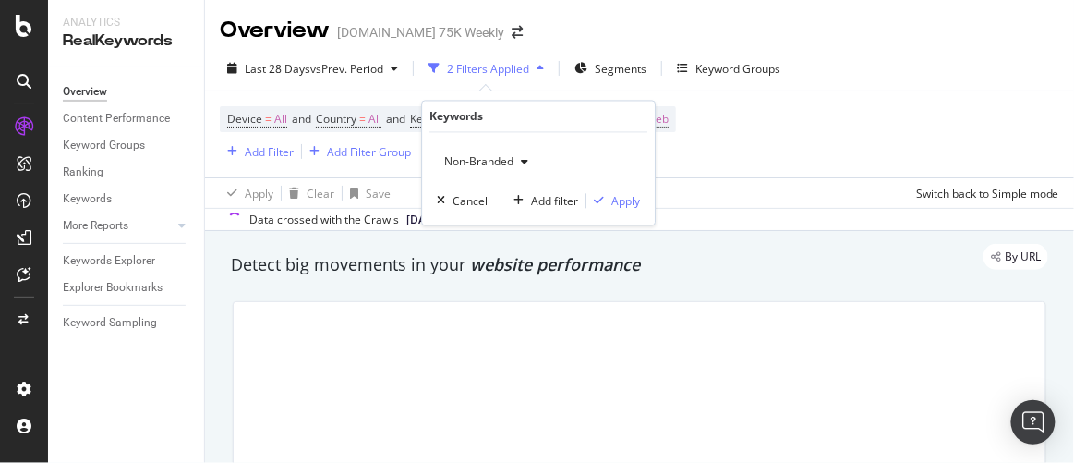
click at [497, 158] on span "Non-Branded" at bounding box center [475, 162] width 77 height 16
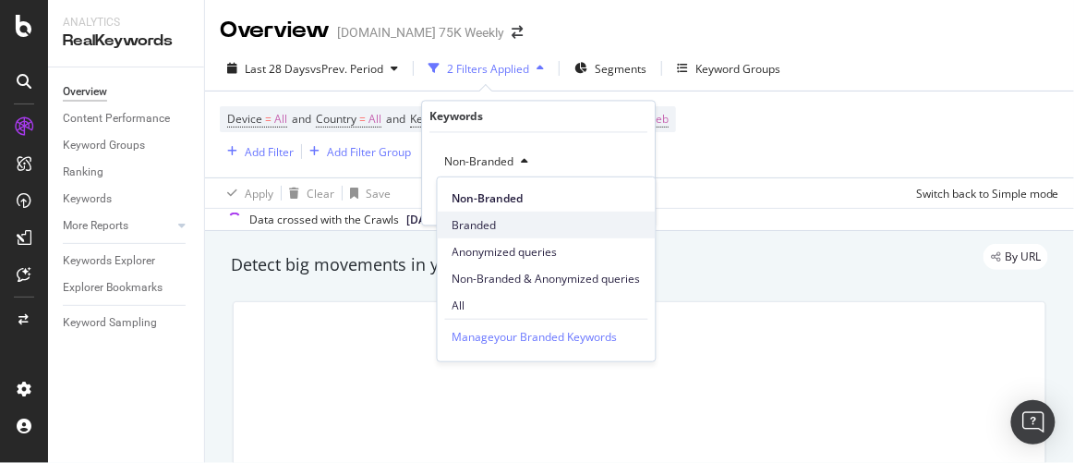
click at [479, 219] on span "Branded" at bounding box center [547, 224] width 188 height 17
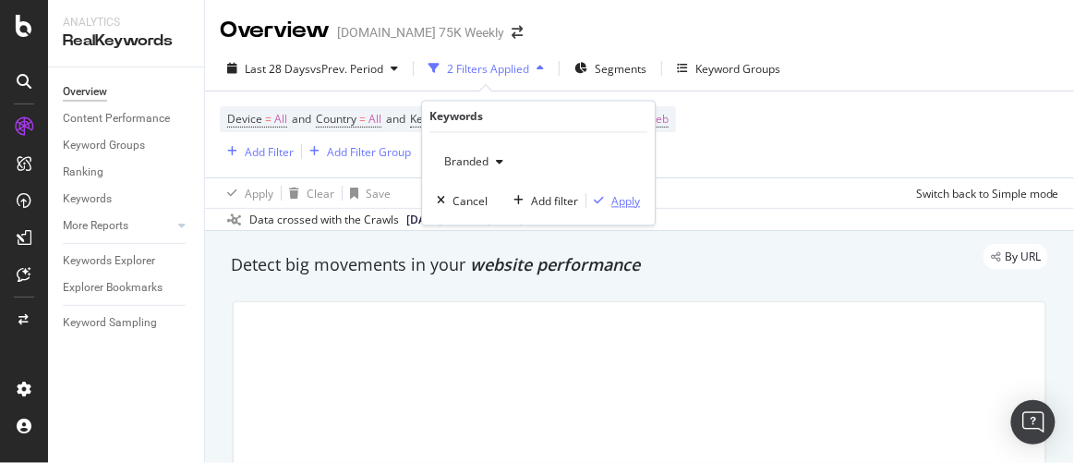
click at [622, 201] on div "Apply" at bounding box center [626, 201] width 29 height 16
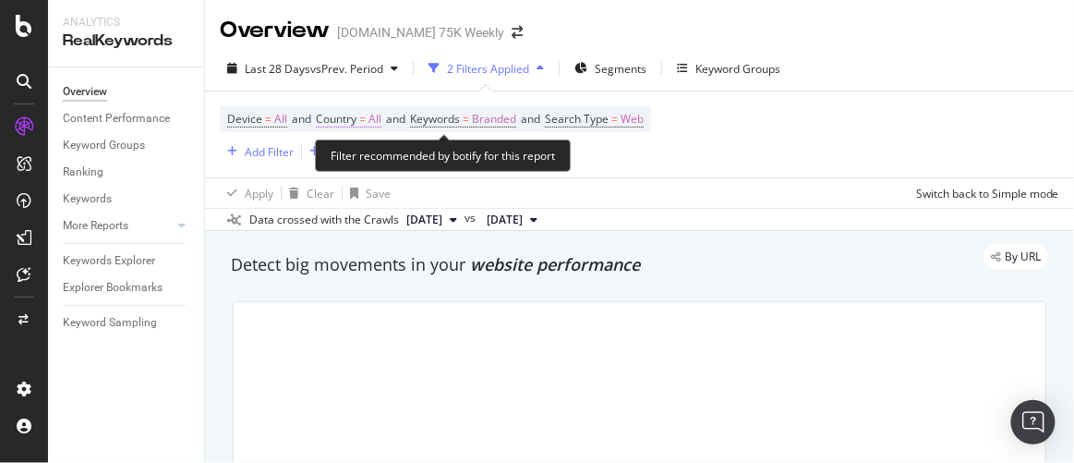
click at [365, 115] on span "=" at bounding box center [362, 119] width 6 height 16
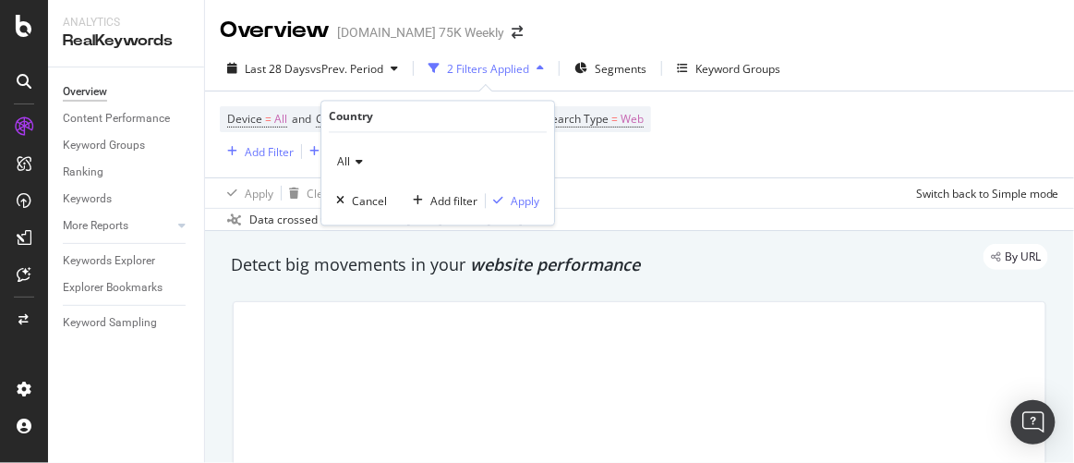
click at [363, 159] on div "All" at bounding box center [437, 163] width 203 height 30
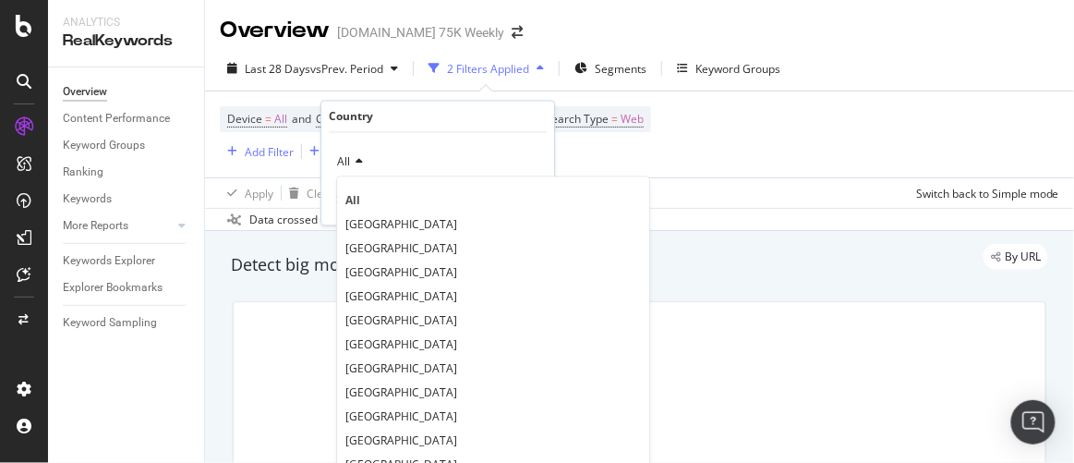
click at [370, 216] on span "[GEOGRAPHIC_DATA]" at bounding box center [402, 224] width 112 height 16
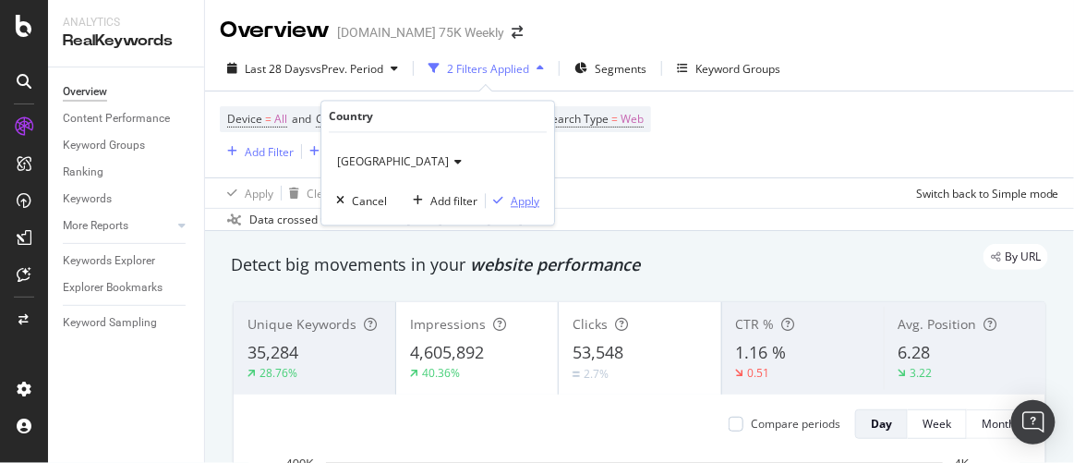
click at [526, 200] on div "Apply" at bounding box center [525, 201] width 29 height 16
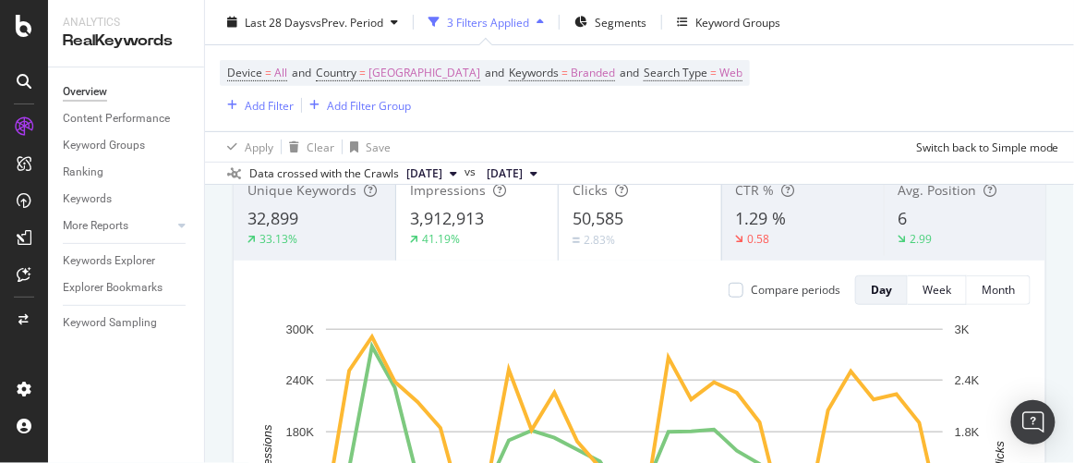
scroll to position [83, 0]
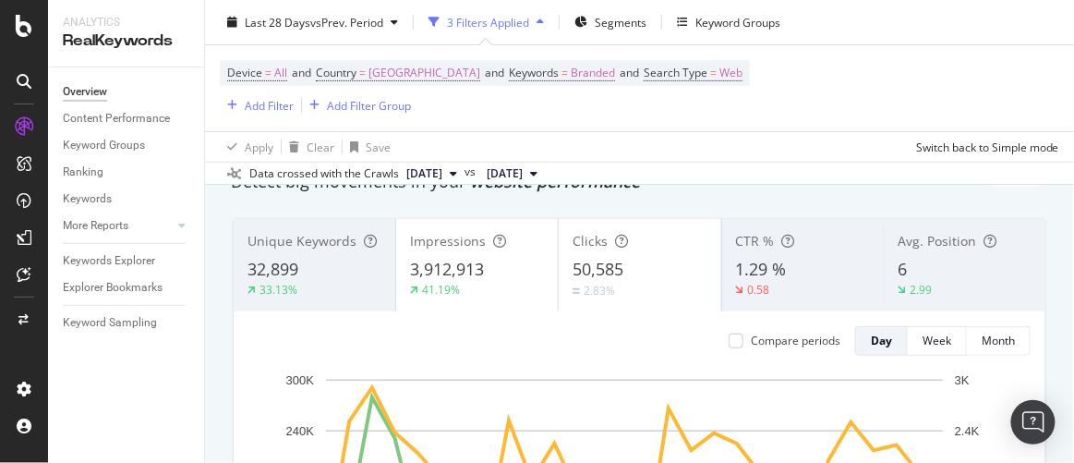
click at [631, 258] on div "50,585" at bounding box center [640, 270] width 134 height 24
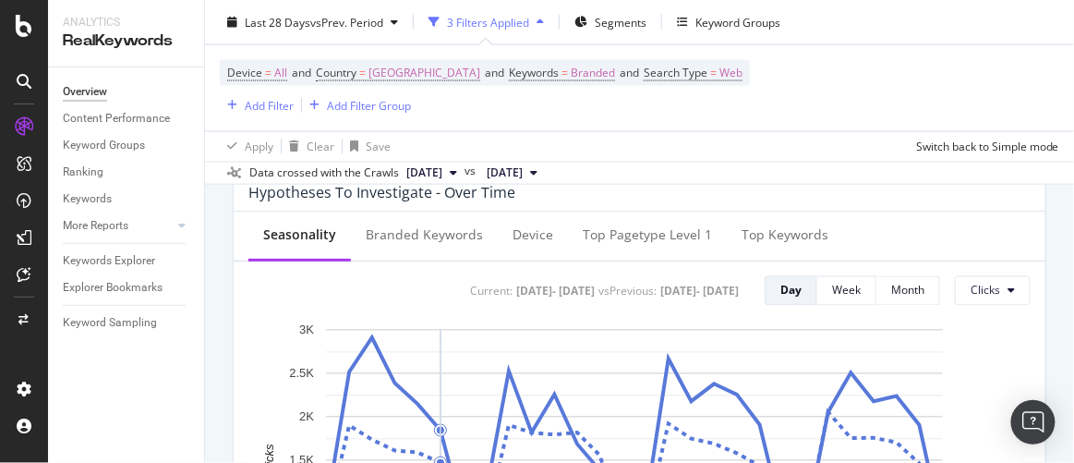
scroll to position [672, 0]
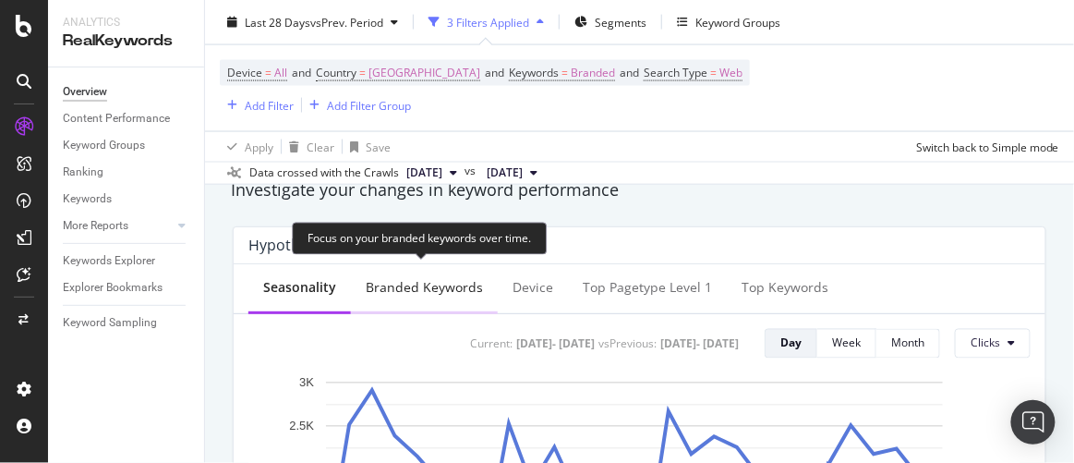
click at [411, 290] on div "Branded Keywords" at bounding box center [424, 287] width 117 height 18
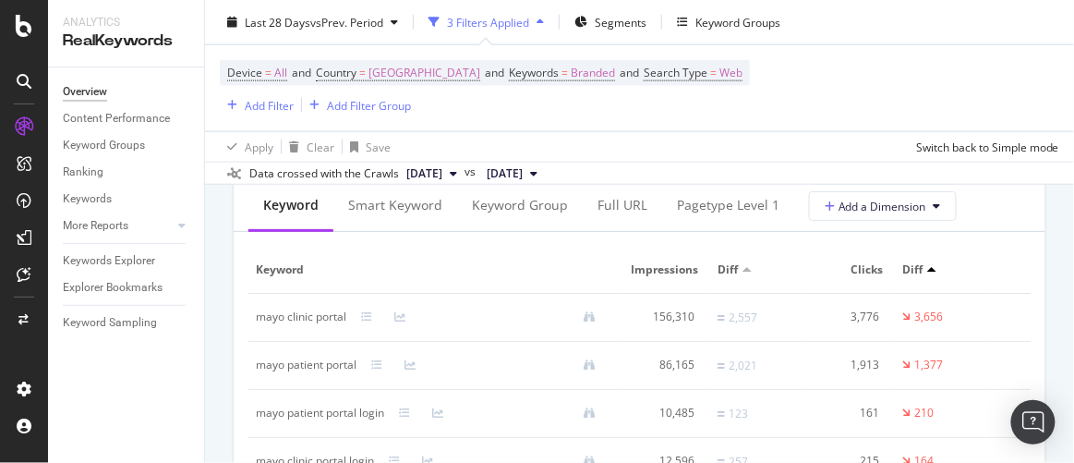
scroll to position [2267, 0]
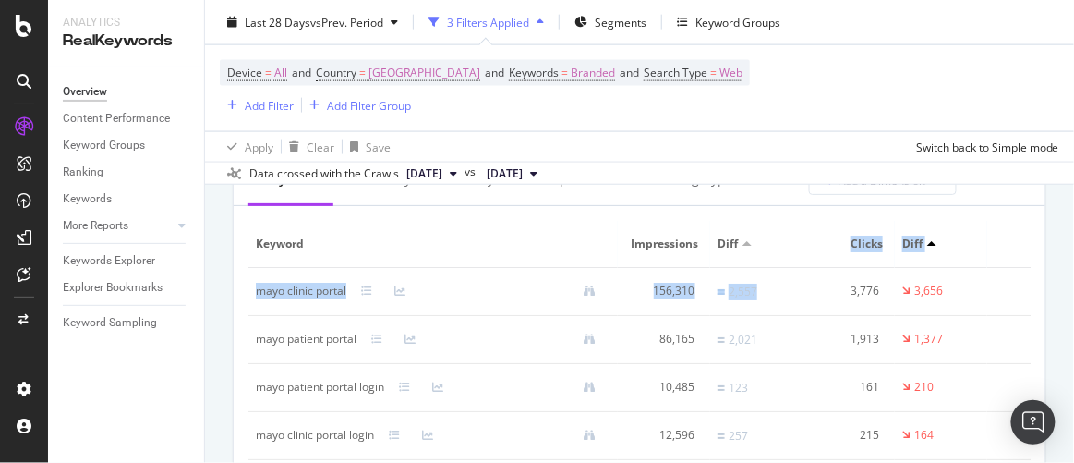
drag, startPoint x: 753, startPoint y: 296, endPoint x: 773, endPoint y: 233, distance: 66.0
click at [773, 233] on table "Keyword Impressions Diff Clicks Diff CTR Diff Avg. Position Diff mayo clinic po…" at bounding box center [803, 364] width 1109 height 287
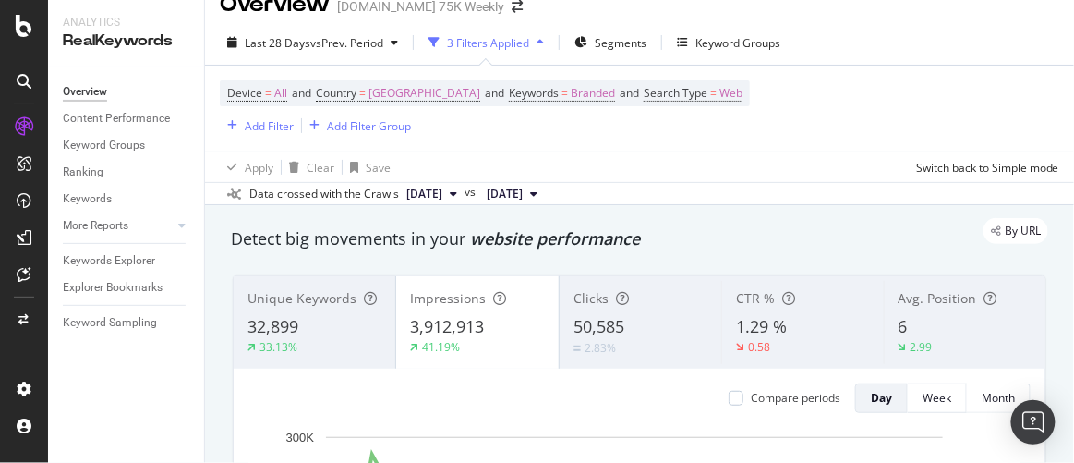
scroll to position [0, 0]
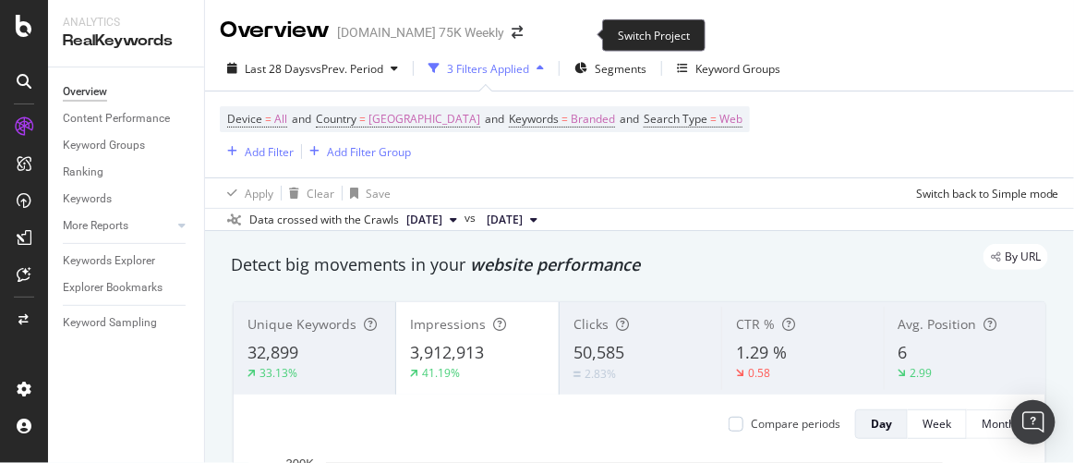
click at [530, 30] on span at bounding box center [517, 32] width 26 height 13
click at [523, 31] on icon "arrow-right-arrow-left" at bounding box center [517, 32] width 11 height 13
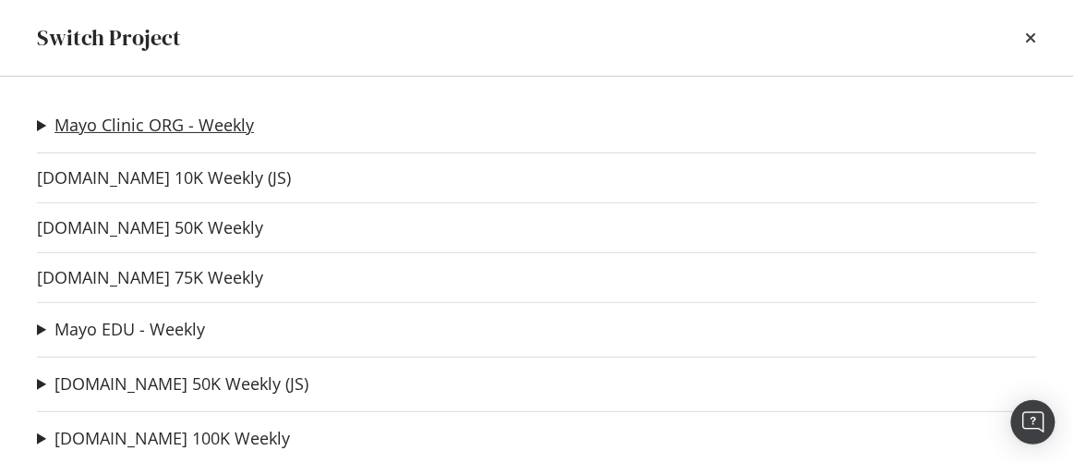
click at [119, 126] on link "Mayo Clinic ORG - Weekly" at bounding box center [155, 124] width 200 height 19
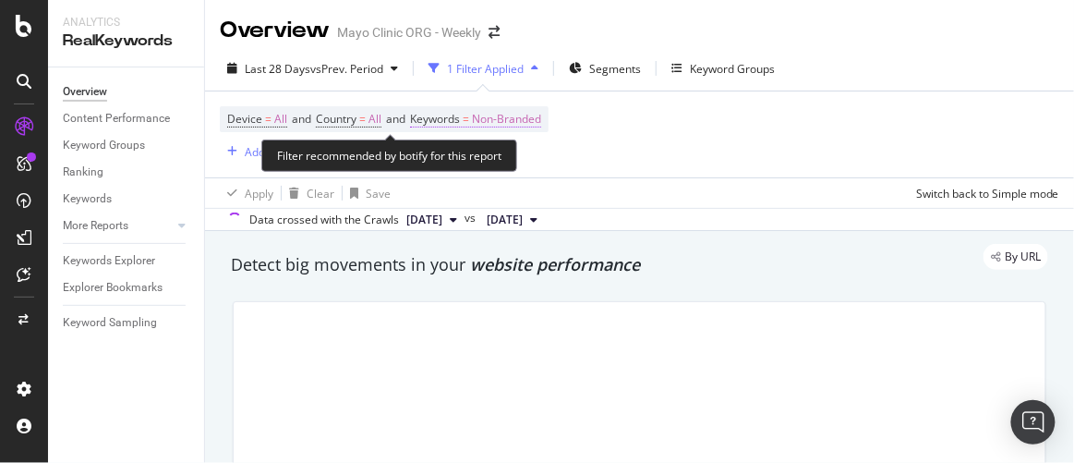
click at [513, 119] on span "Non-Branded" at bounding box center [506, 119] width 69 height 26
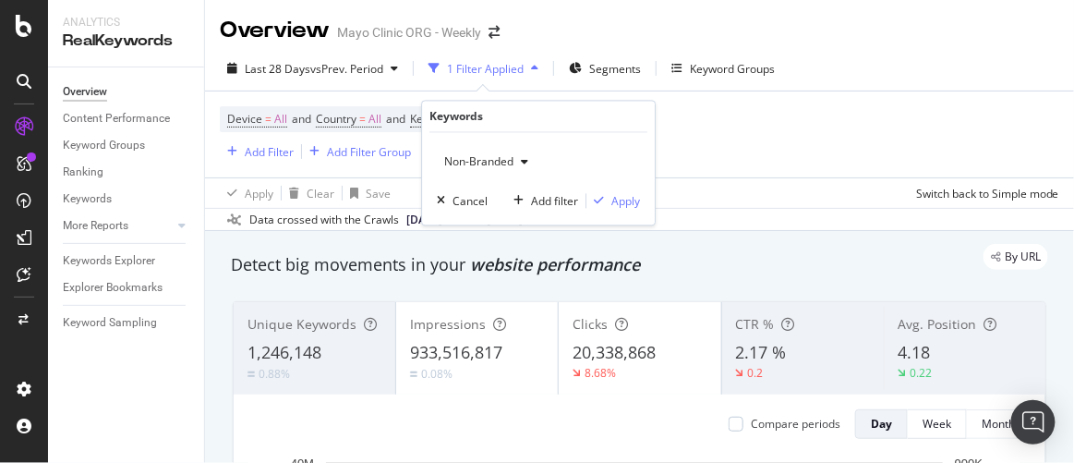
click at [516, 157] on div "button" at bounding box center [525, 162] width 22 height 11
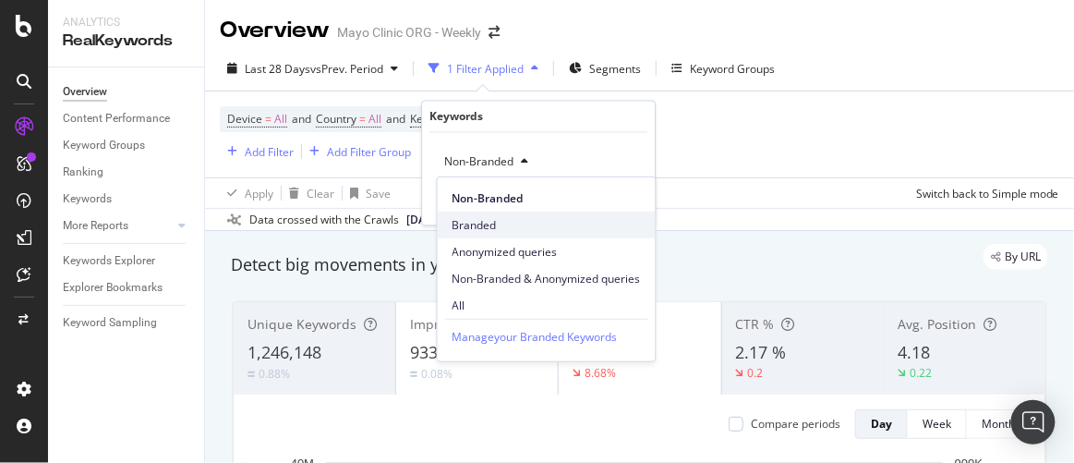
click at [476, 220] on span "Branded" at bounding box center [547, 224] width 188 height 17
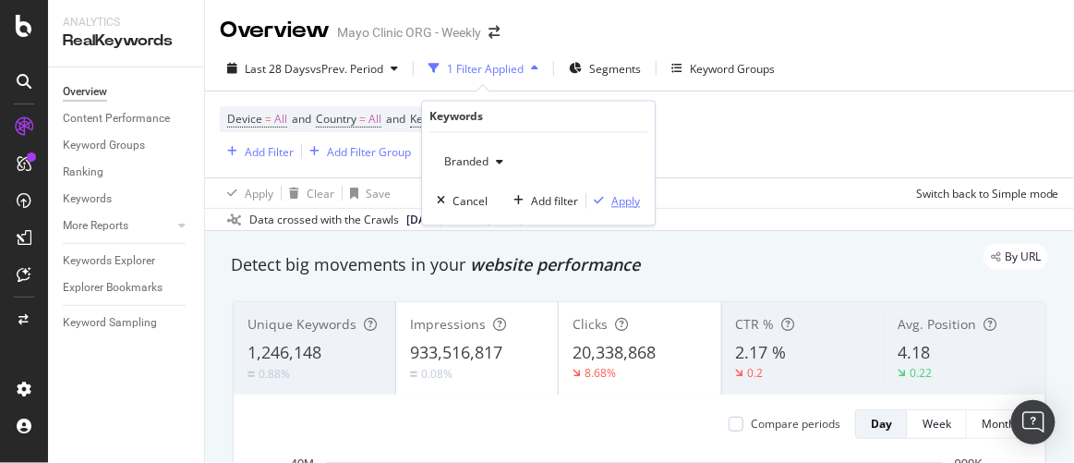
click at [611, 200] on div "button" at bounding box center [599, 201] width 25 height 11
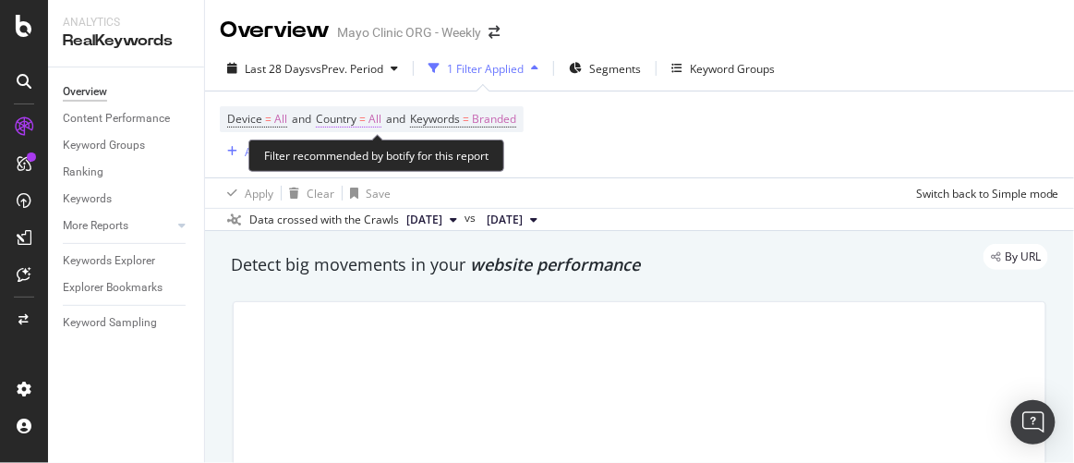
click at [342, 115] on span "Country" at bounding box center [336, 119] width 41 height 16
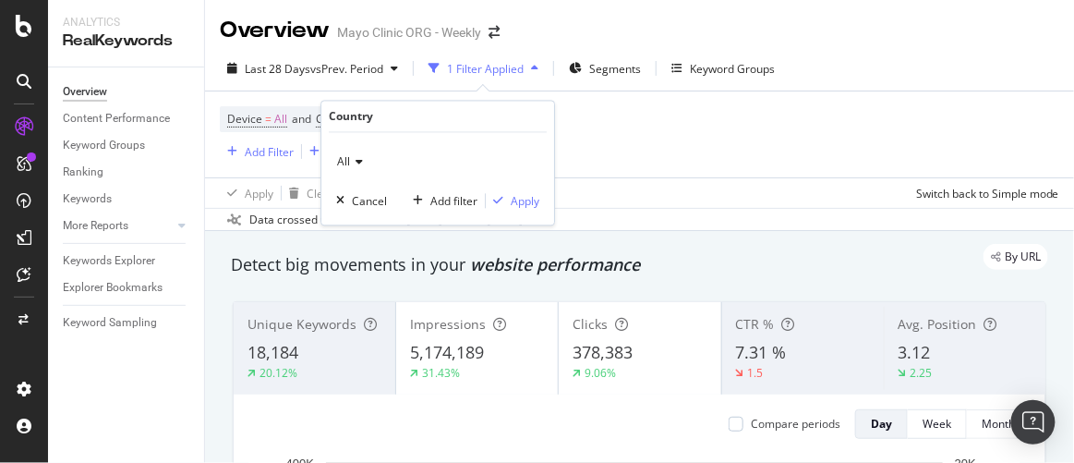
click at [363, 164] on div "All" at bounding box center [437, 163] width 203 height 30
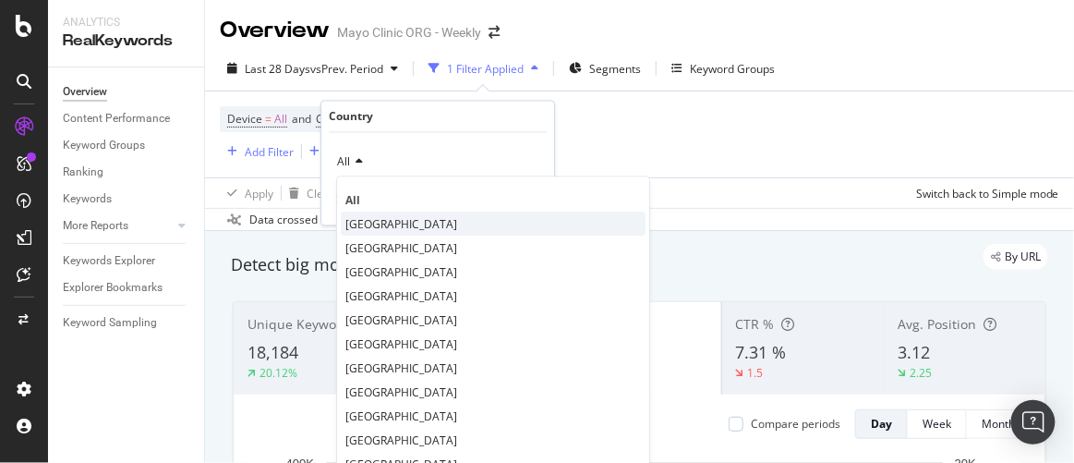
click at [380, 221] on span "[GEOGRAPHIC_DATA]" at bounding box center [402, 224] width 112 height 16
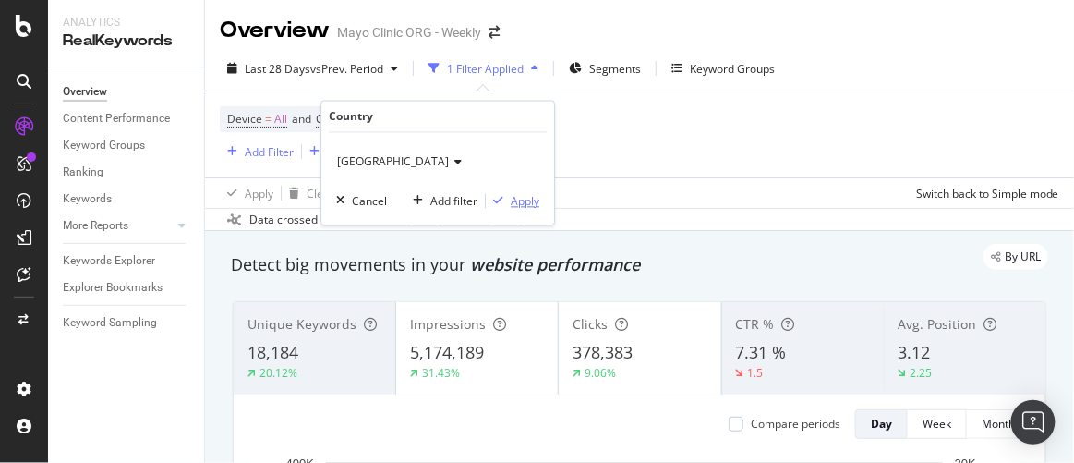
click at [521, 202] on div "Apply" at bounding box center [525, 201] width 29 height 16
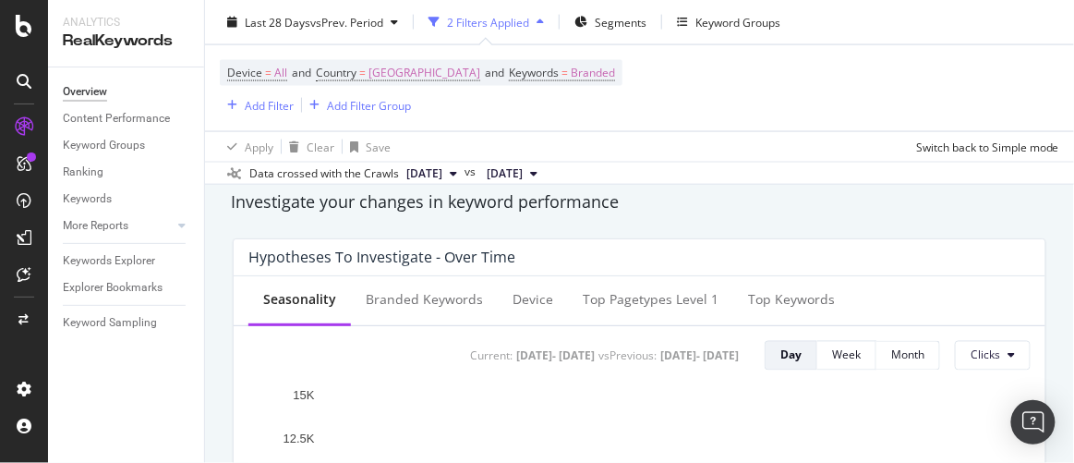
scroll to position [672, 0]
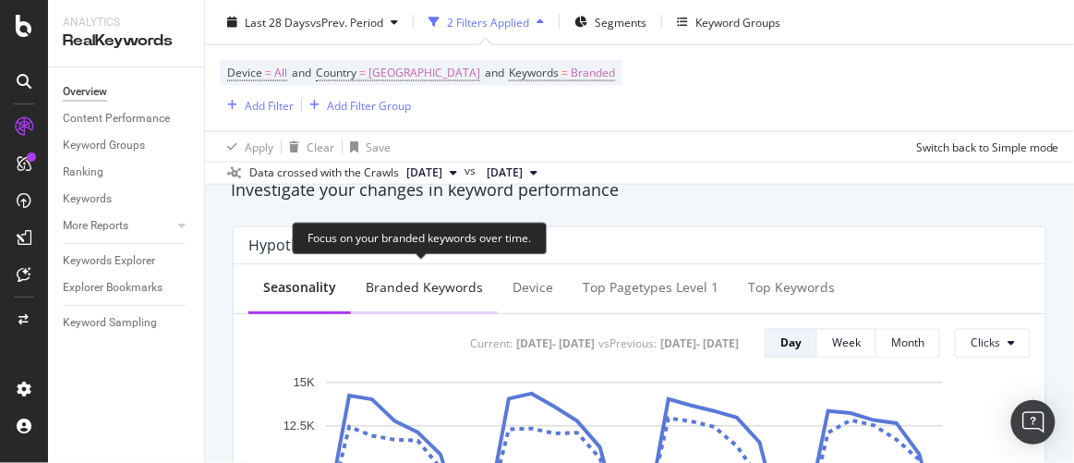
click at [433, 282] on div "Branded Keywords" at bounding box center [424, 287] width 117 height 18
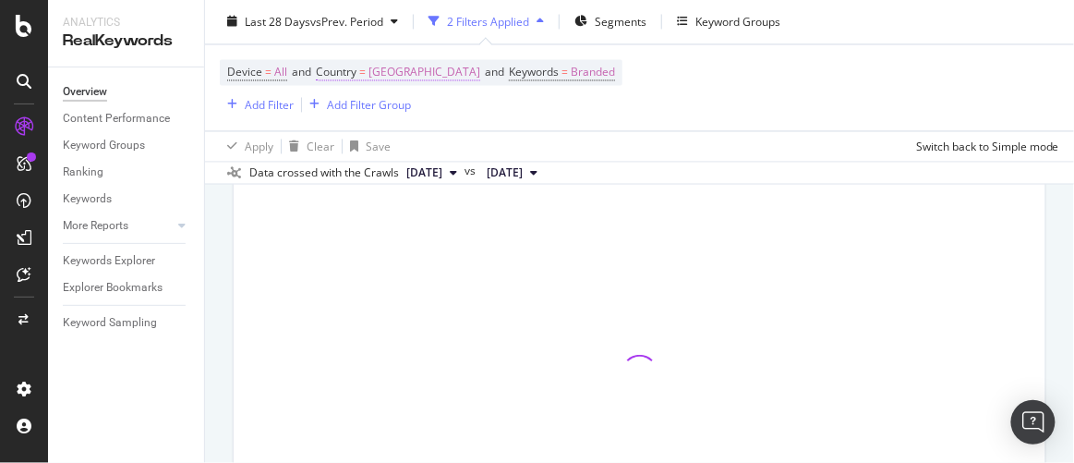
scroll to position [756, 0]
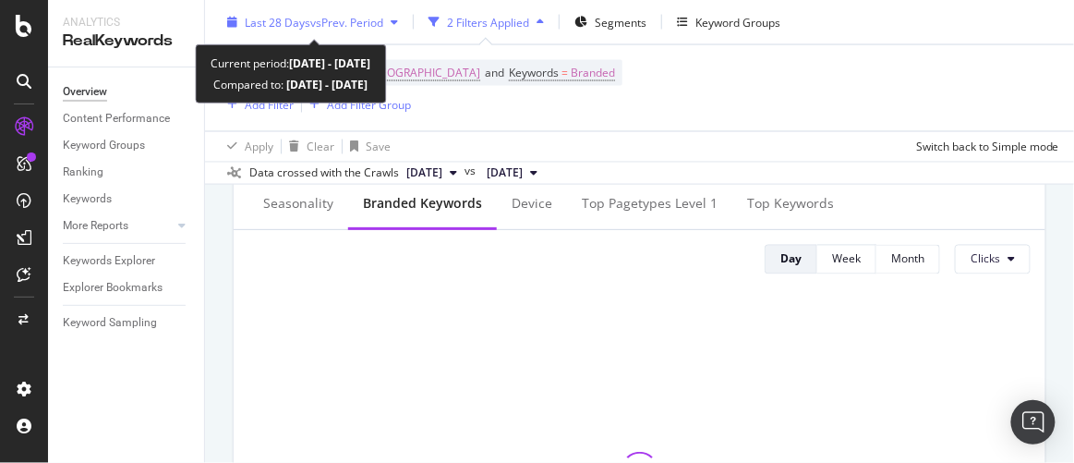
click at [334, 12] on div "Last 28 Days vs Prev. Period" at bounding box center [313, 22] width 186 height 28
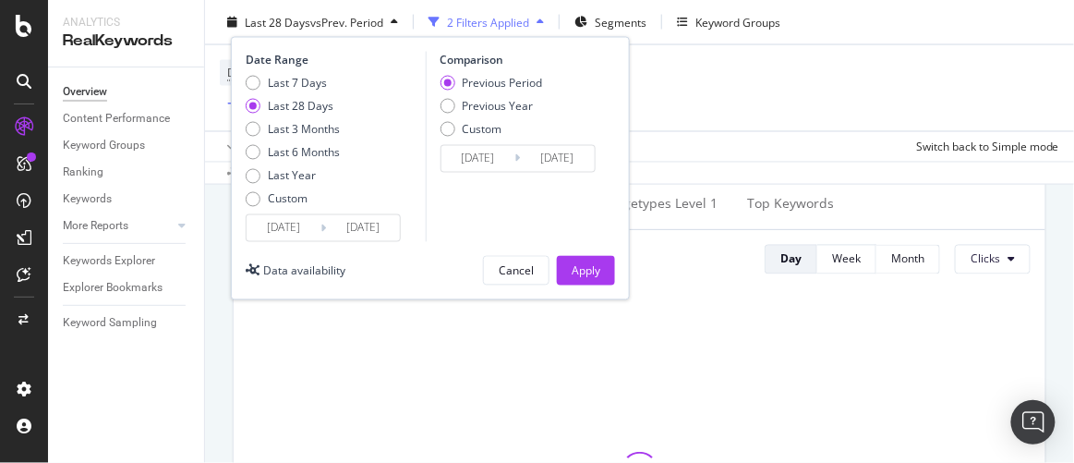
click at [283, 230] on input "[DATE]" at bounding box center [284, 228] width 74 height 26
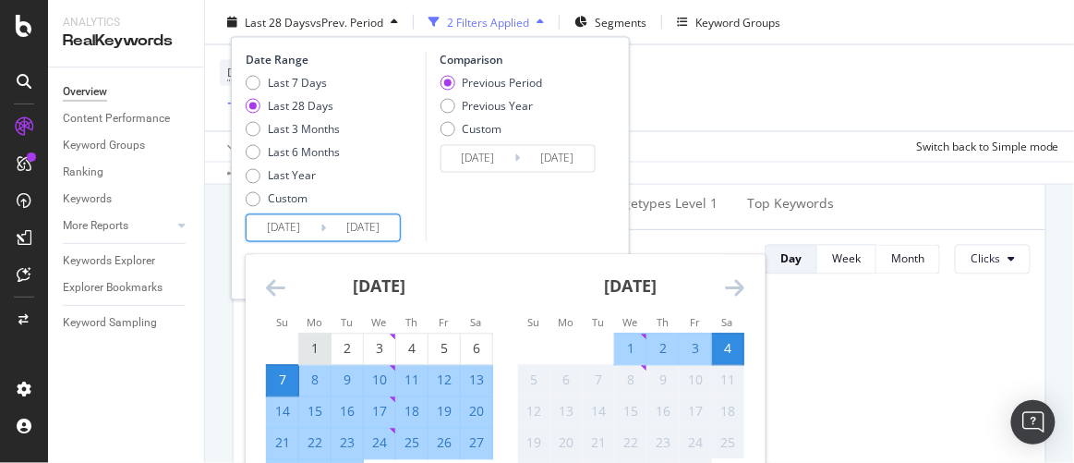
click at [310, 341] on div "1" at bounding box center [314, 349] width 31 height 18
type input "[DATE]"
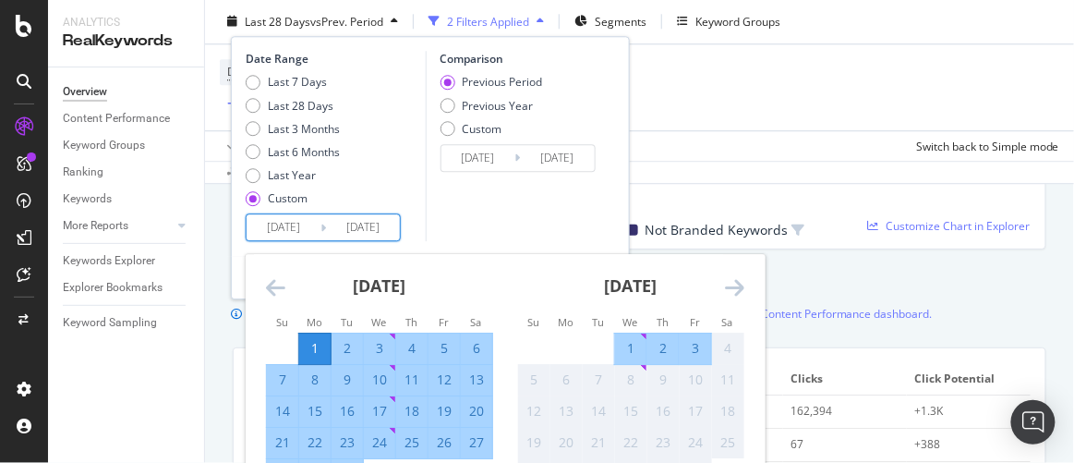
scroll to position [1175, 0]
click at [357, 455] on div "23" at bounding box center [347, 444] width 31 height 30
type input "[DATE]"
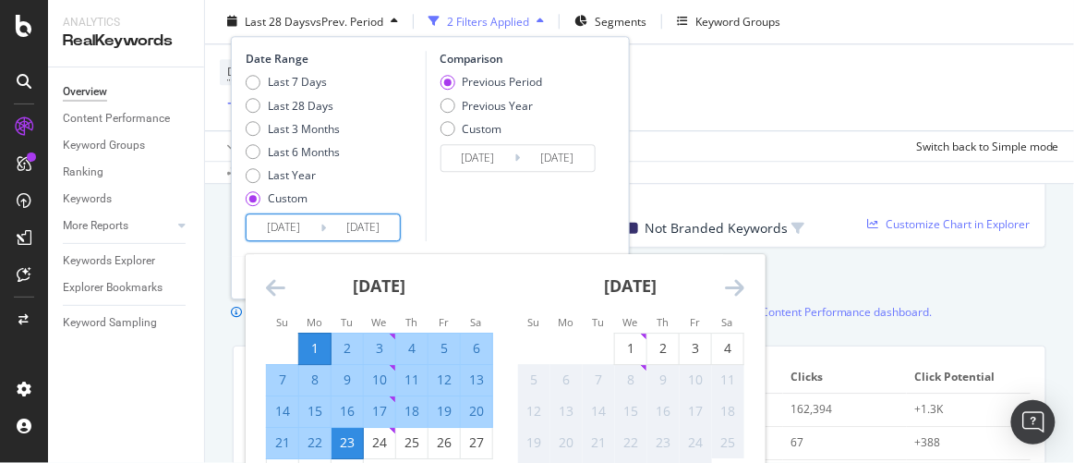
click at [383, 235] on input "[DATE]" at bounding box center [363, 228] width 74 height 26
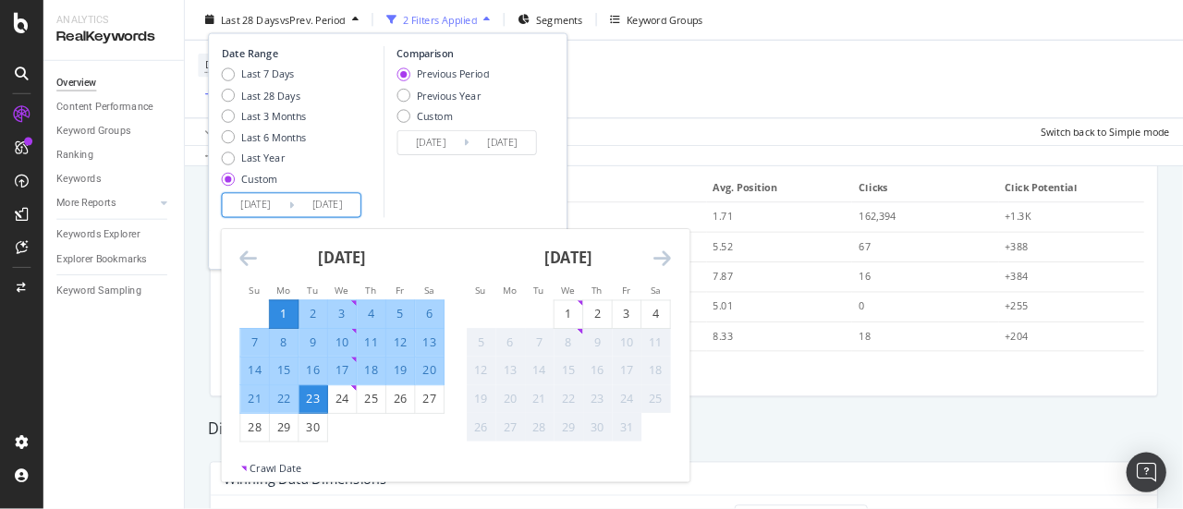
scroll to position [1343, 0]
drag, startPoint x: 1063, startPoint y: 0, endPoint x: 350, endPoint y: 473, distance: 855.8
click at [350, 462] on div "30" at bounding box center [347, 475] width 31 height 18
type input "[DATE]"
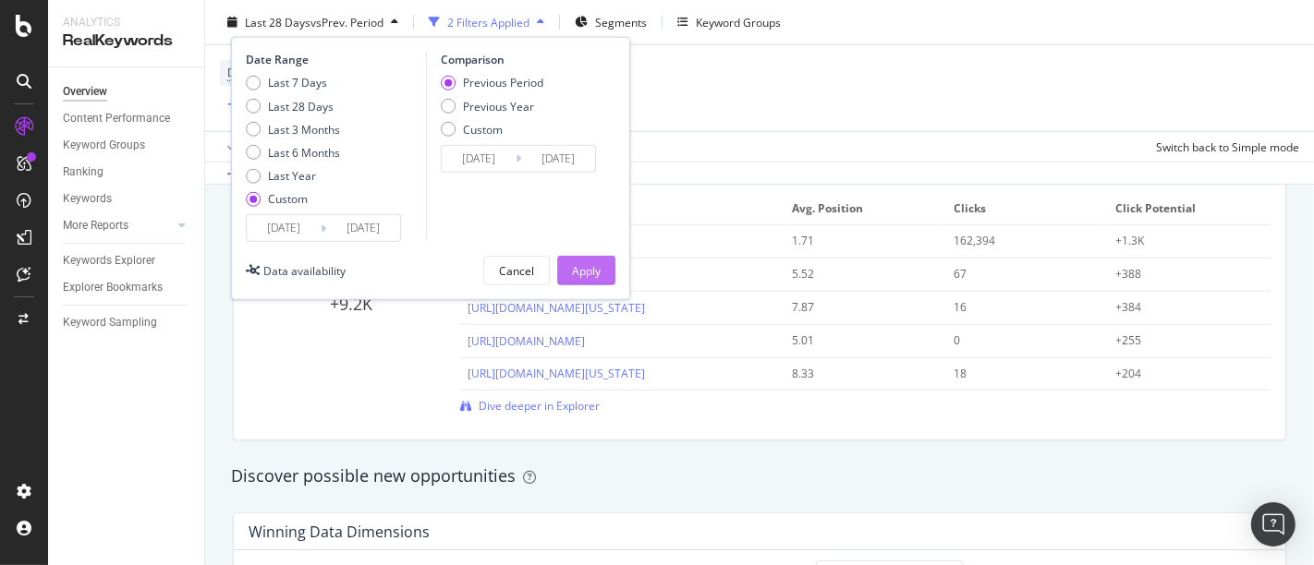
click at [608, 280] on button "Apply" at bounding box center [586, 271] width 58 height 30
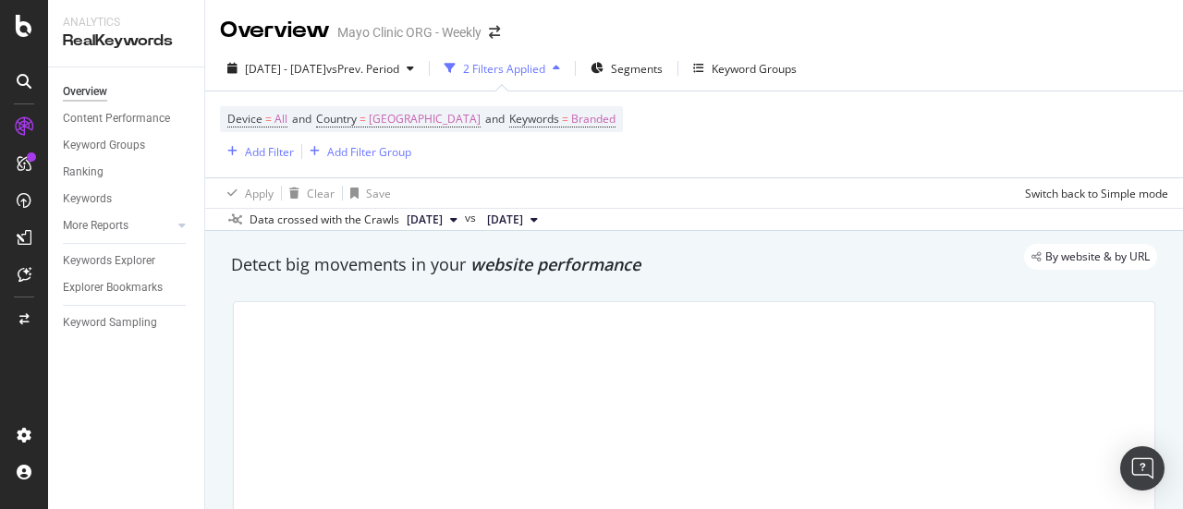
drag, startPoint x: 684, startPoint y: 1, endPoint x: 748, endPoint y: 160, distance: 171.6
click at [748, 160] on div "Device = All and Country = [GEOGRAPHIC_DATA] and Keywords = Branded Add Filter …" at bounding box center [694, 134] width 948 height 86
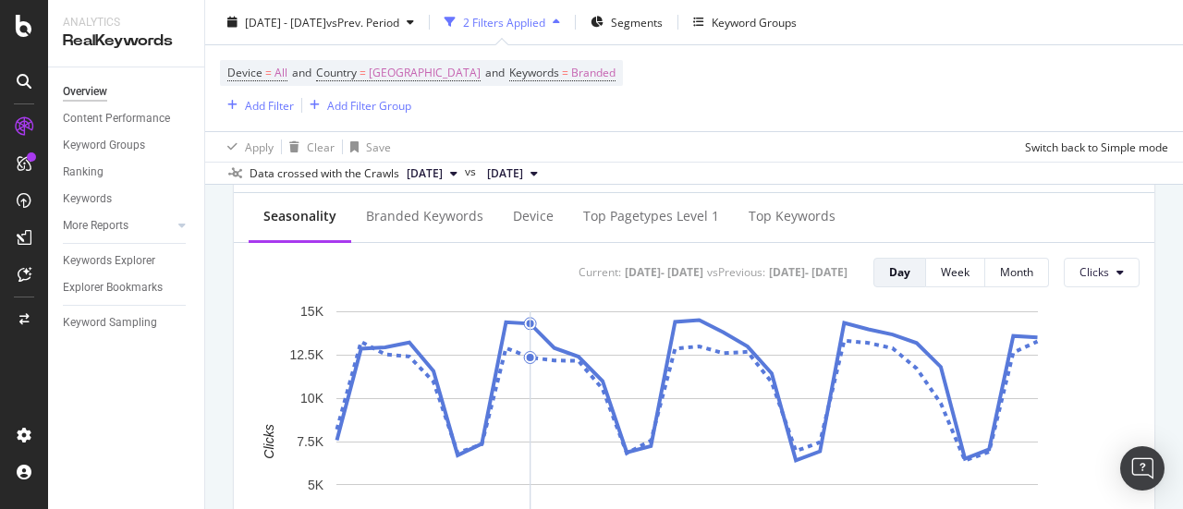
scroll to position [647, 0]
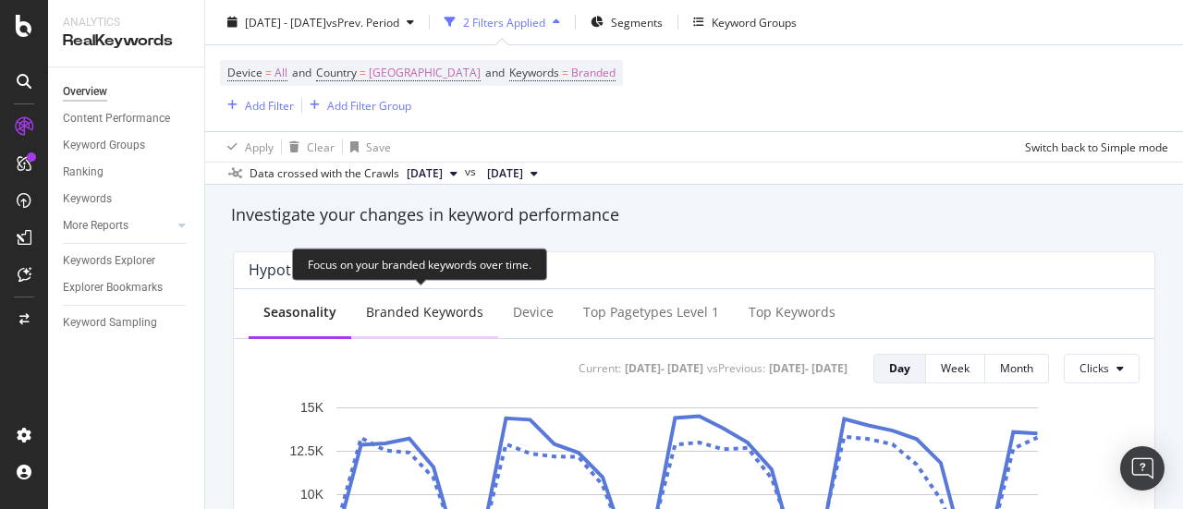
click at [473, 315] on div "Branded Keywords" at bounding box center [424, 312] width 117 height 18
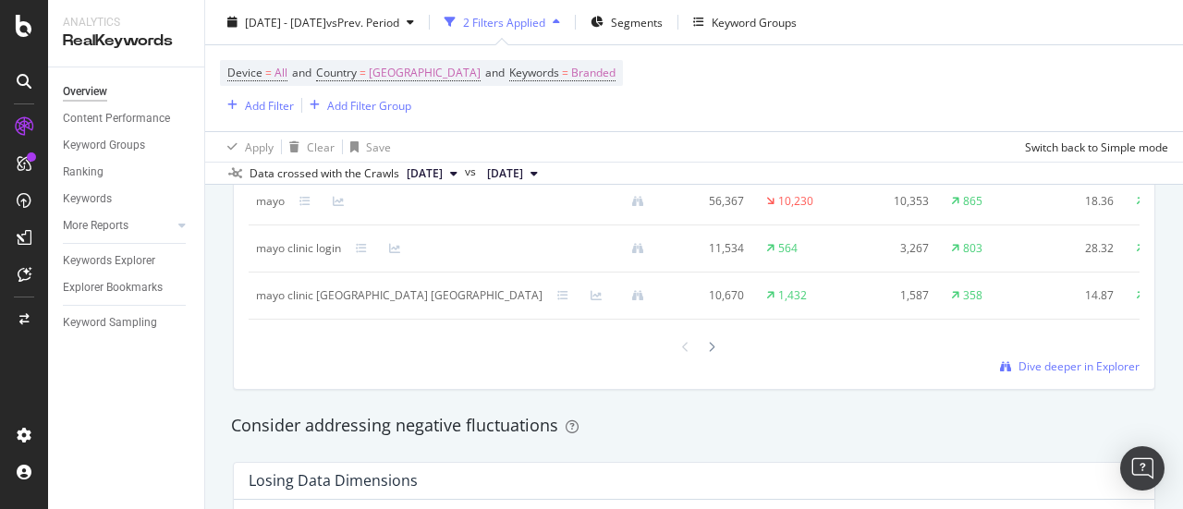
scroll to position [1940, 0]
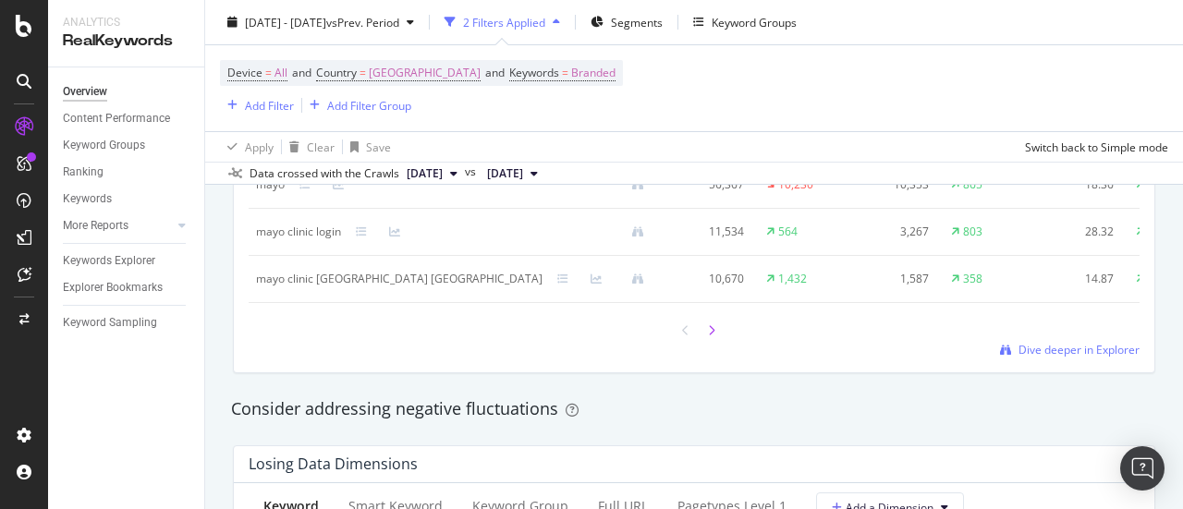
click at [708, 336] on icon at bounding box center [711, 330] width 7 height 11
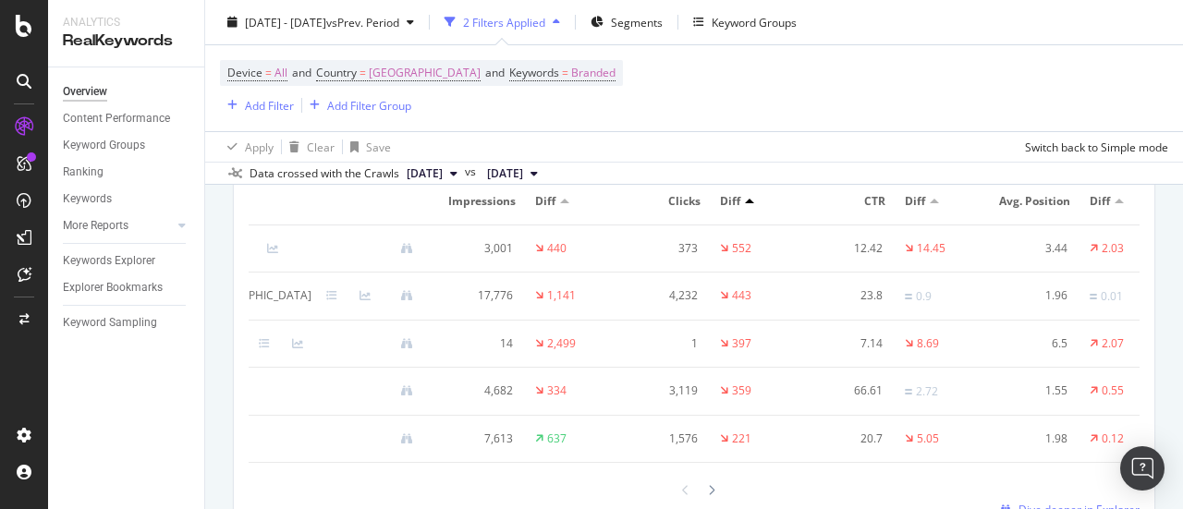
scroll to position [0, 0]
